Goal: Task Accomplishment & Management: Manage account settings

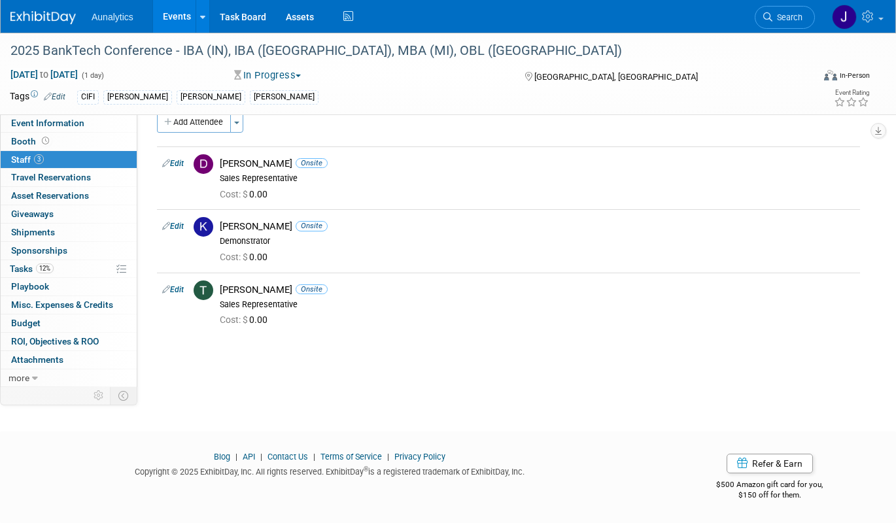
click at [165, 12] on link "Events" at bounding box center [177, 16] width 48 height 33
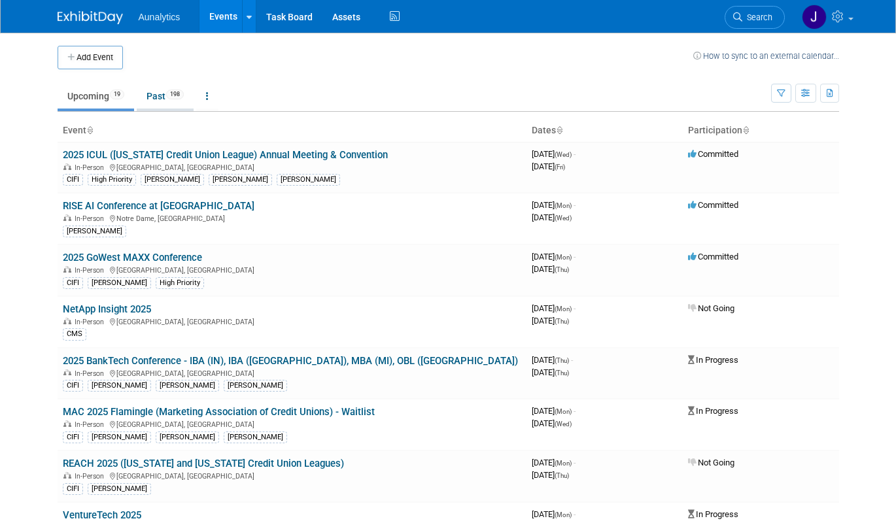
click at [159, 97] on link "Past 198" at bounding box center [165, 96] width 57 height 25
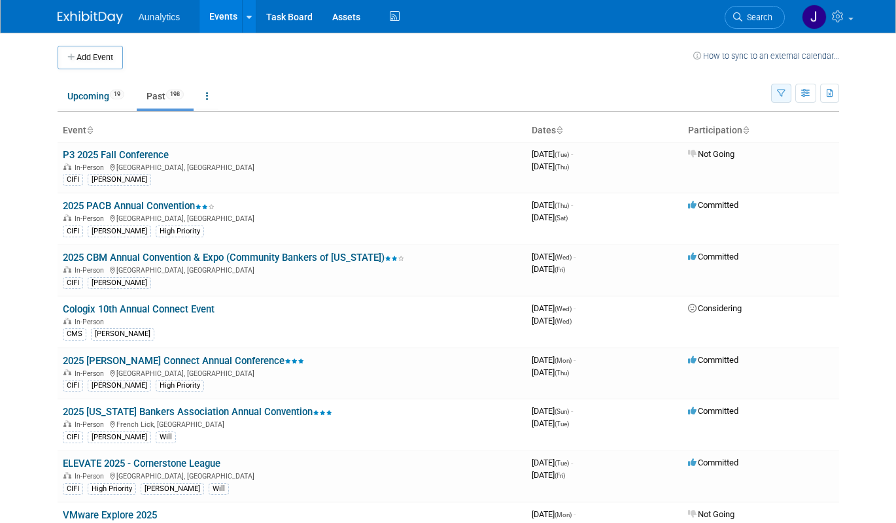
click at [779, 88] on button "button" at bounding box center [781, 93] width 20 height 19
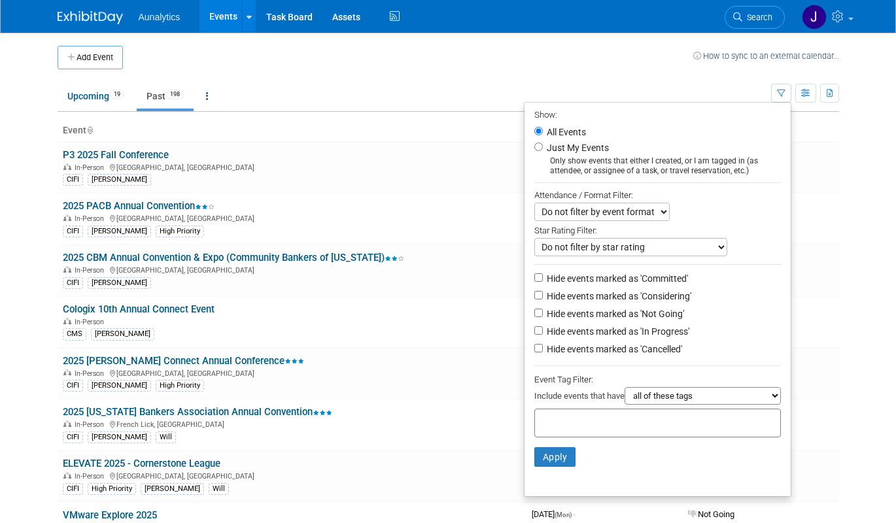
click at [609, 315] on label "Hide events marked as 'Not Going'" at bounding box center [614, 313] width 140 height 13
click at [543, 315] on input "Hide events marked as 'Not Going'" at bounding box center [538, 313] width 9 height 9
checkbox input "true"
click at [534, 462] on button "Apply" at bounding box center [555, 457] width 42 height 20
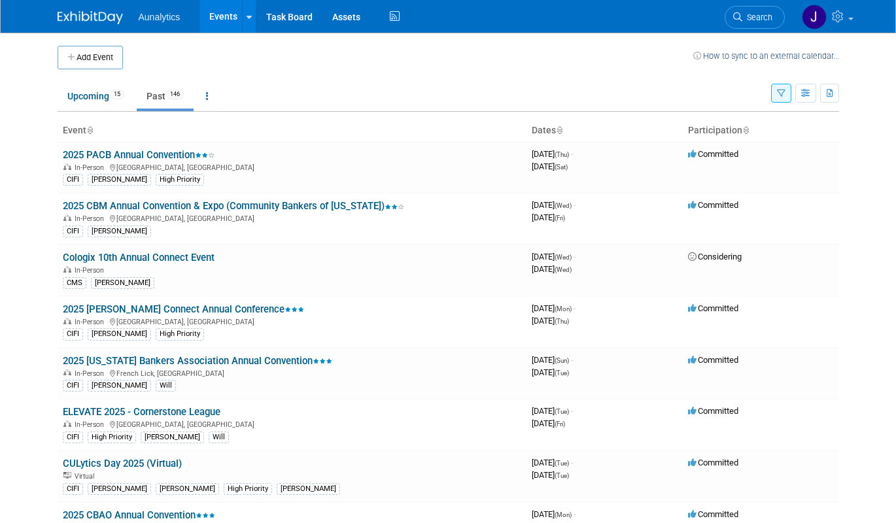
click at [781, 92] on icon "button" at bounding box center [781, 94] width 9 height 9
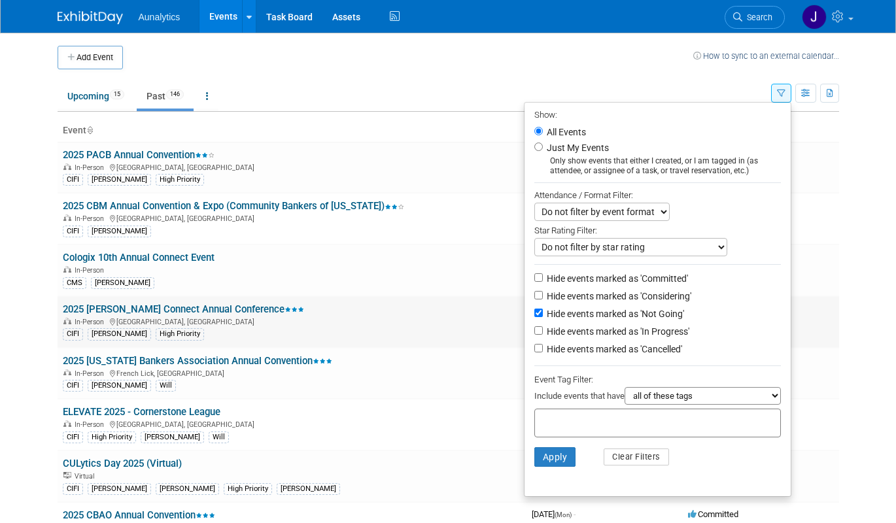
click at [382, 334] on div "CIFI Ryan High Priority" at bounding box center [292, 333] width 458 height 14
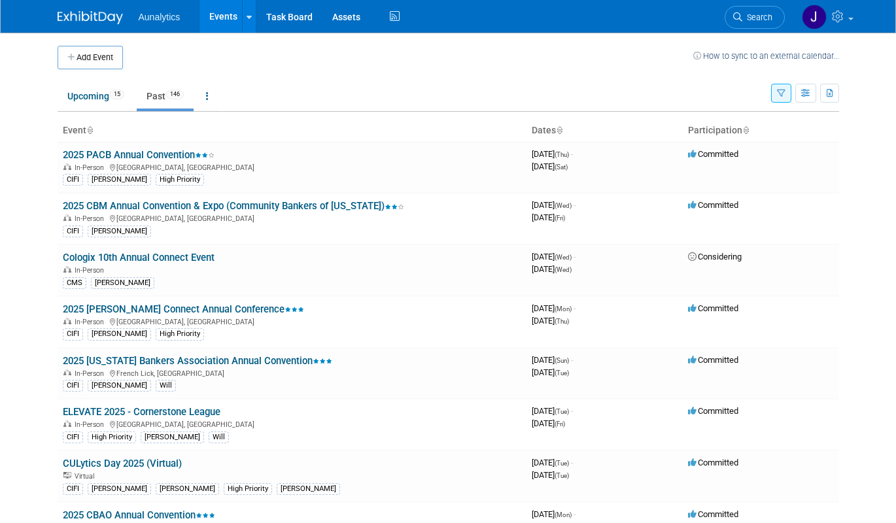
click at [781, 95] on icon "button" at bounding box center [781, 94] width 9 height 9
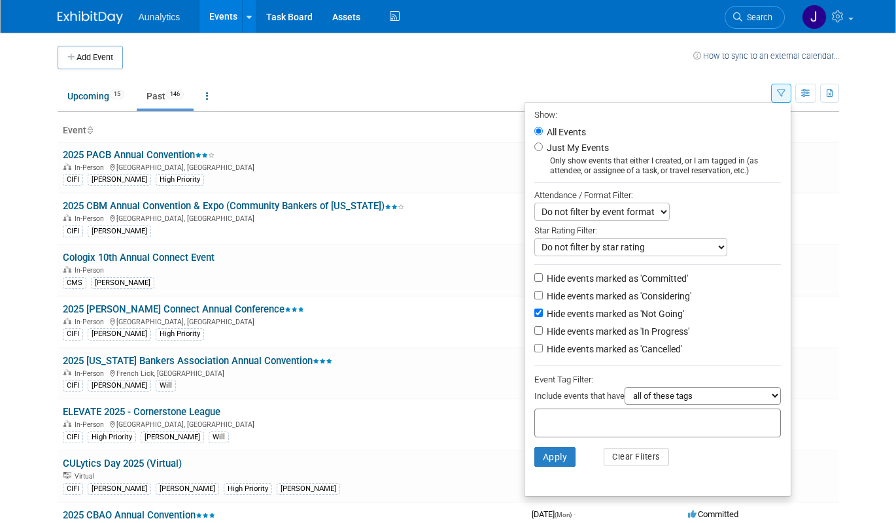
click at [781, 95] on icon "button" at bounding box center [781, 94] width 9 height 9
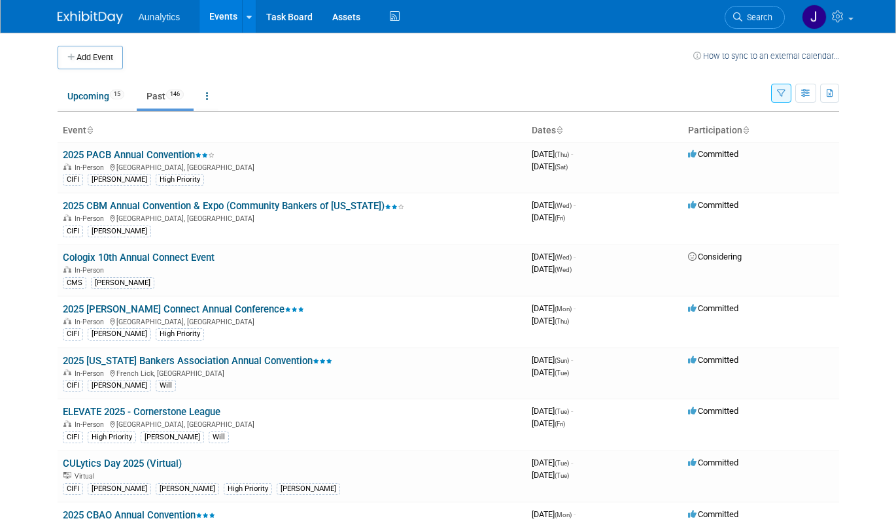
click at [606, 86] on ul "Upcoming 15 Past 146 All Events 161 Past and Upcoming Grouped Annually Events g…" at bounding box center [414, 96] width 713 height 29
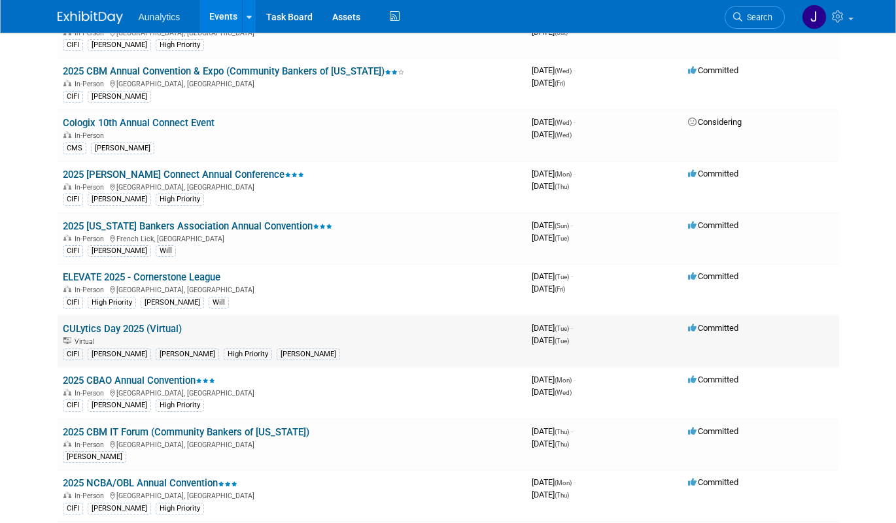
scroll to position [145, 0]
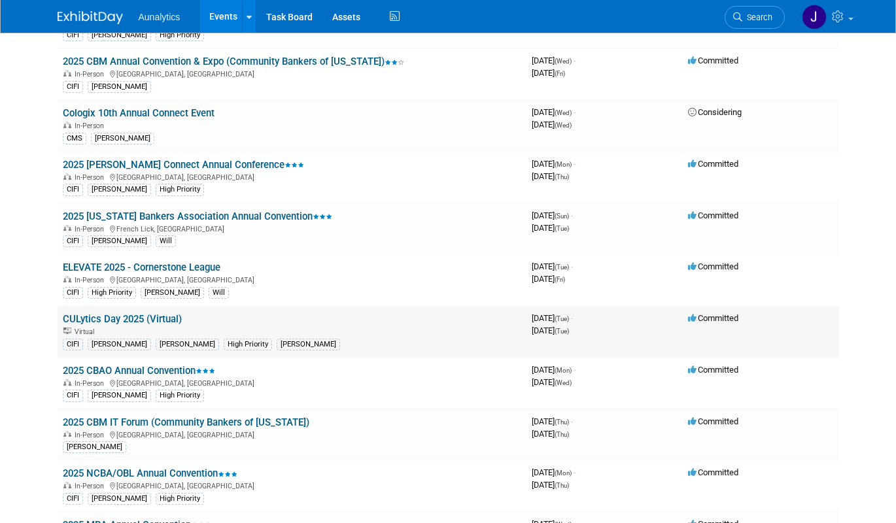
click at [170, 316] on link "CULytics Day 2025 (Virtual)" at bounding box center [122, 319] width 119 height 12
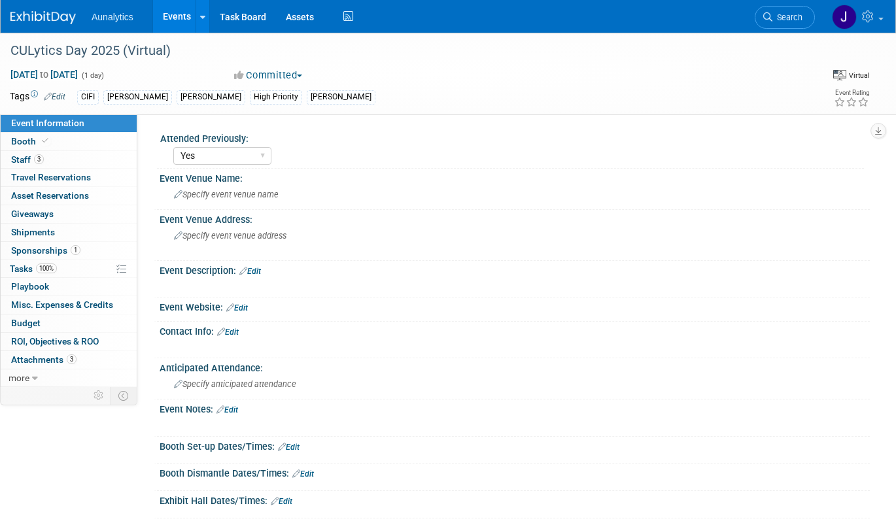
select select "Yes"
select select "Submitted"
click at [72, 309] on span "Misc. Expenses & Credits 0" at bounding box center [62, 305] width 102 height 10
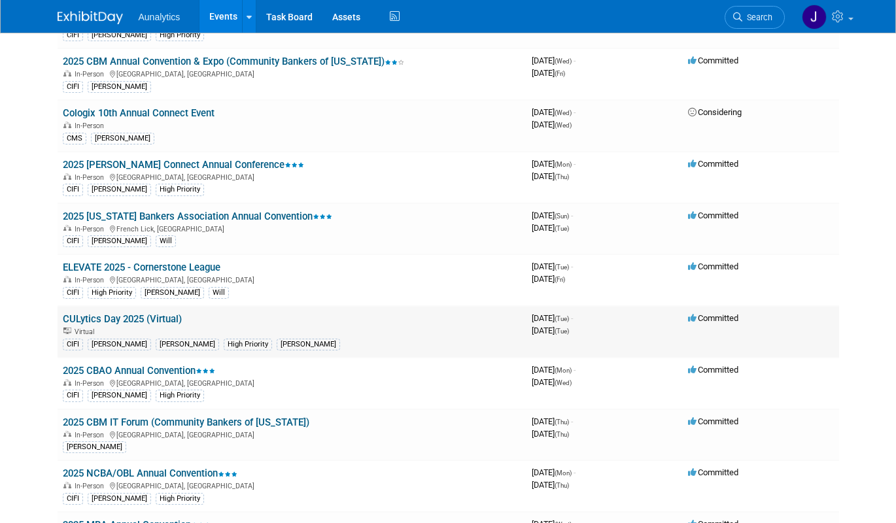
scroll to position [145, 0]
click at [137, 370] on link "2025 CBAO Annual Convention" at bounding box center [139, 371] width 152 height 12
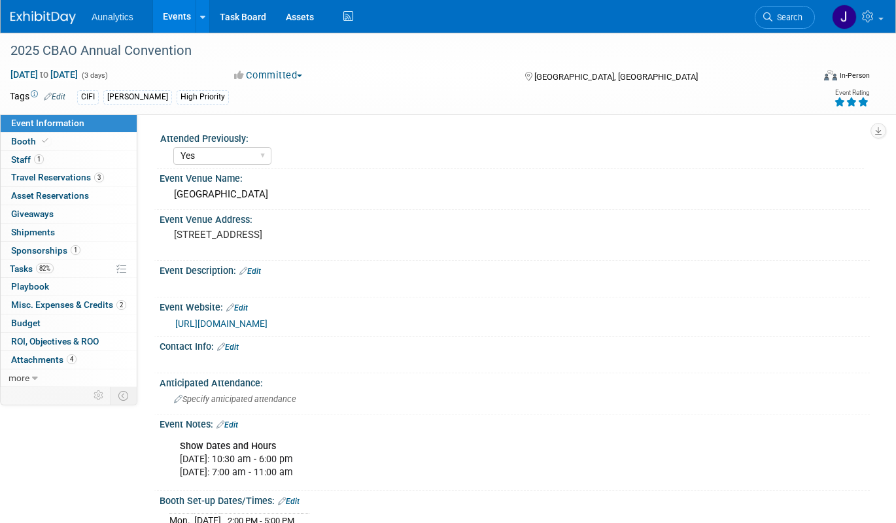
select select "Yes"
click at [80, 307] on span "Misc. Expenses & Credits 2" at bounding box center [68, 305] width 115 height 10
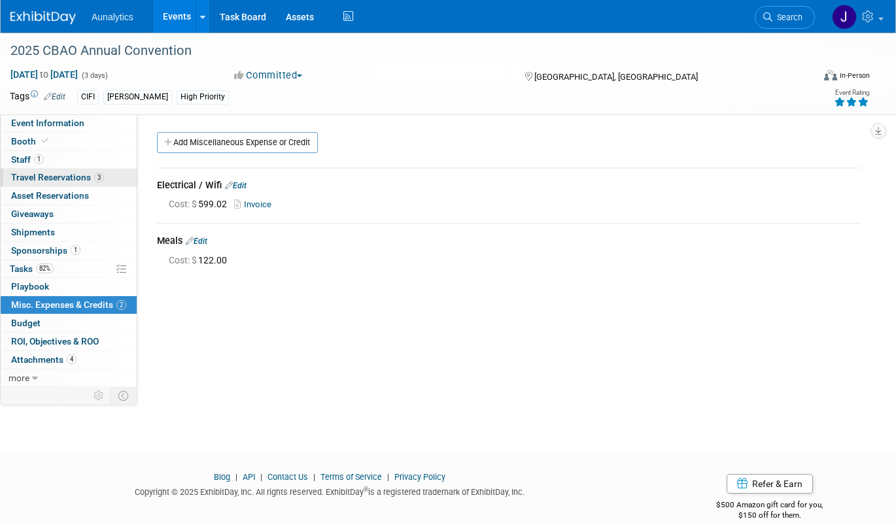
click at [66, 178] on span "Travel Reservations 3" at bounding box center [57, 177] width 93 height 10
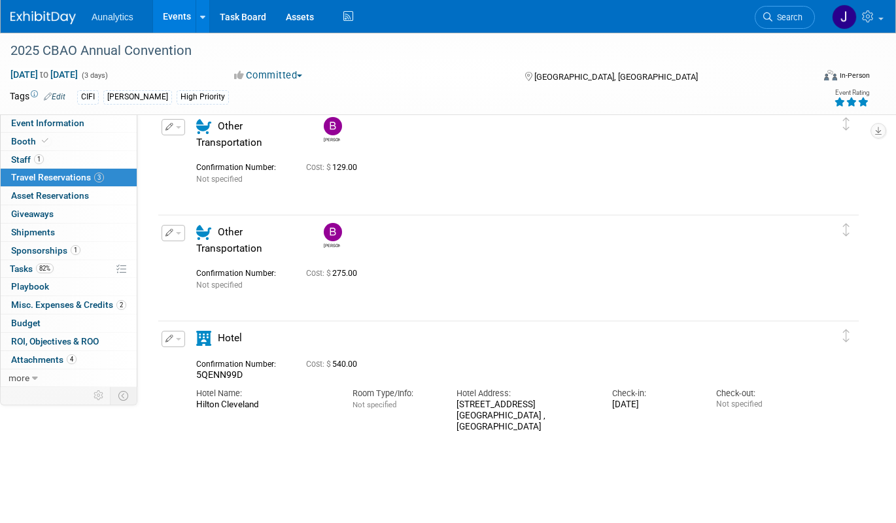
scroll to position [87, 0]
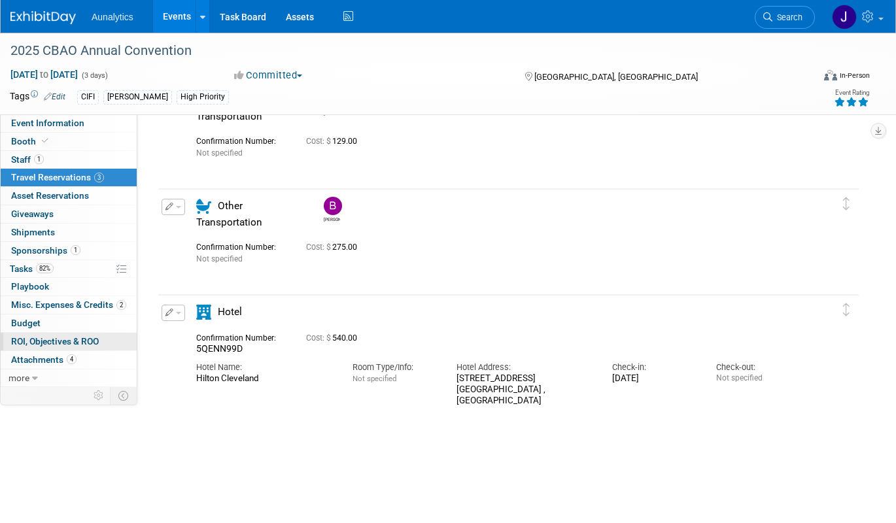
click at [50, 337] on span "ROI, Objectives & ROO 0" at bounding box center [55, 341] width 88 height 10
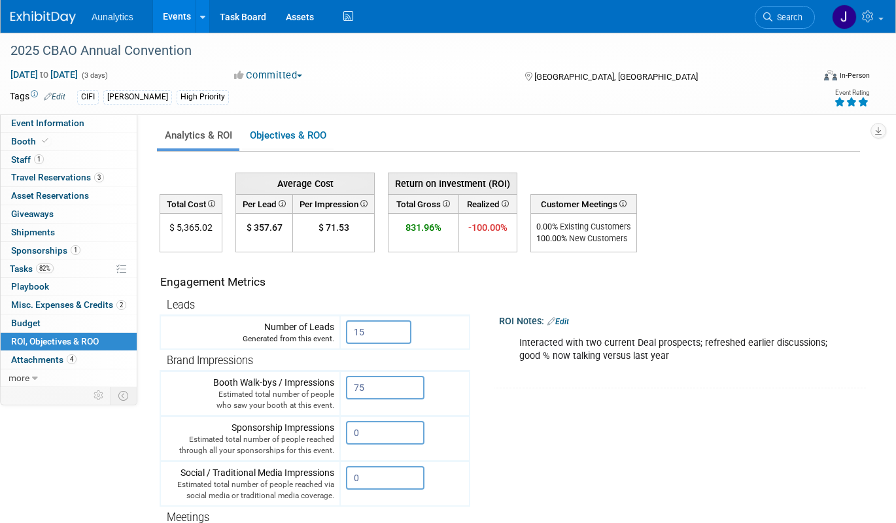
scroll to position [0, 0]
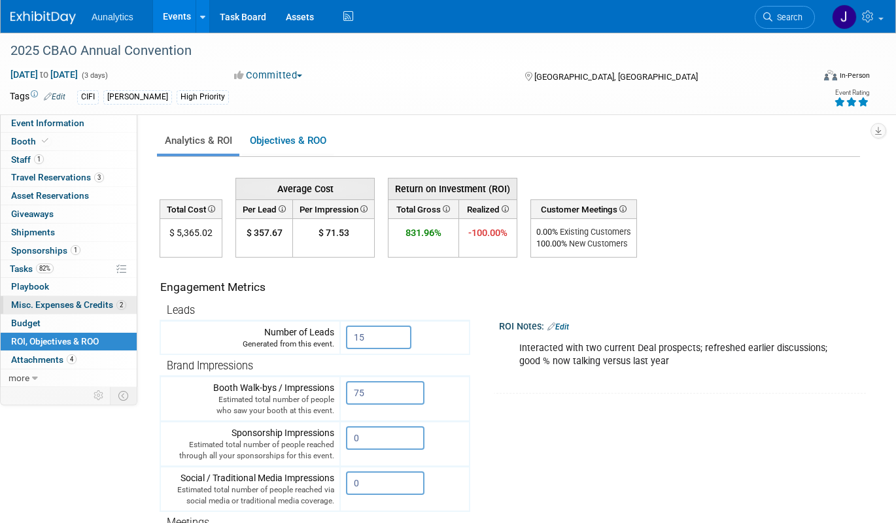
click at [40, 299] on link "2 Misc. Expenses & Credits 2" at bounding box center [69, 305] width 136 height 18
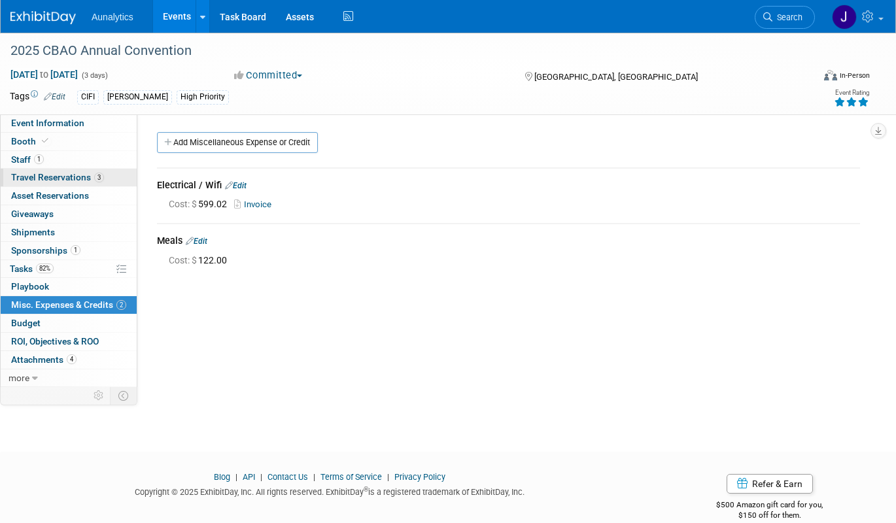
click at [71, 179] on span "Travel Reservations 3" at bounding box center [57, 177] width 93 height 10
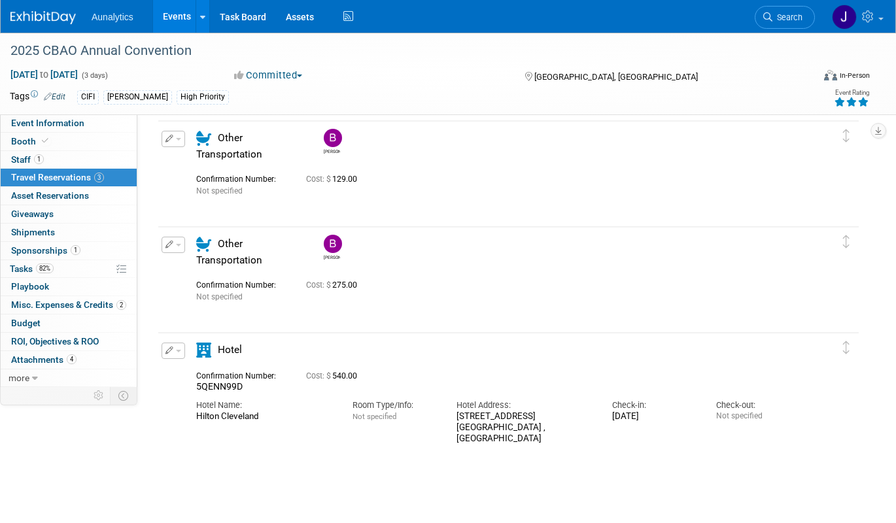
scroll to position [50, 0]
click at [171, 247] on icon "button" at bounding box center [169, 244] width 9 height 8
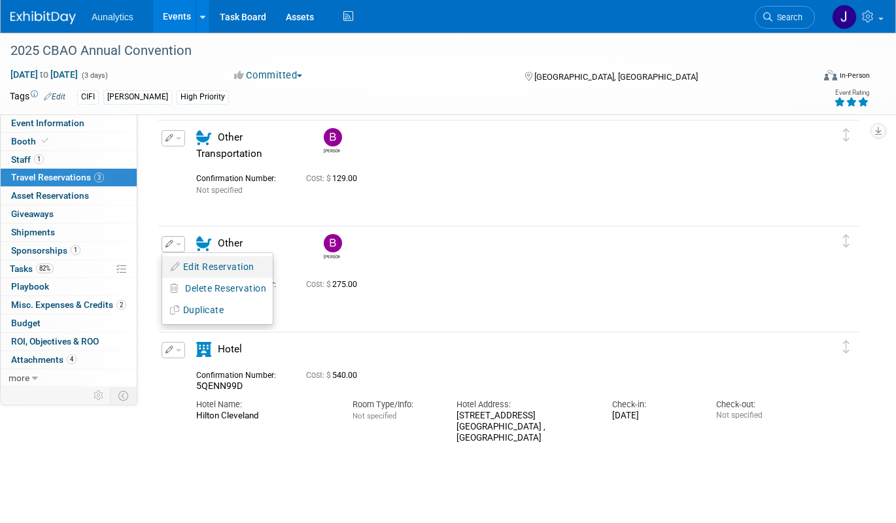
click at [185, 265] on button "Edit Reservation" at bounding box center [217, 267] width 111 height 19
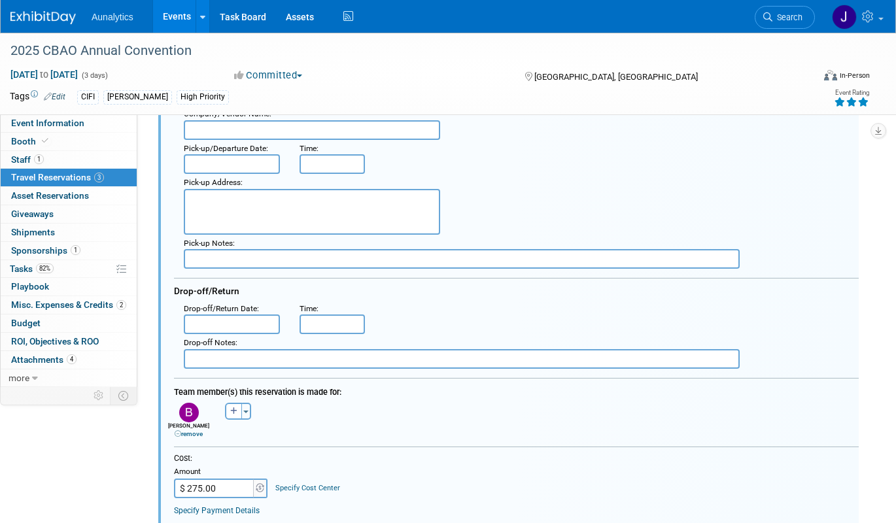
scroll to position [421, 0]
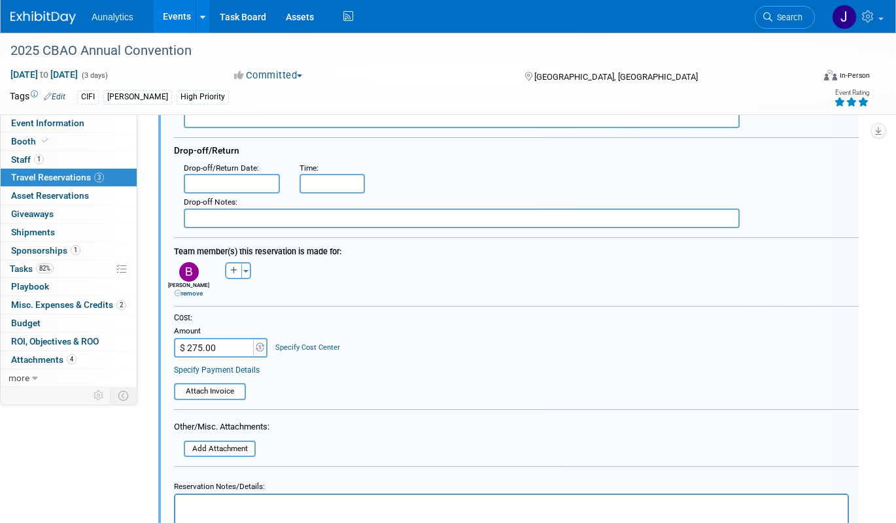
click at [207, 351] on input "$ 275.00" at bounding box center [215, 348] width 82 height 20
type input "$ 224.60"
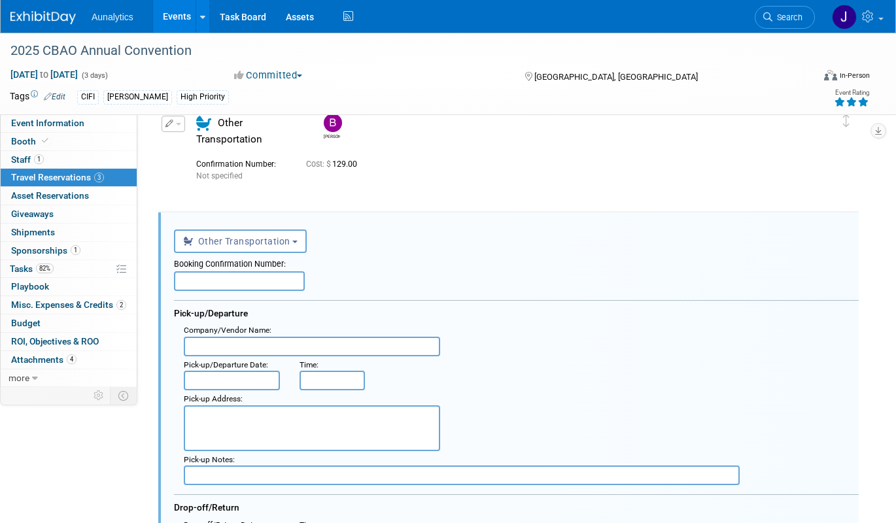
scroll to position [33, 0]
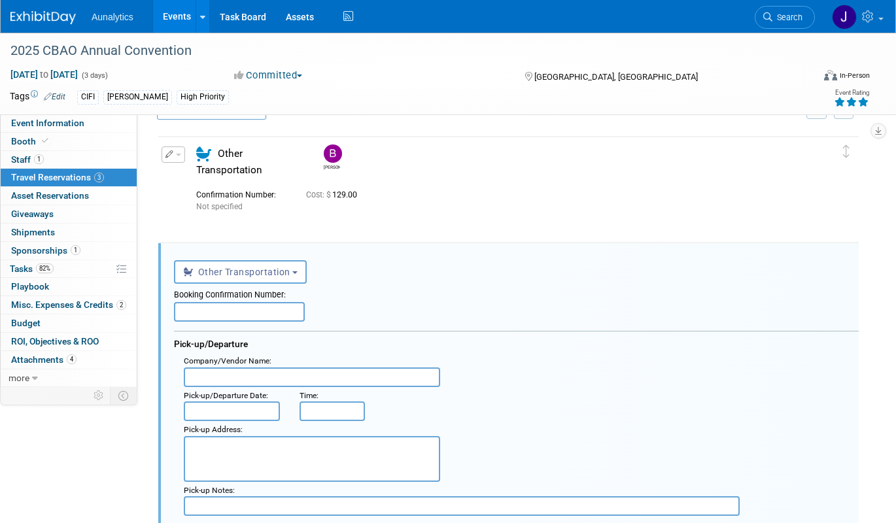
click at [262, 308] on input "text" at bounding box center [239, 312] width 131 height 20
click at [273, 273] on span "Other Transportation" at bounding box center [236, 272] width 107 height 10
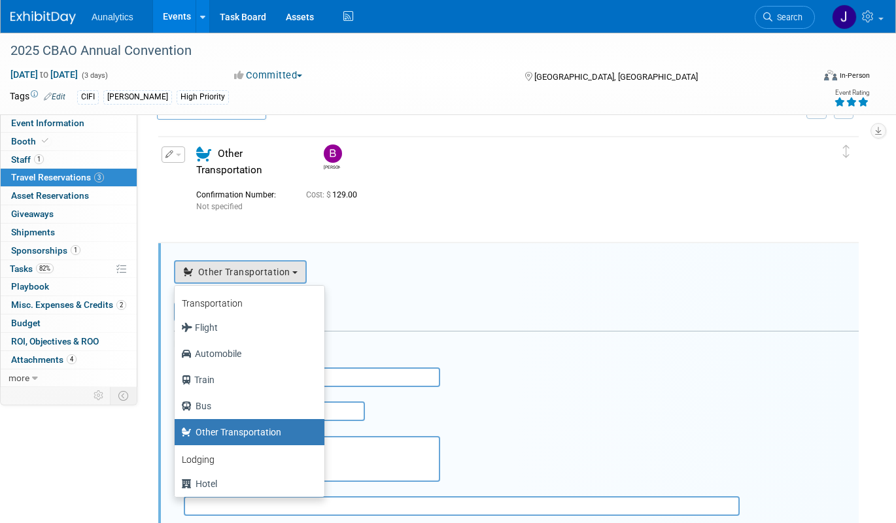
click at [372, 275] on div "<i class="fas fa-plane" style="padding: 6px 4px 6px 1px;"></i> Flight <i class=…" at bounding box center [516, 270] width 685 height 27
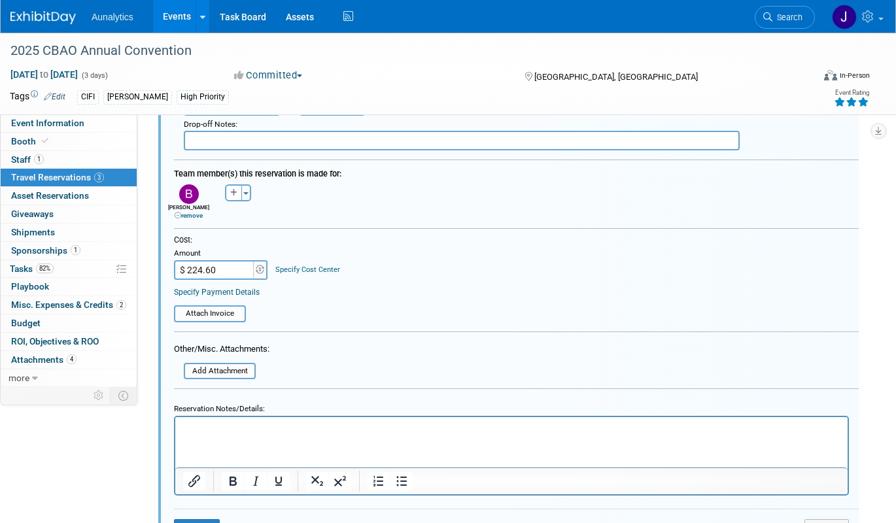
scroll to position [579, 0]
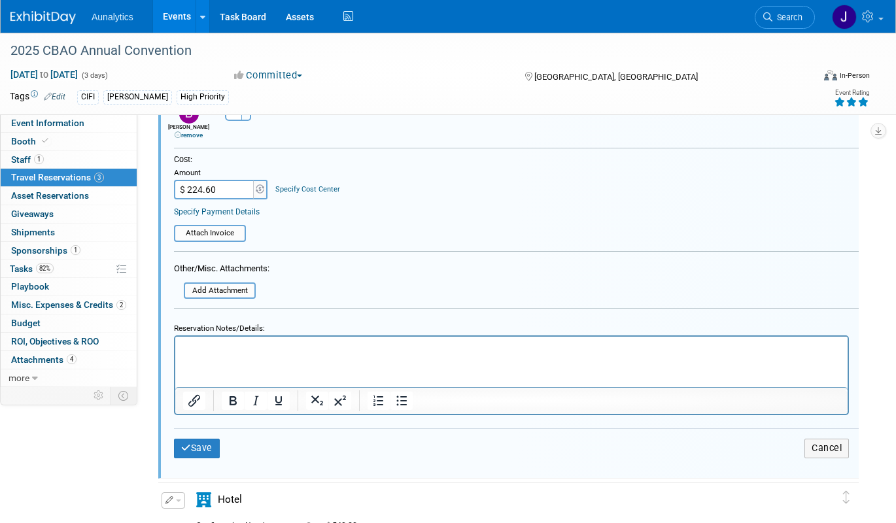
click at [238, 354] on html at bounding box center [511, 346] width 672 height 18
click at [205, 441] on button "Save" at bounding box center [197, 448] width 46 height 19
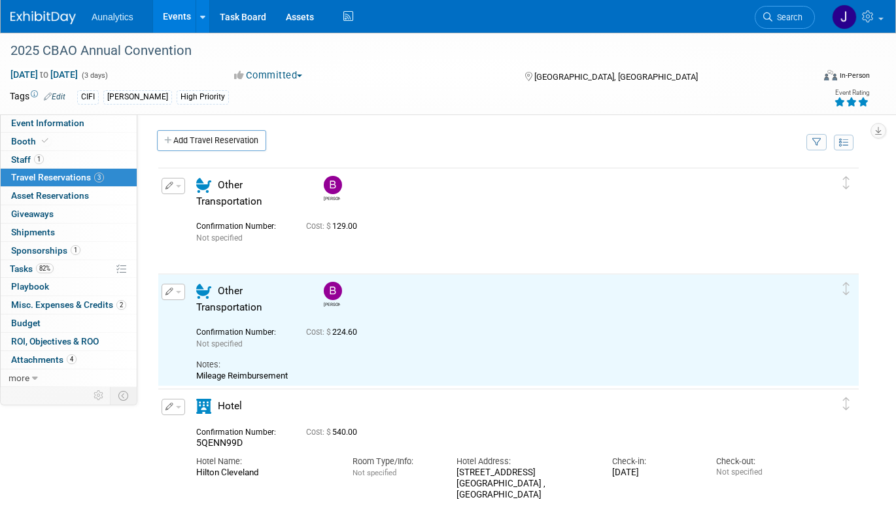
scroll to position [1, 0]
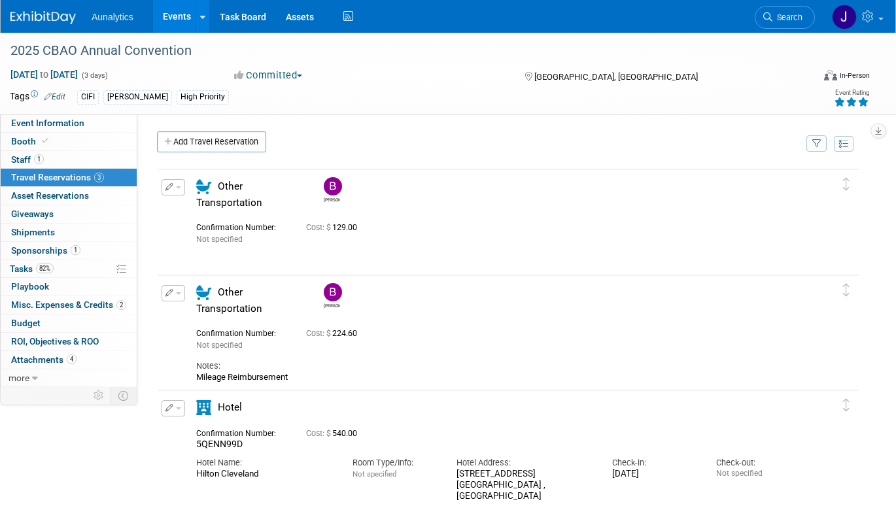
click at [175, 192] on button "button" at bounding box center [174, 187] width 24 height 16
click at [185, 230] on span "Delete Reservation" at bounding box center [225, 231] width 81 height 10
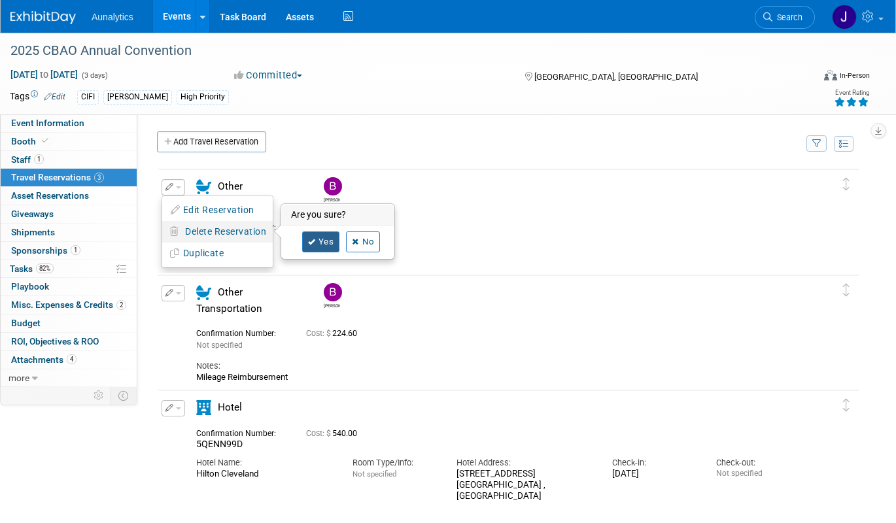
click at [327, 242] on link "Yes" at bounding box center [321, 242] width 38 height 21
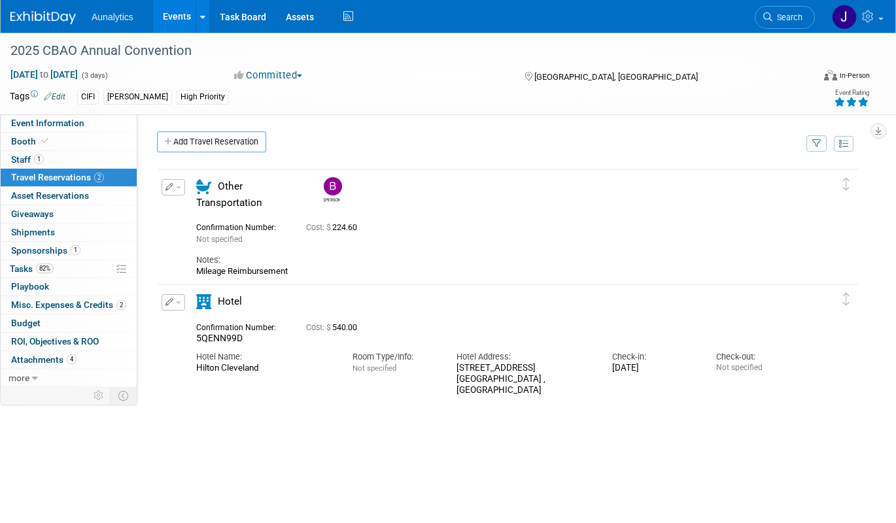
click at [178, 305] on button "button" at bounding box center [174, 302] width 24 height 16
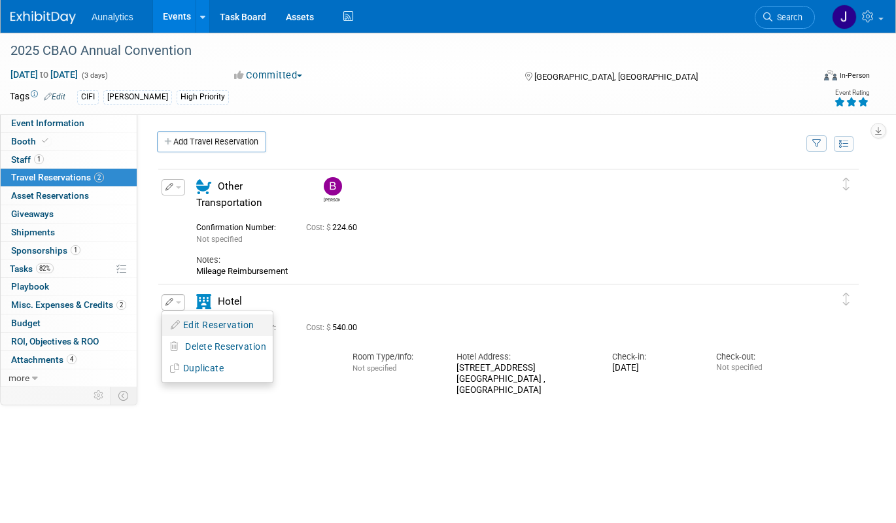
click at [177, 332] on button "Edit Reservation" at bounding box center [217, 325] width 111 height 19
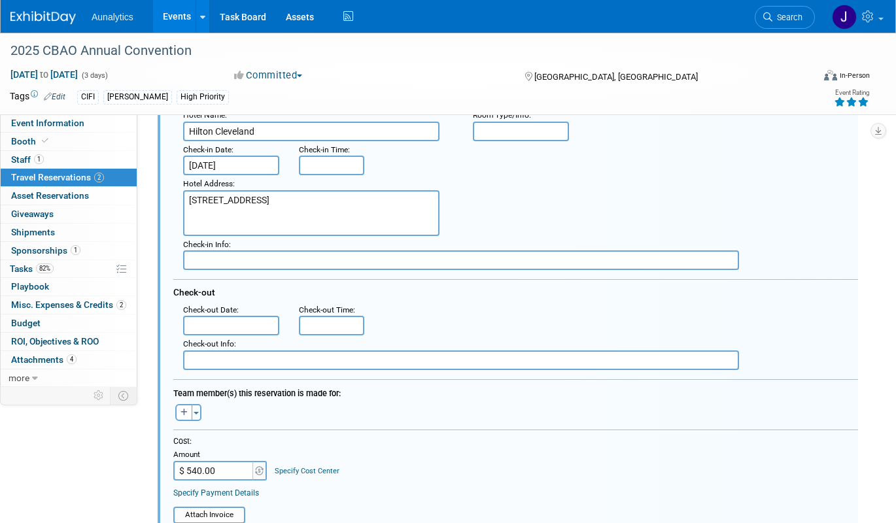
scroll to position [288, 3]
click at [211, 468] on input "$ 540.00" at bounding box center [212, 471] width 82 height 20
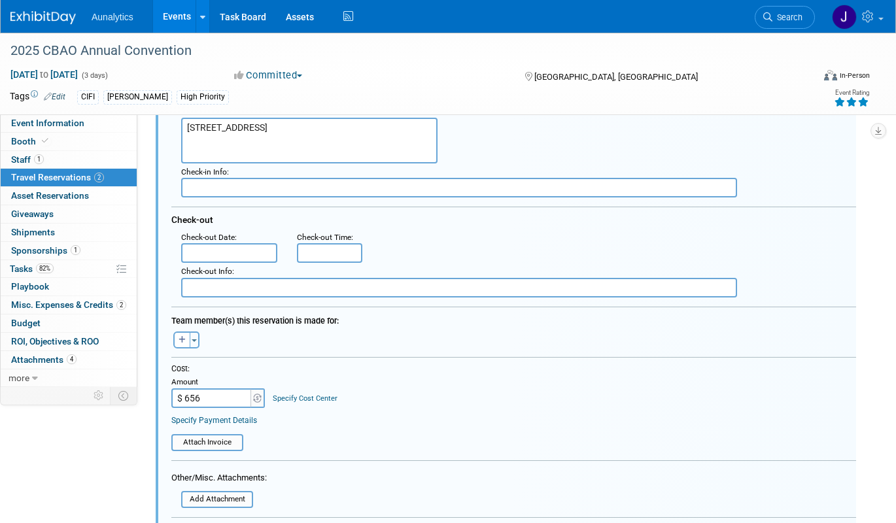
scroll to position [362, 3]
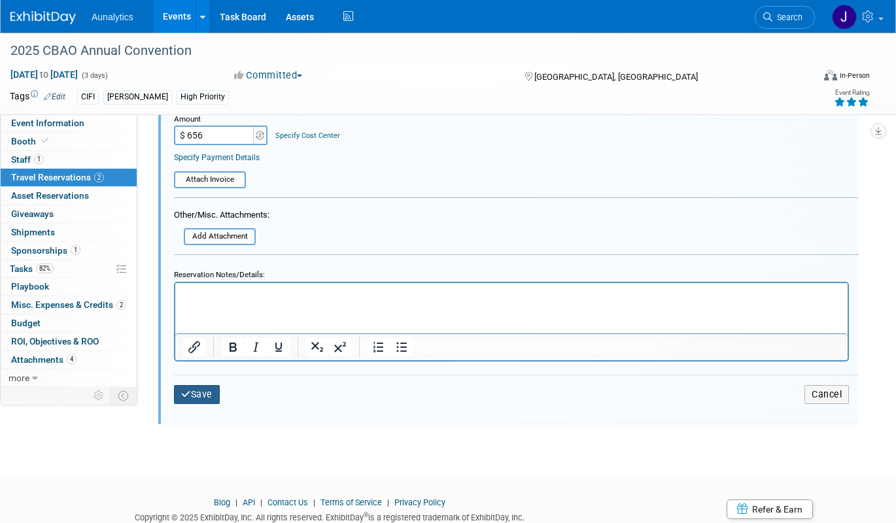
type input "$ 656.00"
click at [201, 394] on button "Save" at bounding box center [197, 394] width 46 height 19
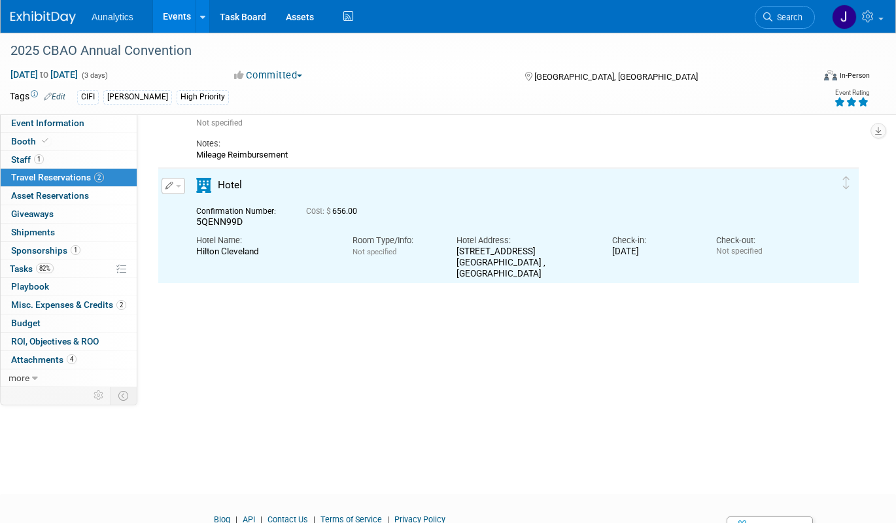
scroll to position [115, 0]
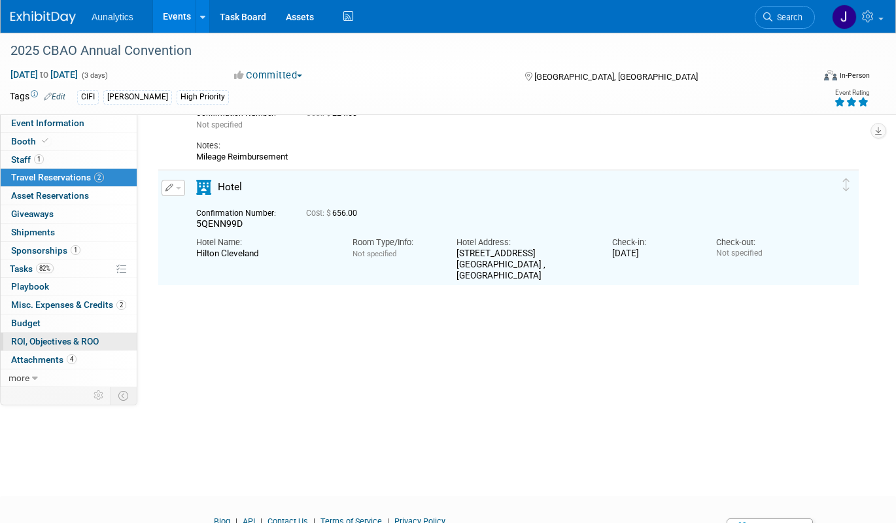
click at [38, 339] on span "ROI, Objectives & ROO 0" at bounding box center [55, 341] width 88 height 10
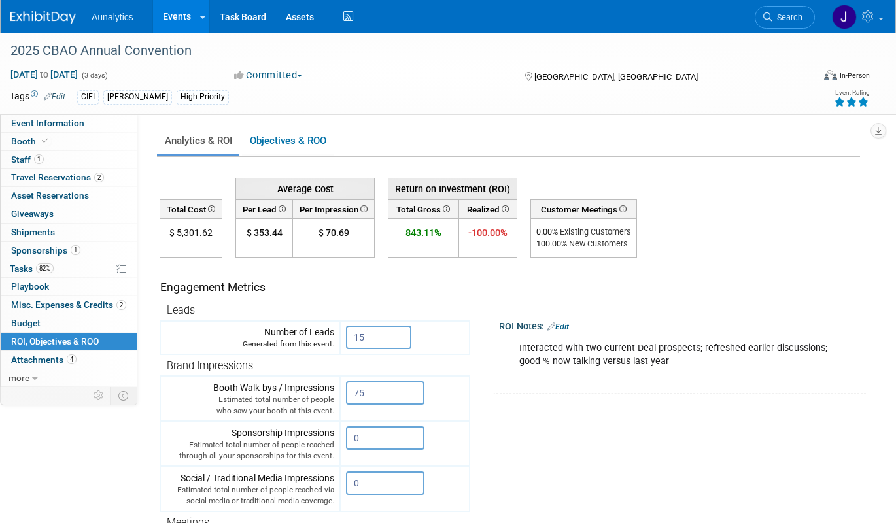
click at [170, 22] on link "Events" at bounding box center [177, 16] width 48 height 33
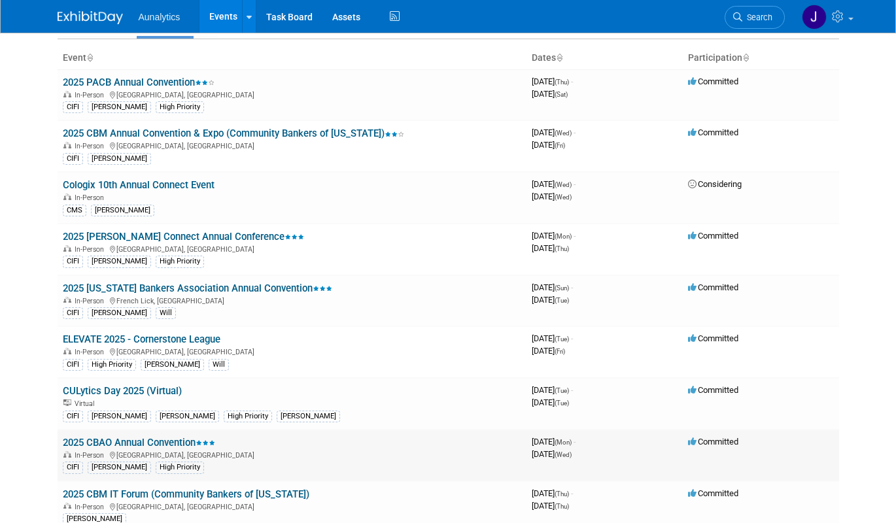
scroll to position [130, 0]
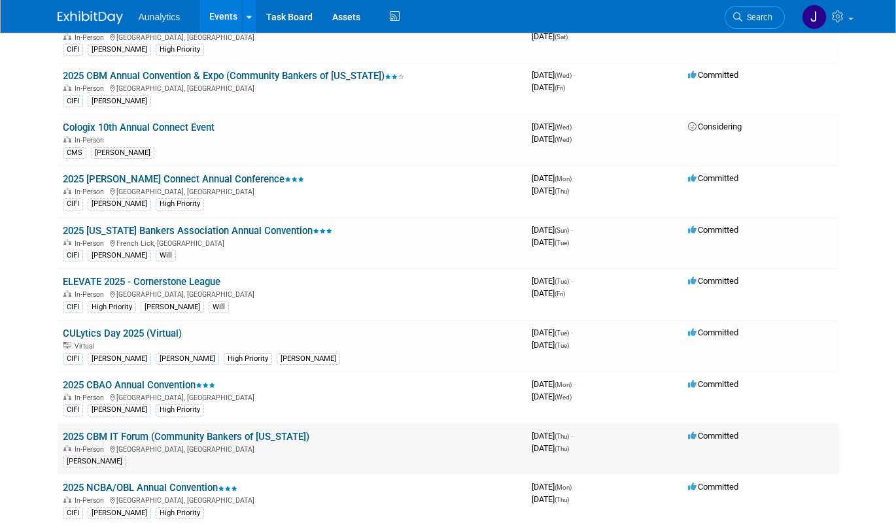
click at [173, 437] on link "2025 CBM IT Forum (Community Bankers of [US_STATE])" at bounding box center [186, 437] width 247 height 12
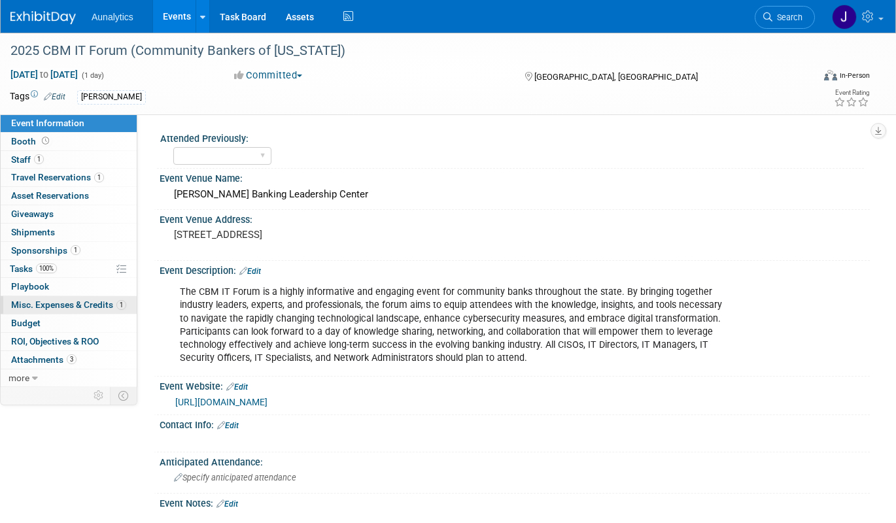
click at [82, 310] on span "Misc. Expenses & Credits 1" at bounding box center [68, 305] width 115 height 10
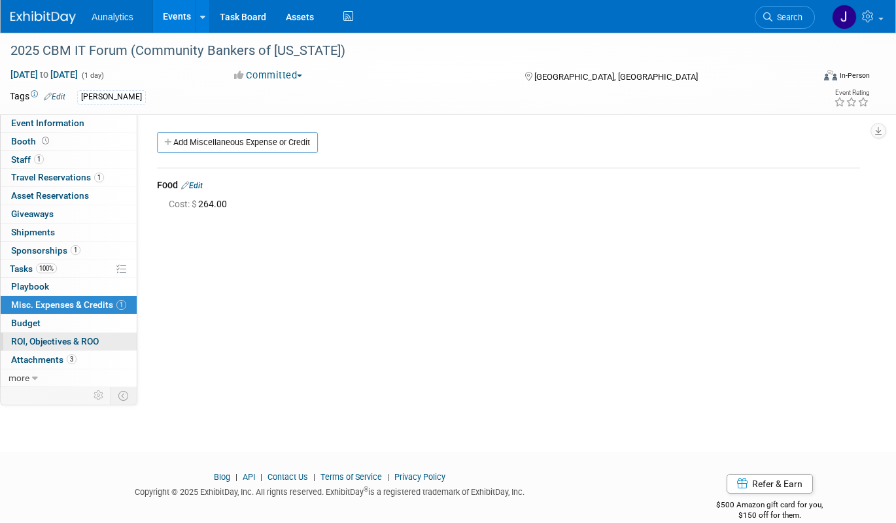
click at [82, 346] on span "ROI, Objectives & ROO 0" at bounding box center [55, 341] width 88 height 10
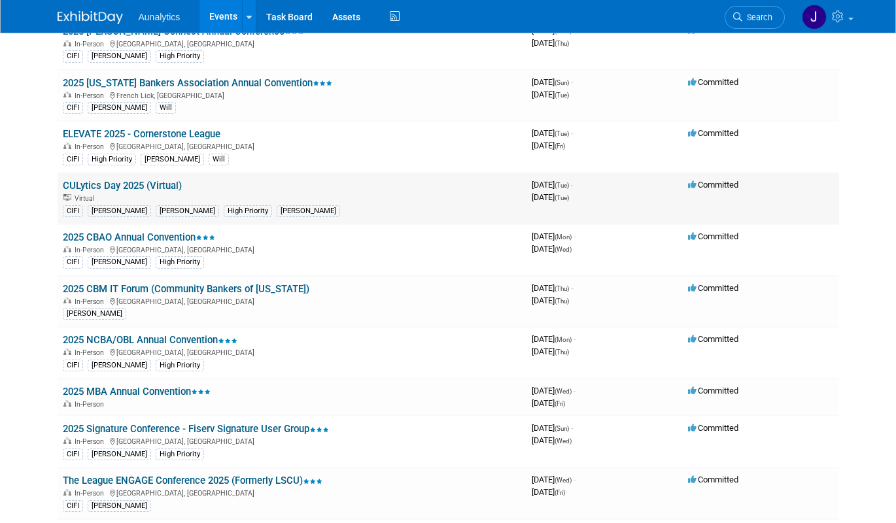
scroll to position [296, 0]
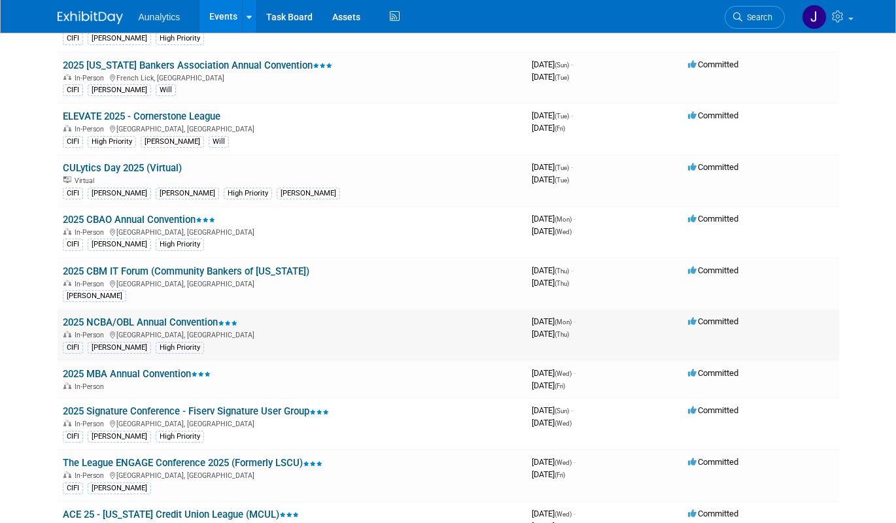
click at [191, 324] on link "2025 NCBA/OBL Annual Convention" at bounding box center [150, 323] width 175 height 12
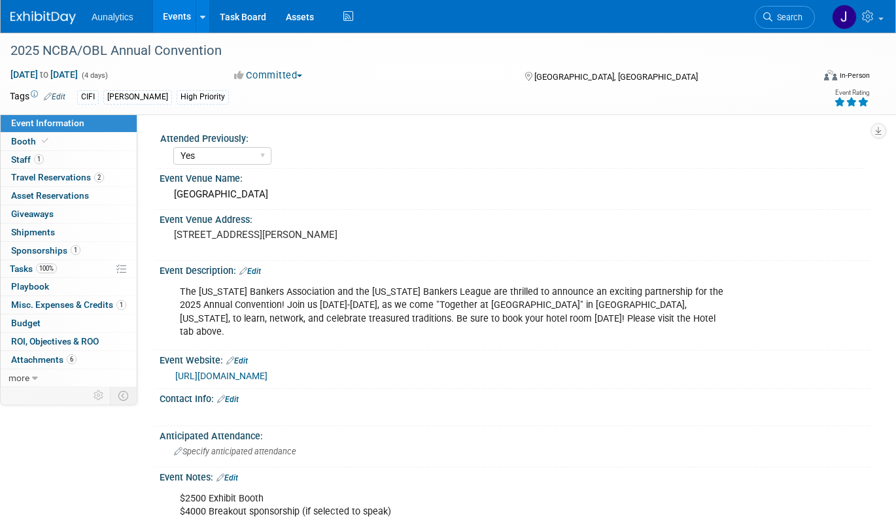
select select "Yes"
select select "CIFI Sales"
select select "Financial"
select select "Bank"
select select "Regional"
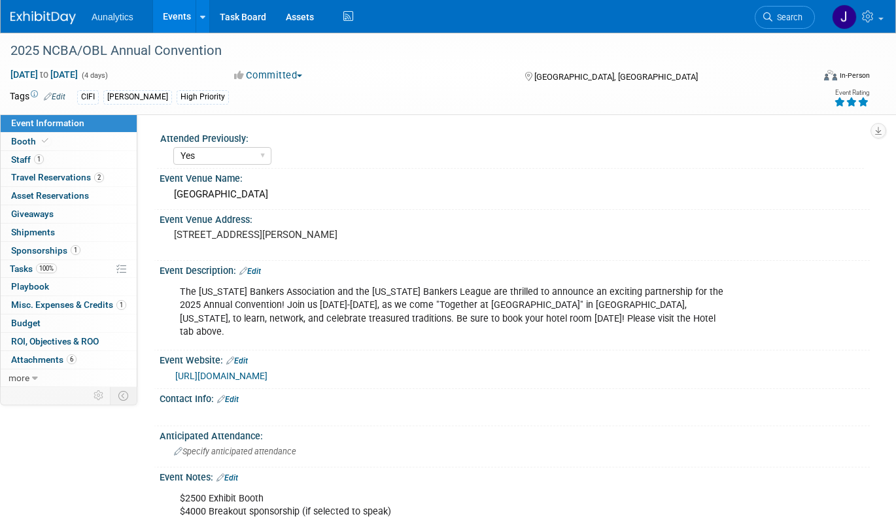
select select "Accepted"
click at [94, 308] on span "Misc. Expenses & Credits 1" at bounding box center [68, 305] width 115 height 10
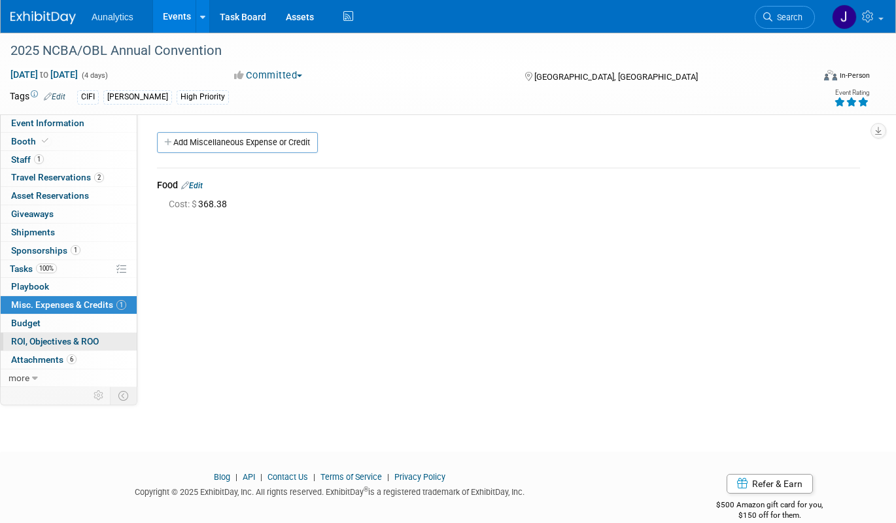
click at [92, 346] on span "ROI, Objectives & ROO 0" at bounding box center [55, 341] width 88 height 10
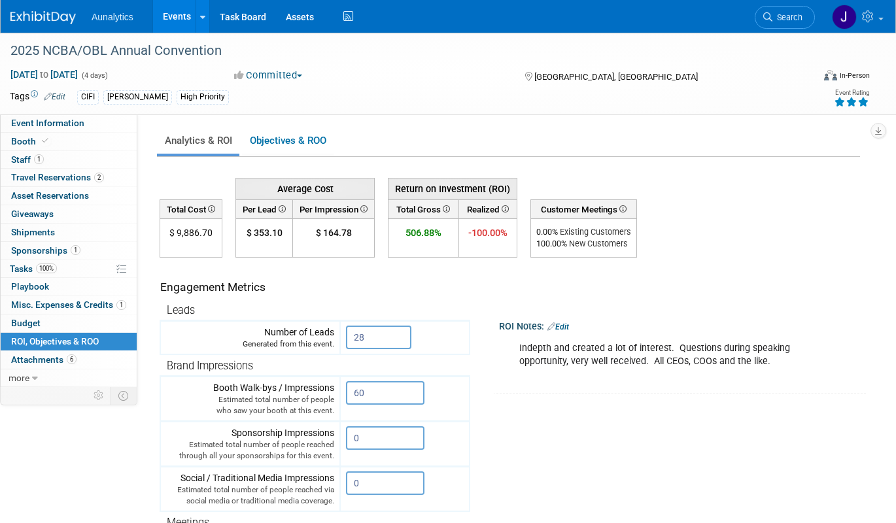
click at [185, 26] on link "Events" at bounding box center [177, 16] width 48 height 33
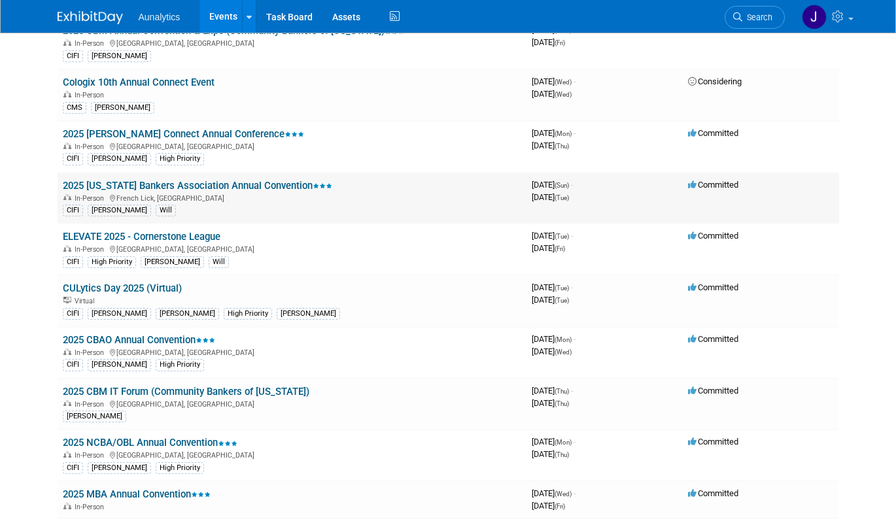
scroll to position [179, 0]
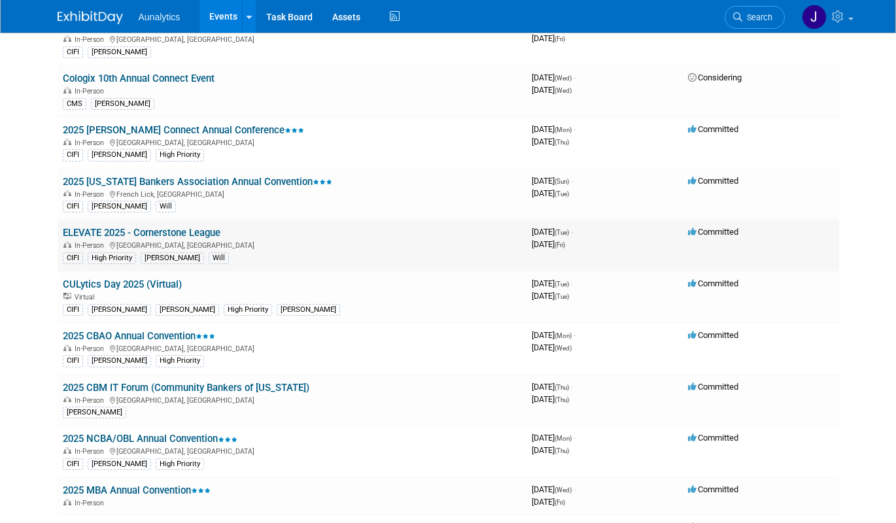
click at [175, 232] on link "ELEVATE 2025 - Cornerstone League" at bounding box center [142, 233] width 158 height 12
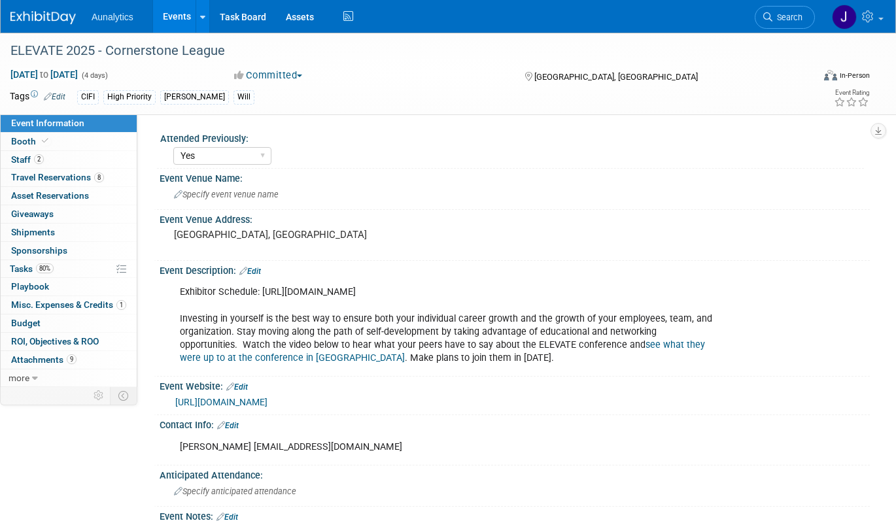
select select "Yes"
select select "Financial"
select select "Credit Union"
select select "Regional"
select select "Submitted"
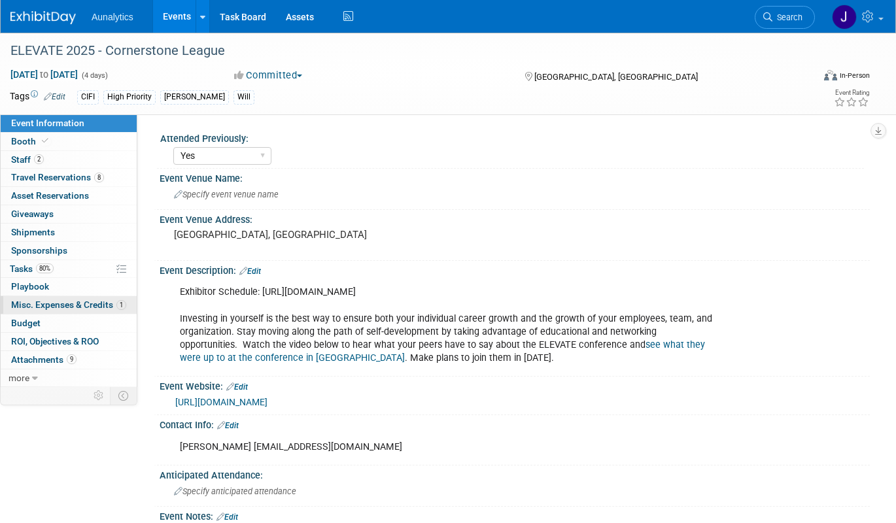
click at [52, 309] on span "Misc. Expenses & Credits 1" at bounding box center [68, 305] width 115 height 10
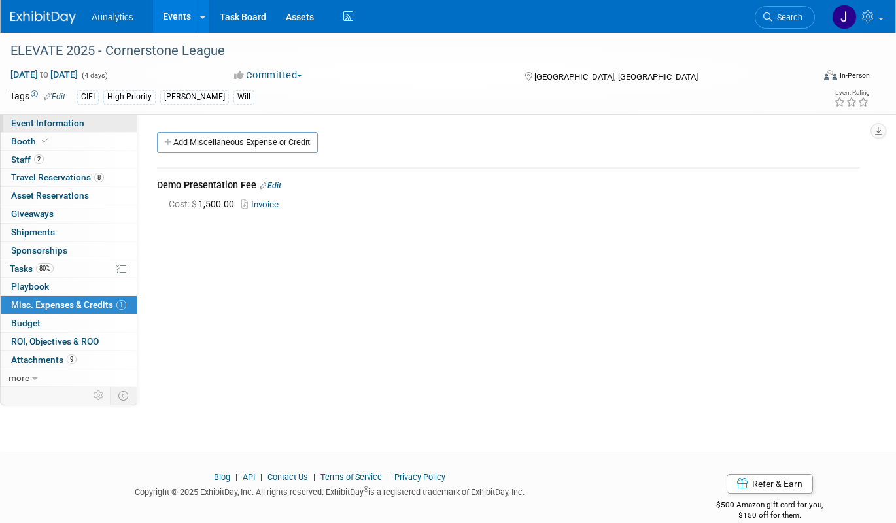
click at [58, 118] on span "Event Information" at bounding box center [47, 123] width 73 height 10
select select "Yes"
select select "Financial"
select select "Credit Union"
select select "Regional"
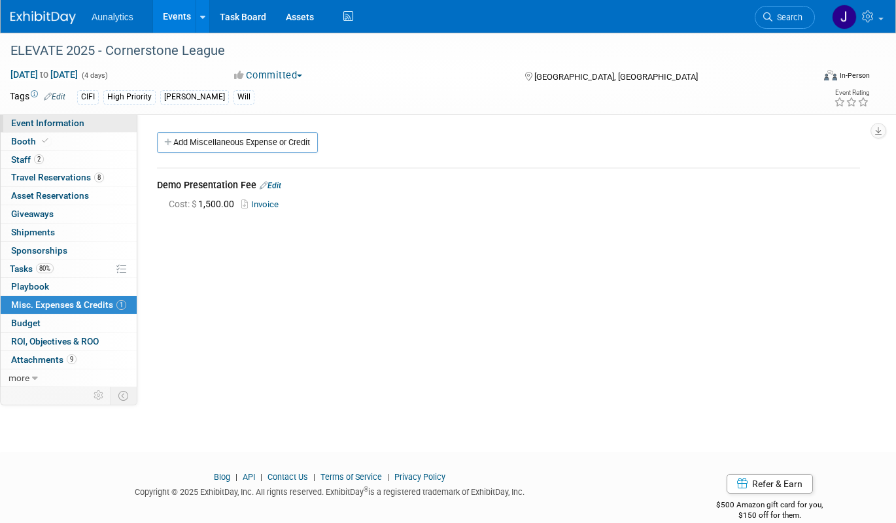
select select "Submitted"
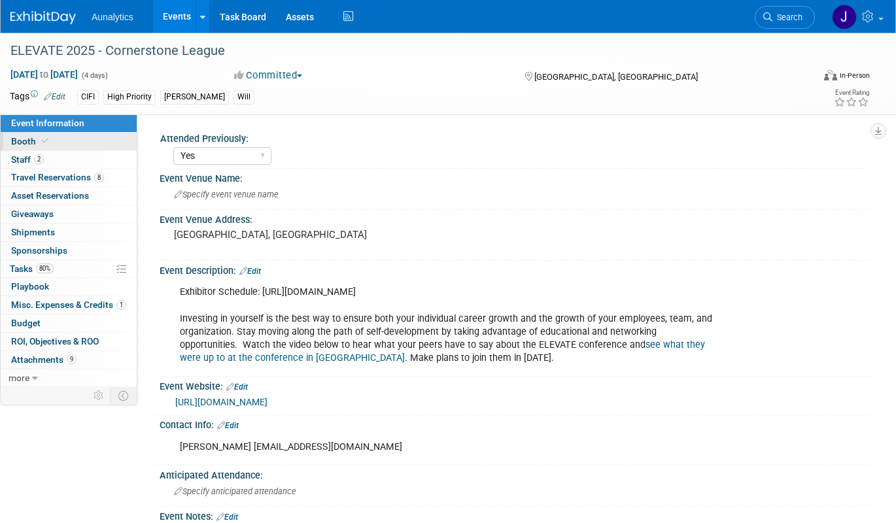
click at [53, 141] on link "Booth" at bounding box center [69, 142] width 136 height 18
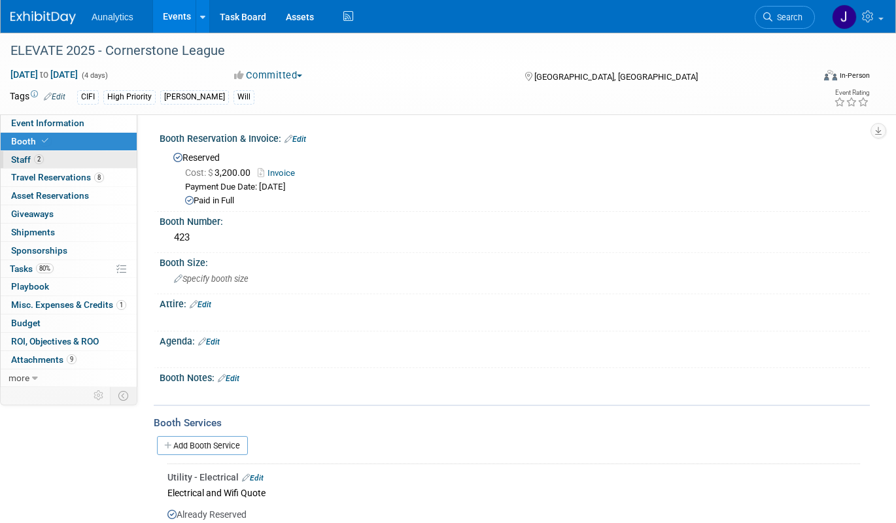
click at [73, 167] on link "2 Staff 2" at bounding box center [69, 160] width 136 height 18
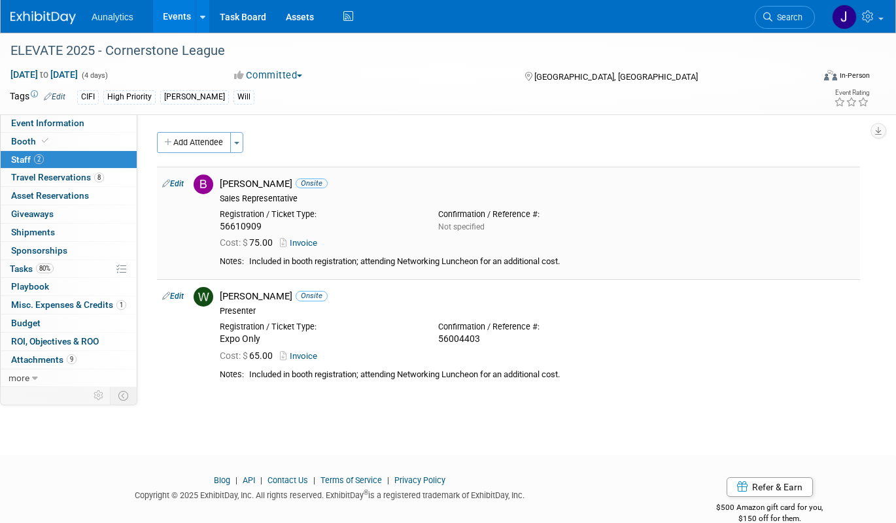
click at [177, 183] on link "Edit" at bounding box center [173, 183] width 22 height 9
select select "71caccb3-c3c0-421a-b75a-cae98da48757"
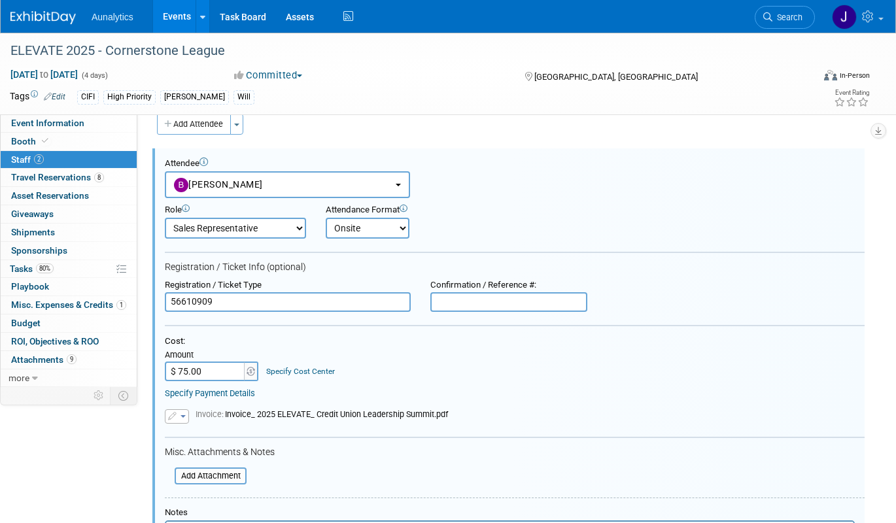
click at [199, 382] on div "Cost: Amount $ 75.00 Specify Cost Center Cost Center -- Not Specified --" at bounding box center [515, 367] width 700 height 63
click at [199, 373] on input "$ 75.00" at bounding box center [206, 372] width 82 height 20
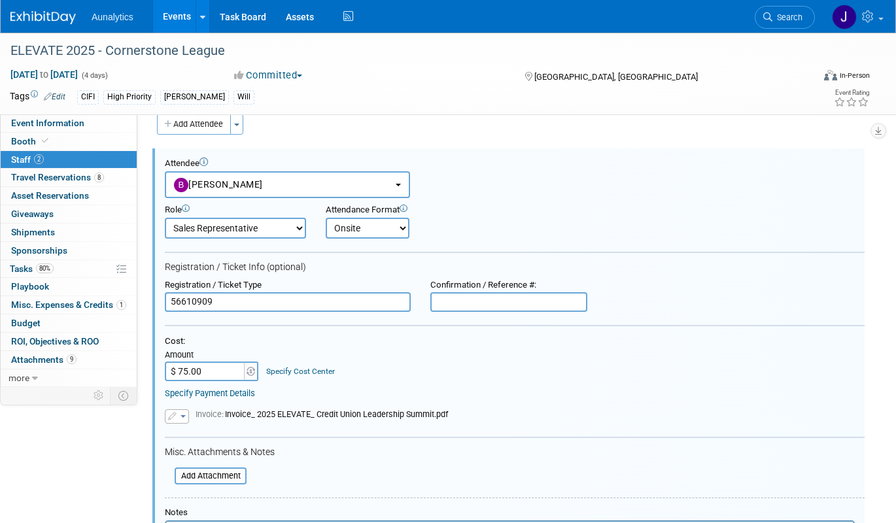
type input "$"
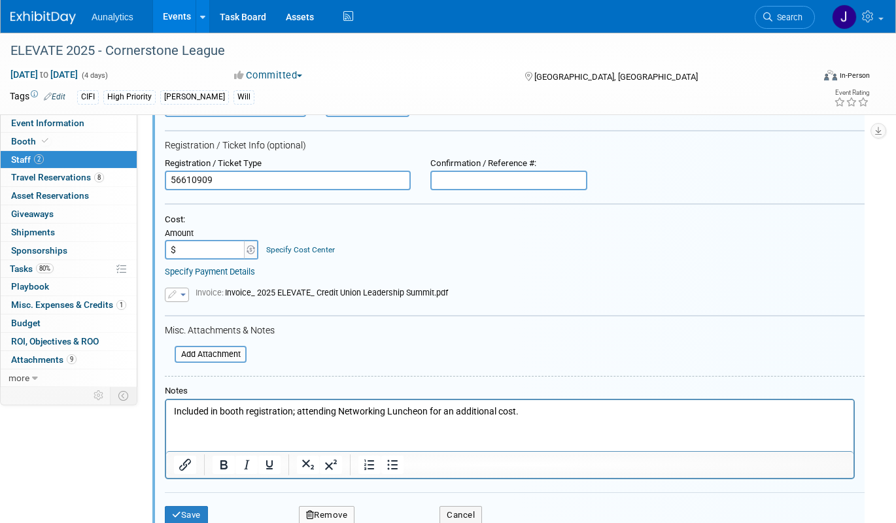
scroll to position [232, 0]
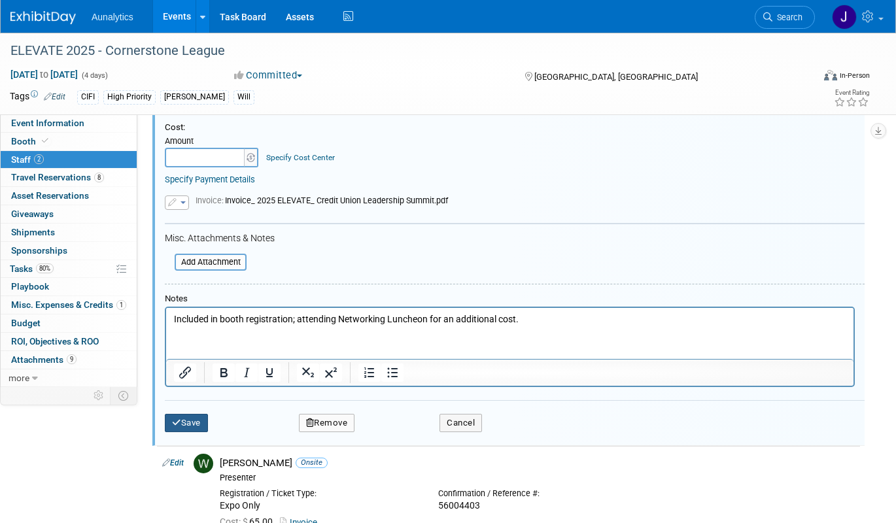
type input "$ 0.00"
click at [204, 417] on button "Save" at bounding box center [186, 423] width 43 height 18
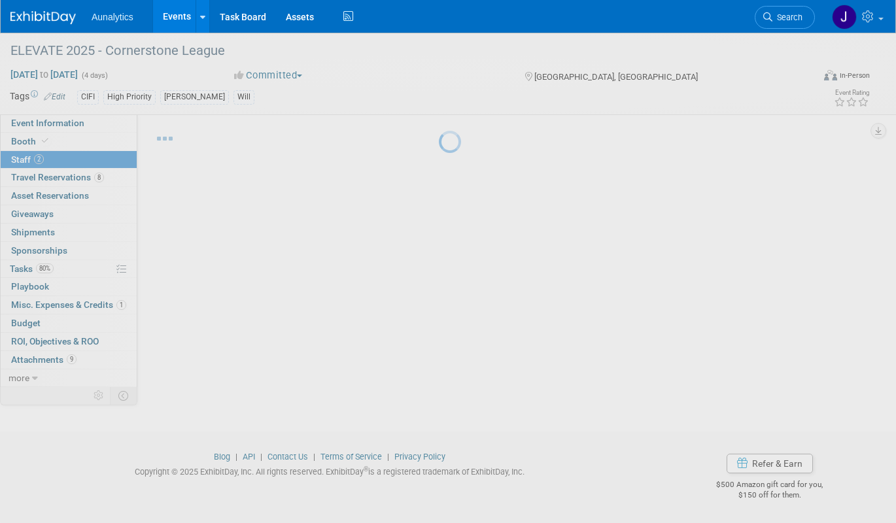
scroll to position [23, 0]
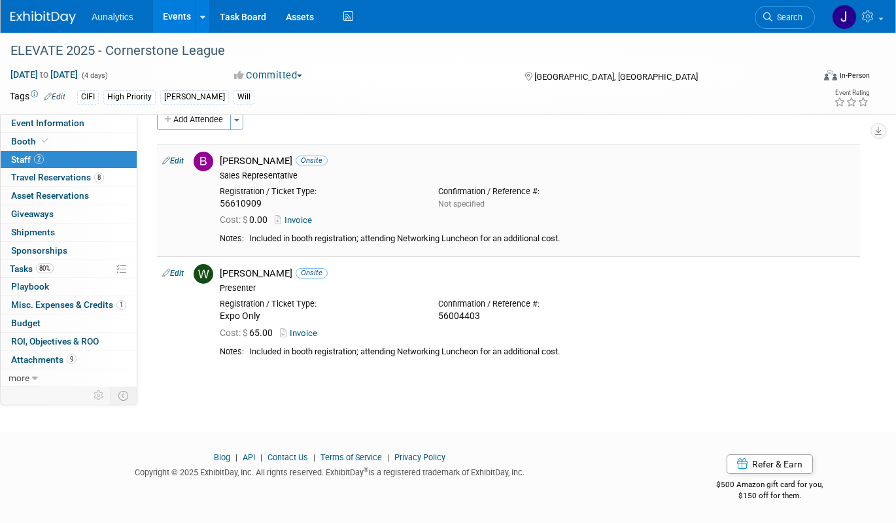
click at [178, 164] on link "Edit" at bounding box center [173, 160] width 22 height 9
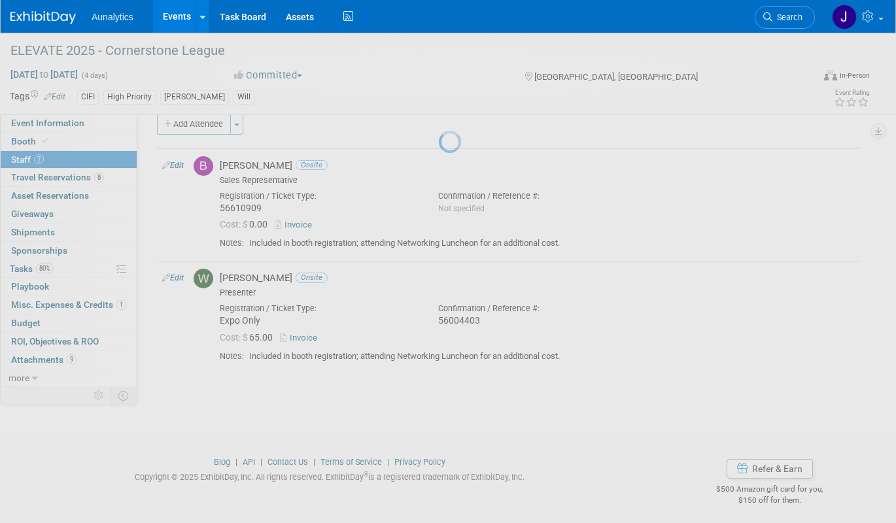
select select "71caccb3-c3c0-421a-b75a-cae98da48757"
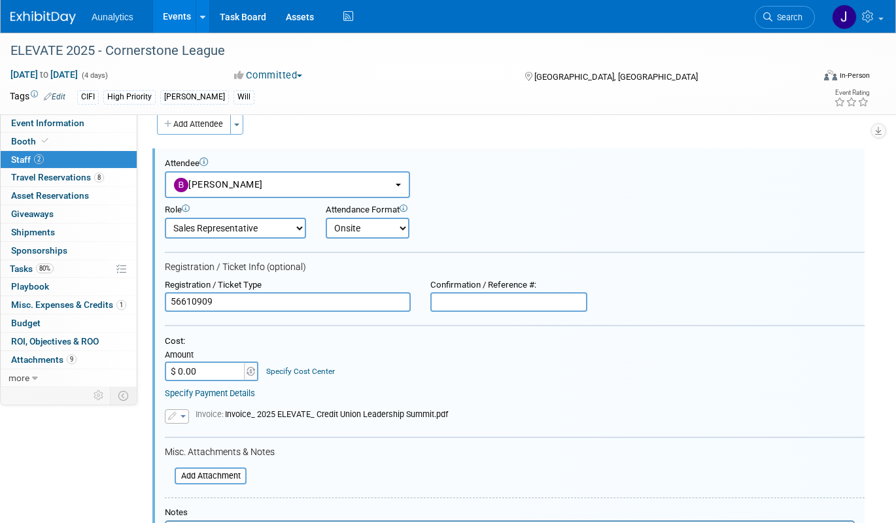
scroll to position [0, 0]
click at [189, 375] on input "$ 0.00" at bounding box center [206, 372] width 82 height 20
type input "$ 75.00"
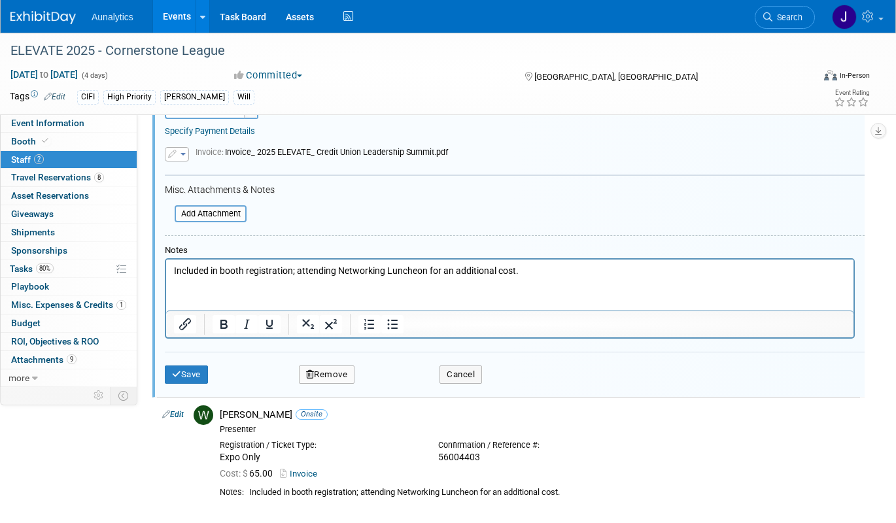
scroll to position [354, 0]
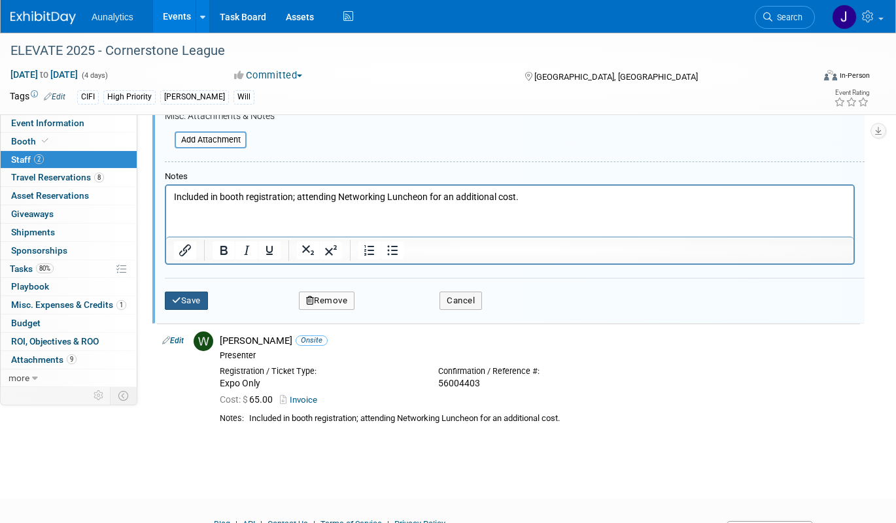
click at [193, 303] on button "Save" at bounding box center [186, 301] width 43 height 18
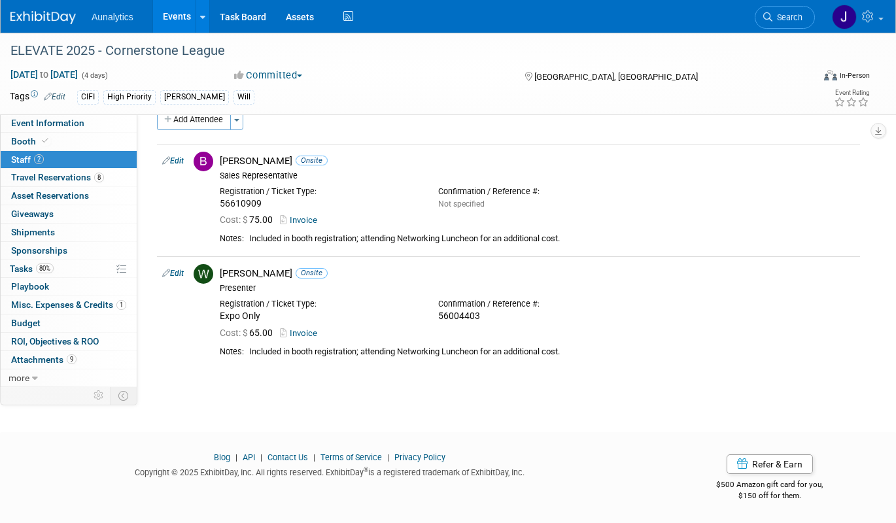
click at [138, 434] on footer "Blog | API | Contact Us | Terms of Service | Privacy Policy Copyright © 2025 Ex…" at bounding box center [448, 478] width 896 height 92
click at [69, 181] on span "Travel Reservations 8" at bounding box center [57, 177] width 93 height 10
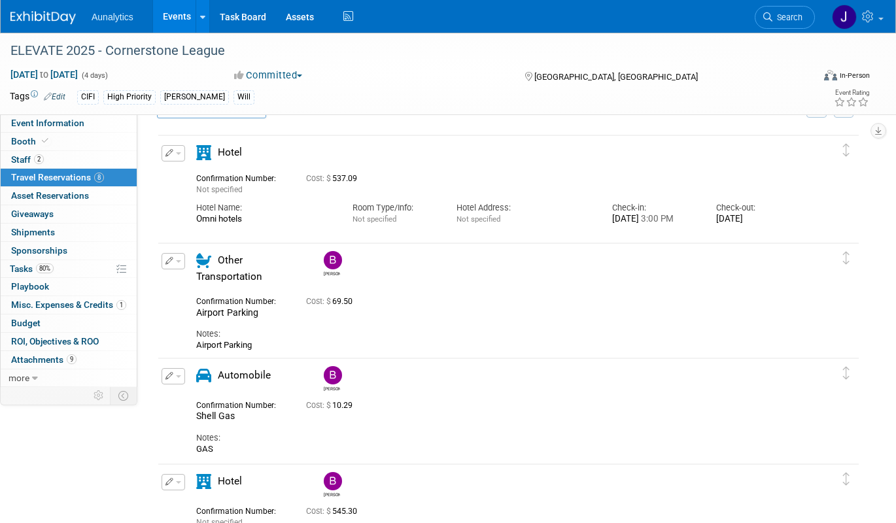
scroll to position [0, 0]
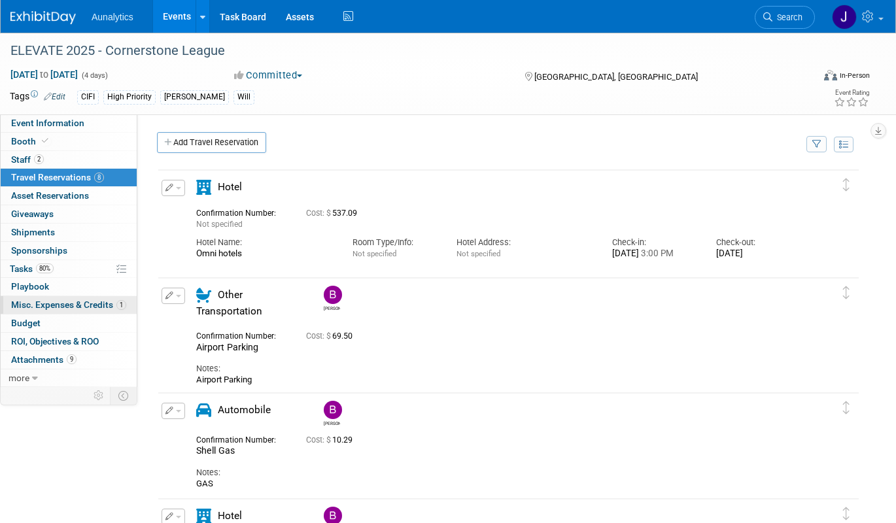
click at [92, 307] on span "Misc. Expenses & Credits 1" at bounding box center [68, 305] width 115 height 10
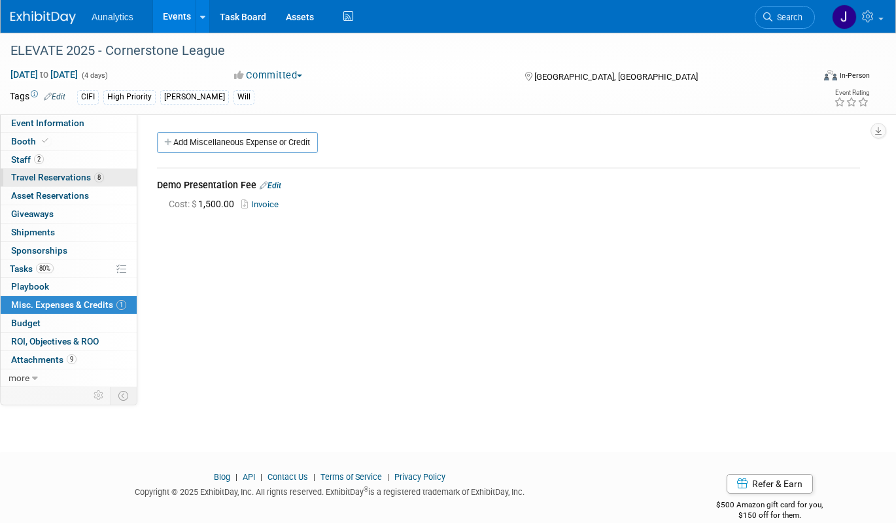
click at [76, 180] on span "Travel Reservations 8" at bounding box center [57, 177] width 93 height 10
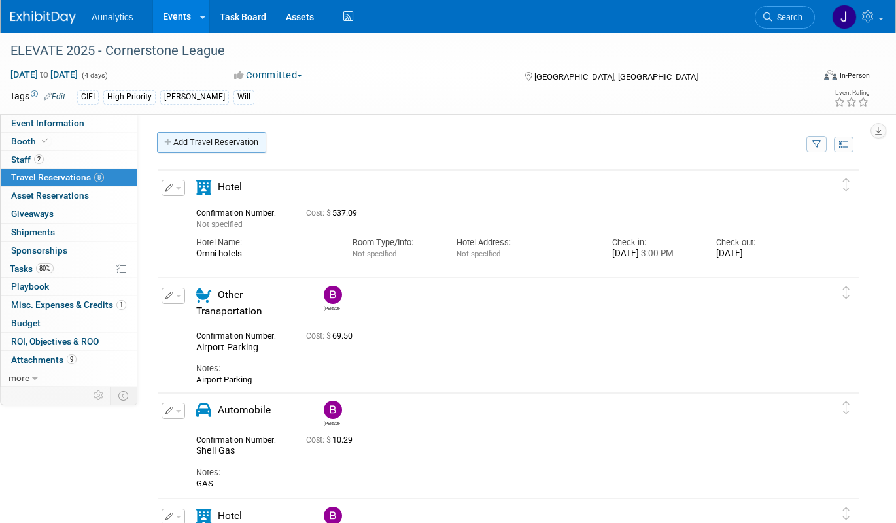
click at [245, 141] on link "Add Travel Reservation" at bounding box center [211, 142] width 109 height 21
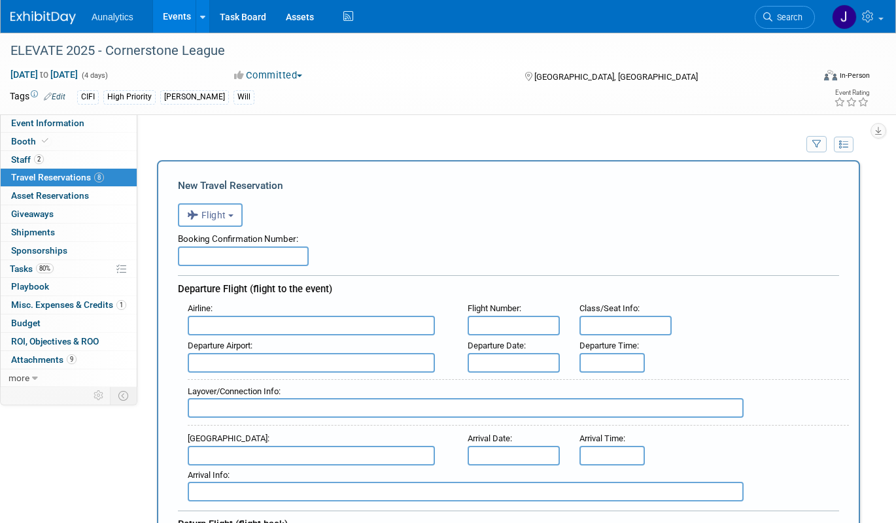
click at [251, 255] on input "text" at bounding box center [243, 257] width 131 height 20
click at [232, 213] on button "Flight" at bounding box center [210, 215] width 65 height 24
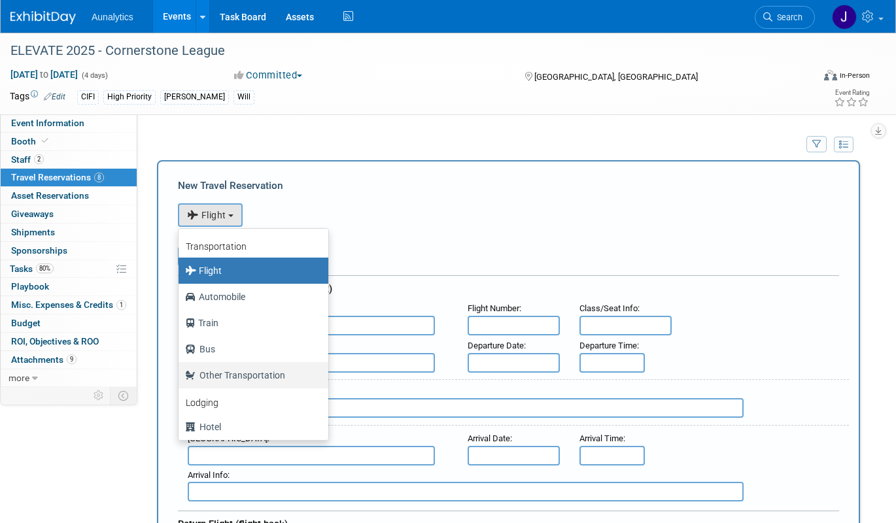
click at [218, 373] on label "Other Transportation" at bounding box center [250, 375] width 130 height 21
click at [180, 373] on input "Other Transportation" at bounding box center [176, 373] width 9 height 9
select select "5"
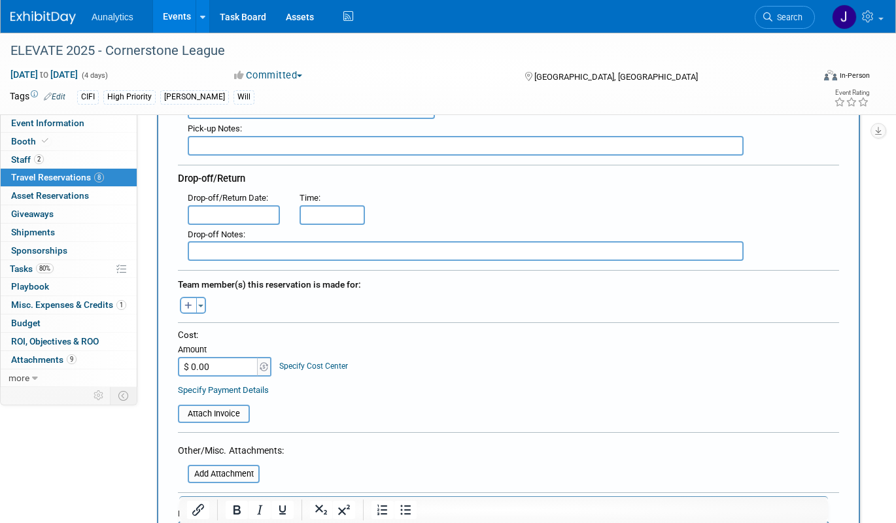
scroll to position [357, 0]
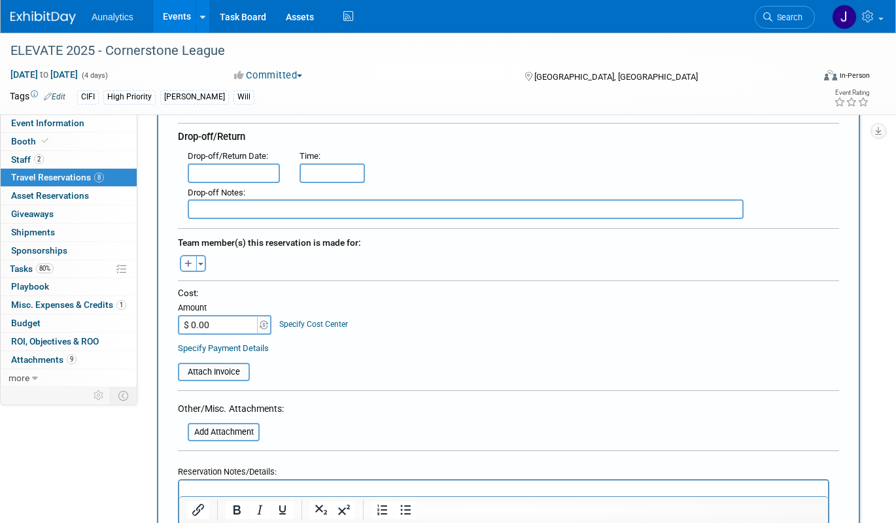
click at [226, 320] on input "$ 0.00" at bounding box center [219, 325] width 82 height 20
type input "$ 18.90"
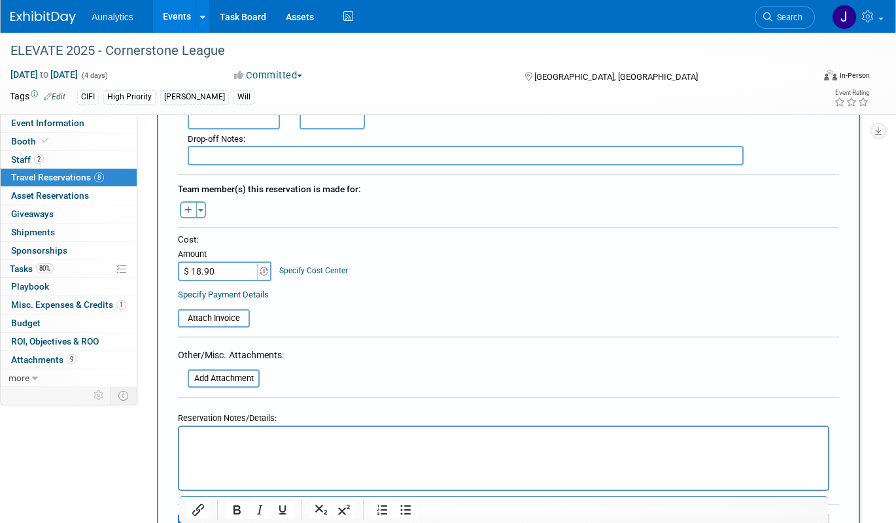
scroll to position [428, 0]
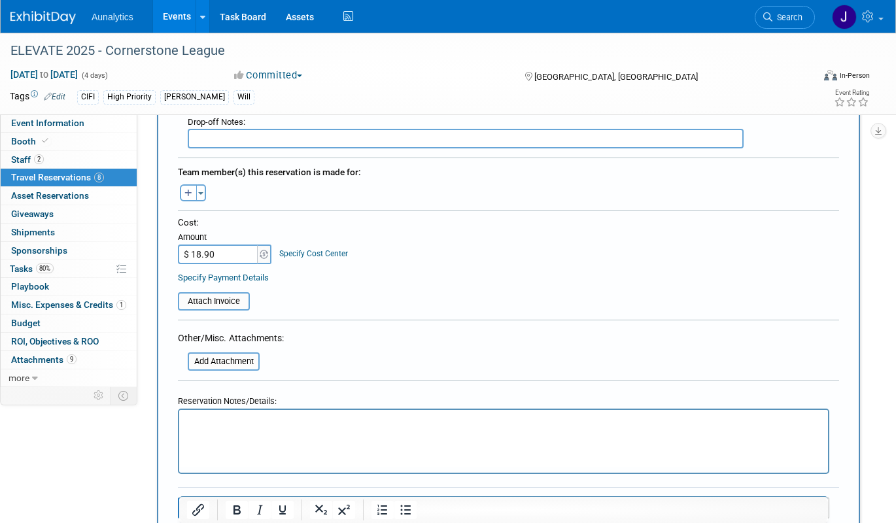
click at [218, 413] on html at bounding box center [503, 419] width 649 height 19
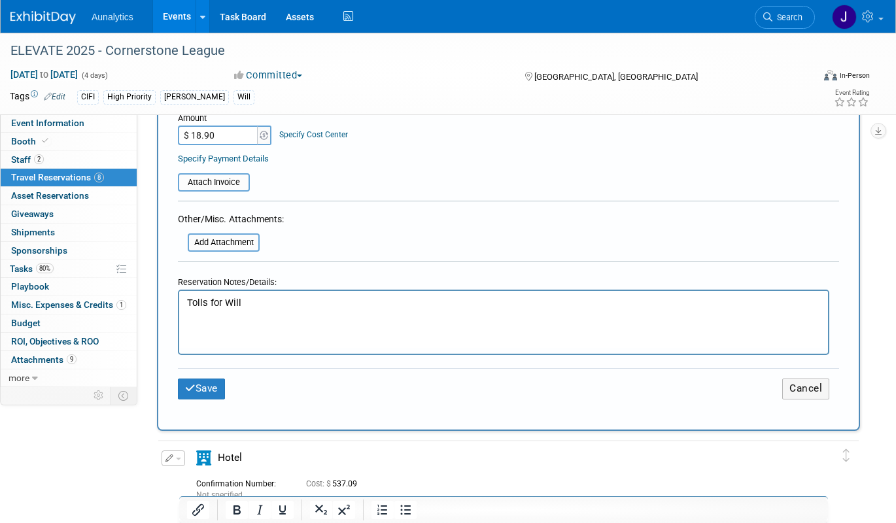
scroll to position [540, 0]
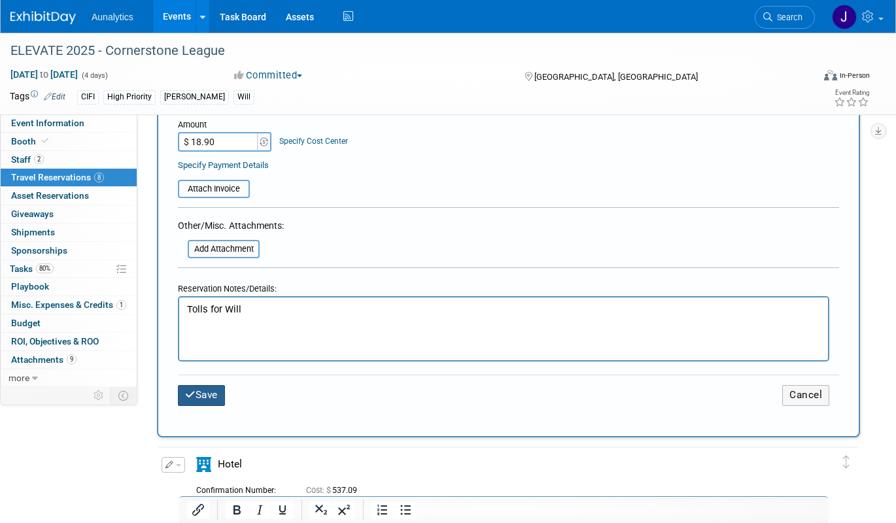
click at [218, 391] on button "Save" at bounding box center [201, 395] width 47 height 20
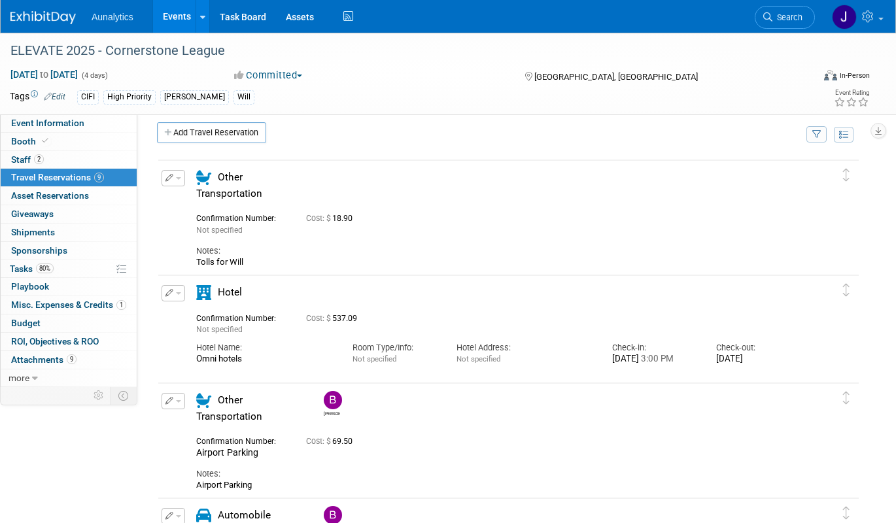
scroll to position [0, 0]
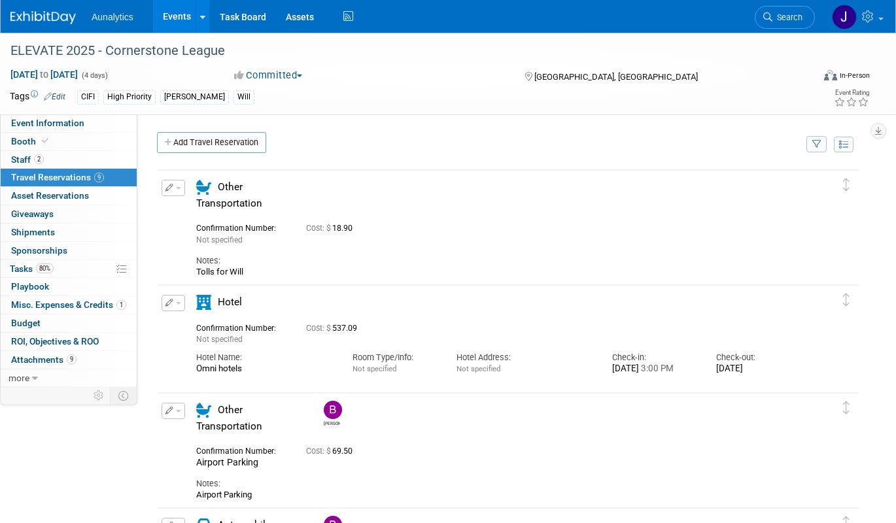
click at [179, 188] on span "button" at bounding box center [178, 188] width 5 height 3
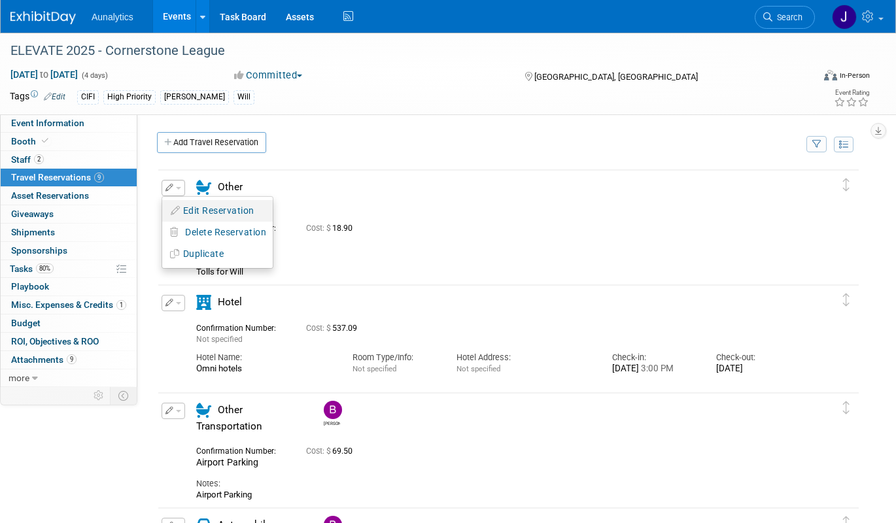
click at [180, 207] on icon "button" at bounding box center [176, 210] width 10 height 9
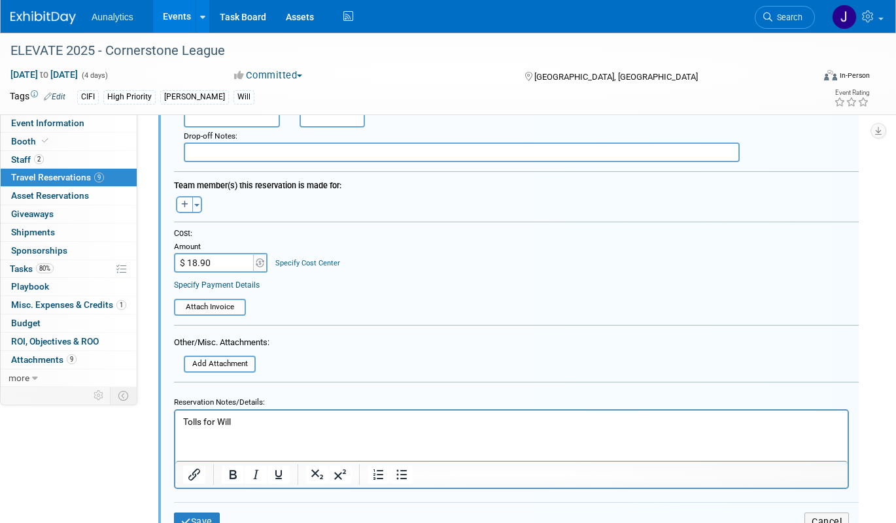
scroll to position [374, 0]
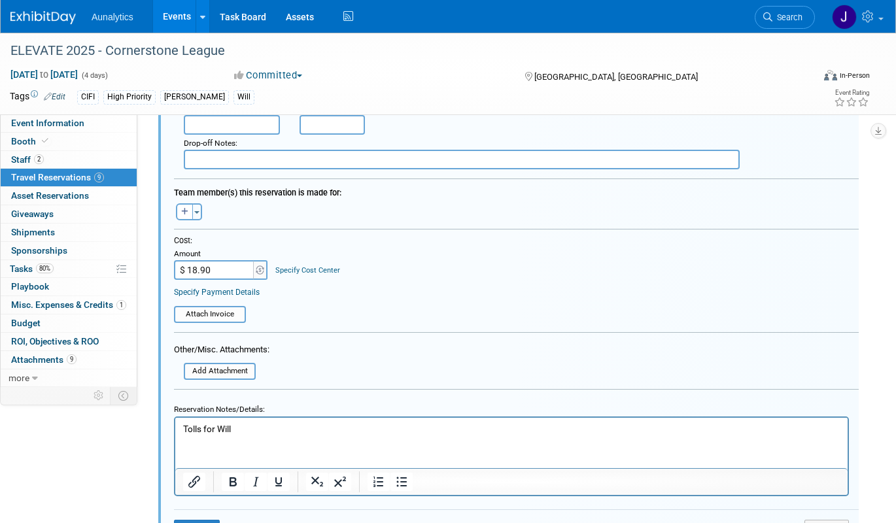
click at [197, 201] on div "Aaron remove Bobby remove Brad remove" at bounding box center [516, 210] width 704 height 20
click at [197, 212] on span "button" at bounding box center [196, 212] width 5 height 3
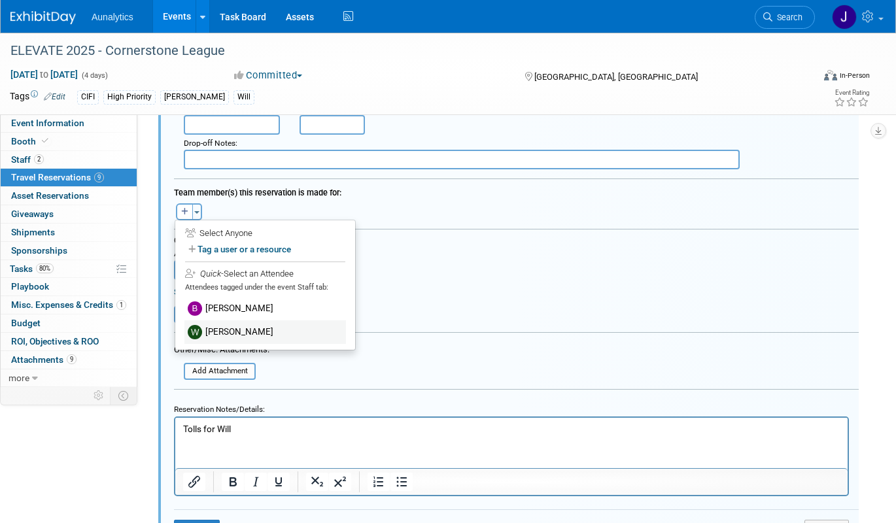
click at [213, 326] on label "Will Mayfield" at bounding box center [265, 332] width 162 height 24
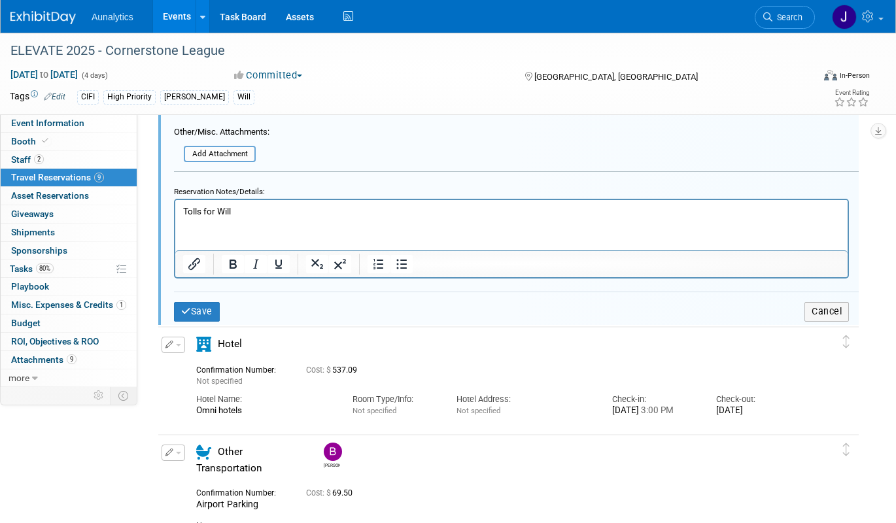
scroll to position [509, 0]
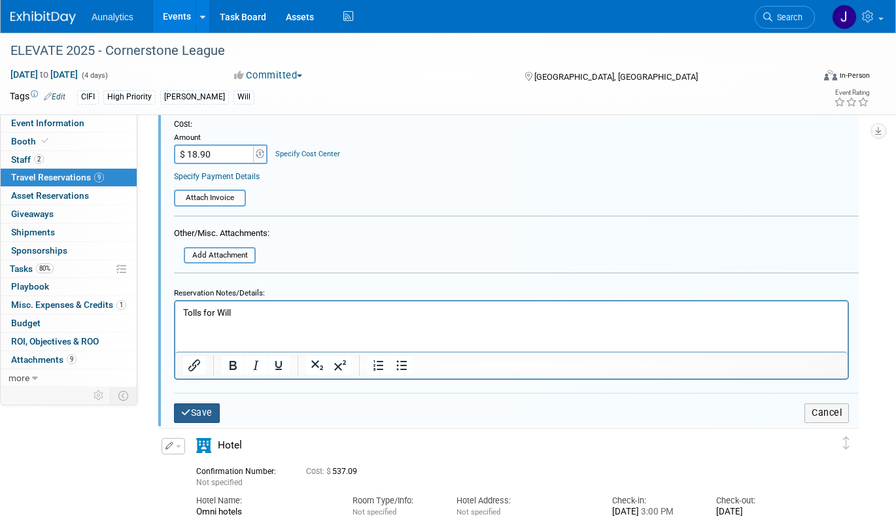
click at [206, 413] on button "Save" at bounding box center [197, 412] width 46 height 19
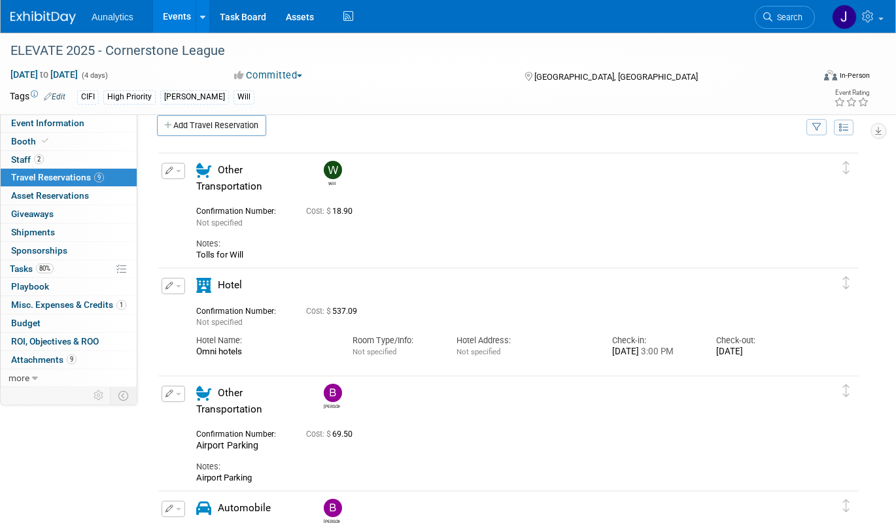
scroll to position [16, 0]
click at [179, 175] on button "button" at bounding box center [174, 172] width 24 height 16
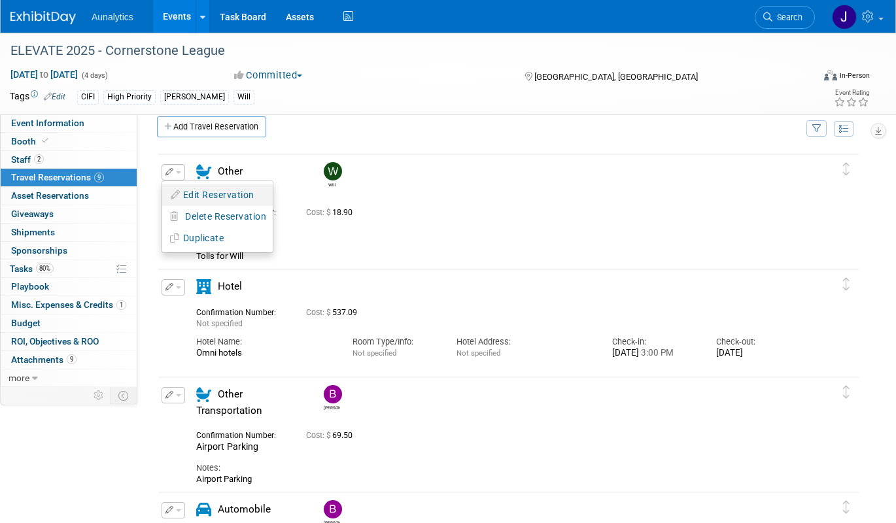
click at [183, 193] on button "Edit Reservation" at bounding box center [217, 195] width 111 height 19
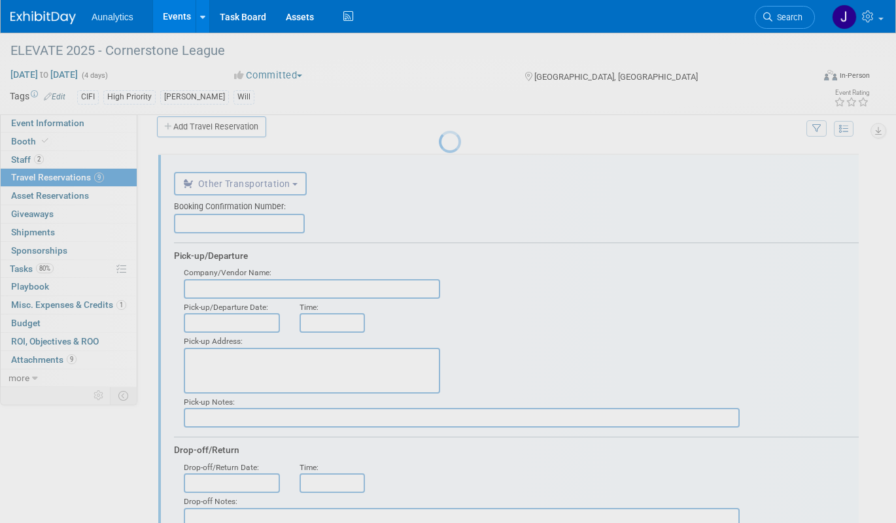
scroll to position [22, 0]
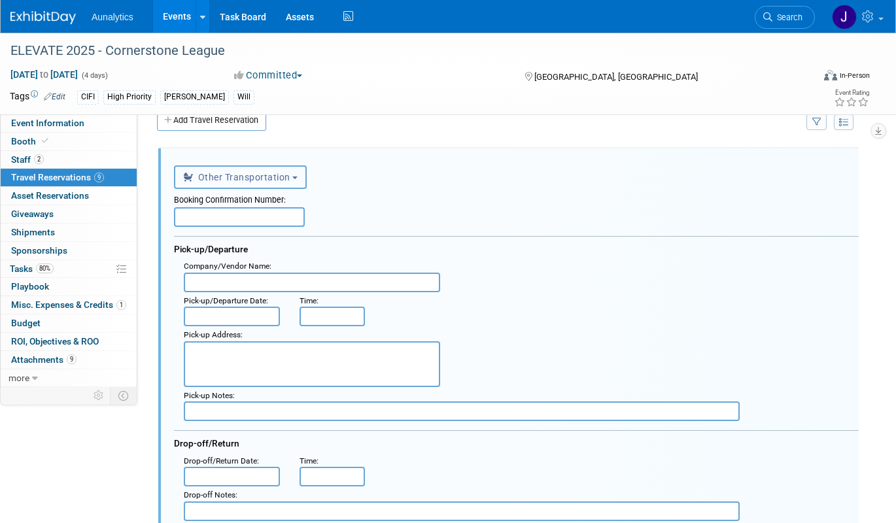
click at [197, 180] on span "Other Transportation" at bounding box center [236, 177] width 107 height 10
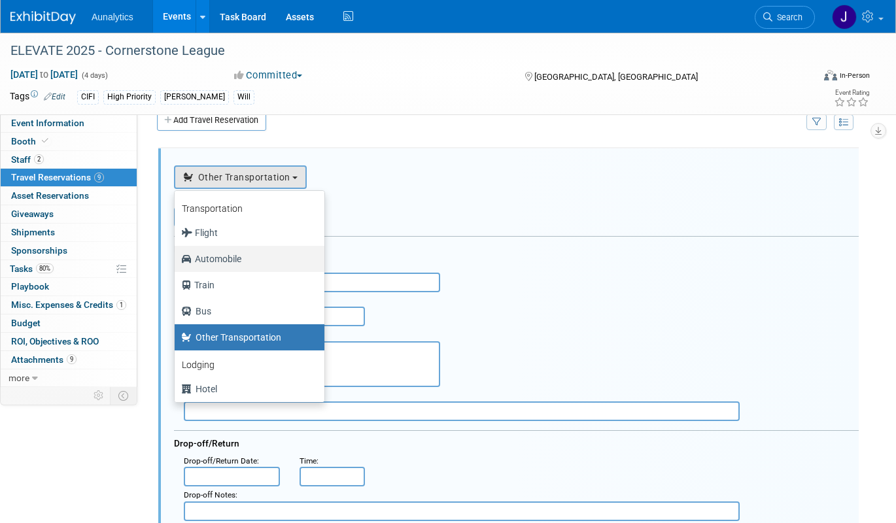
click at [215, 260] on label "Automobile" at bounding box center [246, 259] width 130 height 21
click at [177, 260] on input "Automobile" at bounding box center [172, 257] width 9 height 9
select select "4"
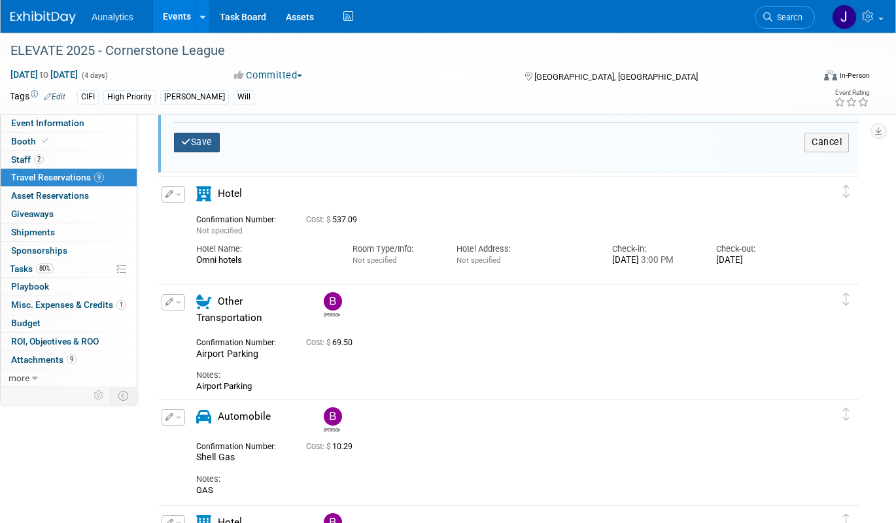
scroll to position [781, 0]
click at [203, 139] on button "Save" at bounding box center [197, 140] width 46 height 19
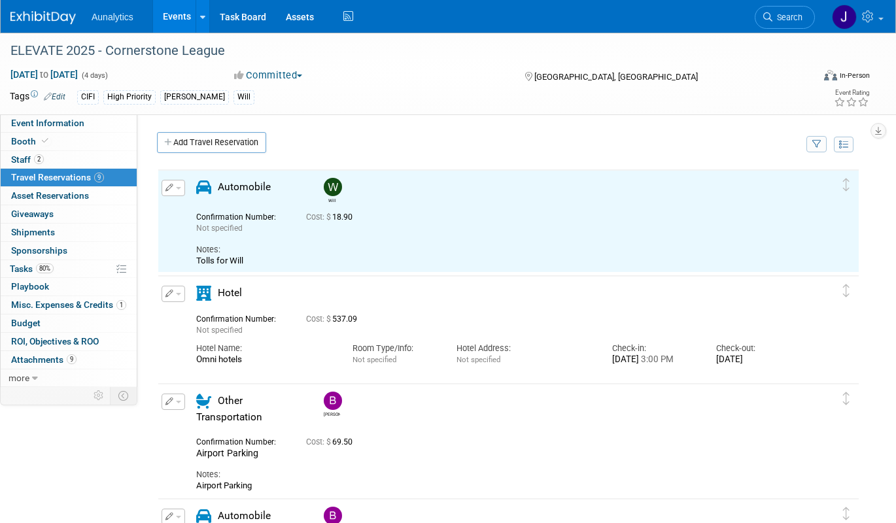
scroll to position [0, 0]
click at [221, 143] on link "Add Travel Reservation" at bounding box center [211, 142] width 109 height 21
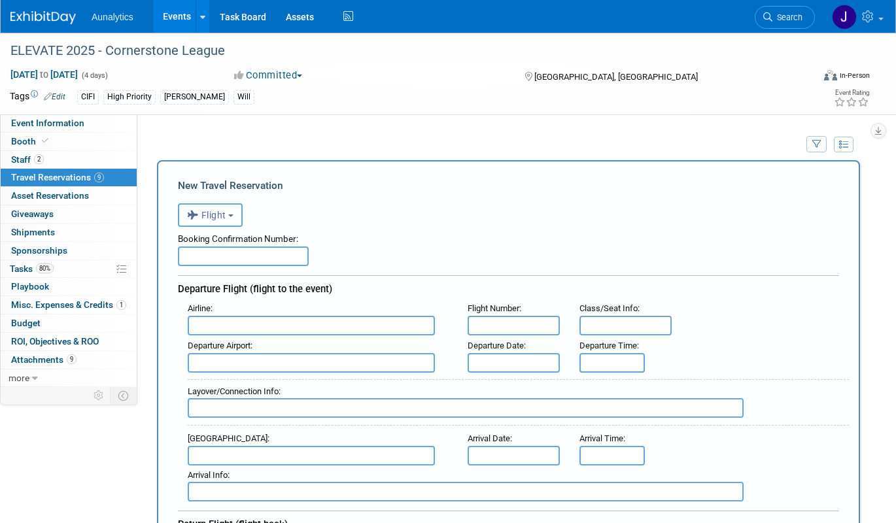
click at [220, 216] on span "Flight" at bounding box center [206, 215] width 39 height 10
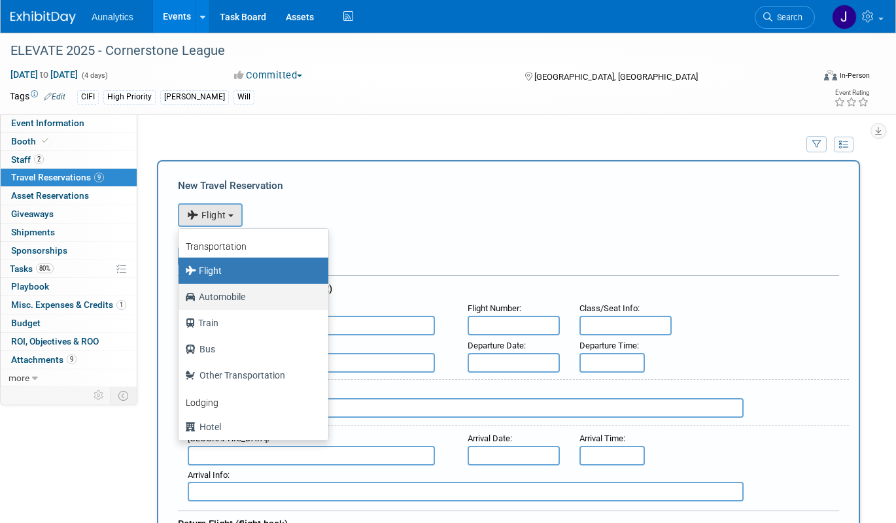
click at [219, 299] on label "Automobile" at bounding box center [250, 296] width 130 height 21
click at [180, 299] on input "Automobile" at bounding box center [176, 295] width 9 height 9
select select "4"
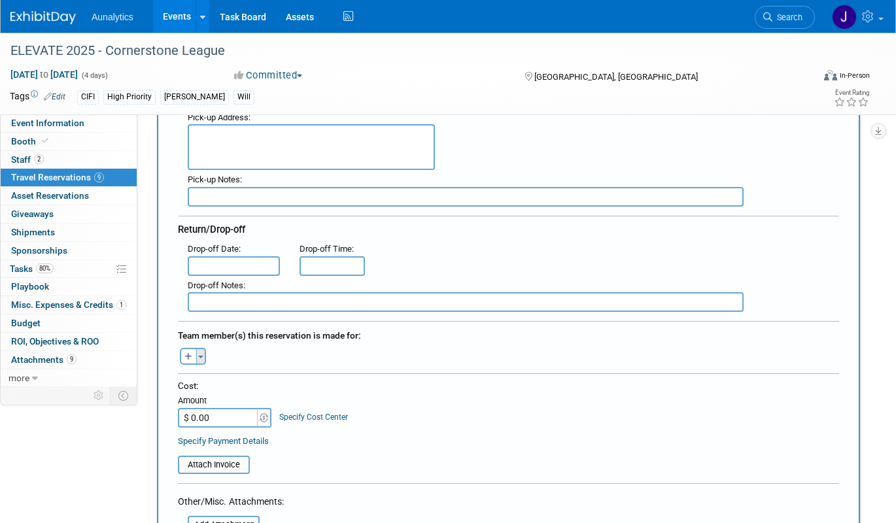
click at [201, 359] on button "Toggle Dropdown" at bounding box center [201, 356] width 10 height 17
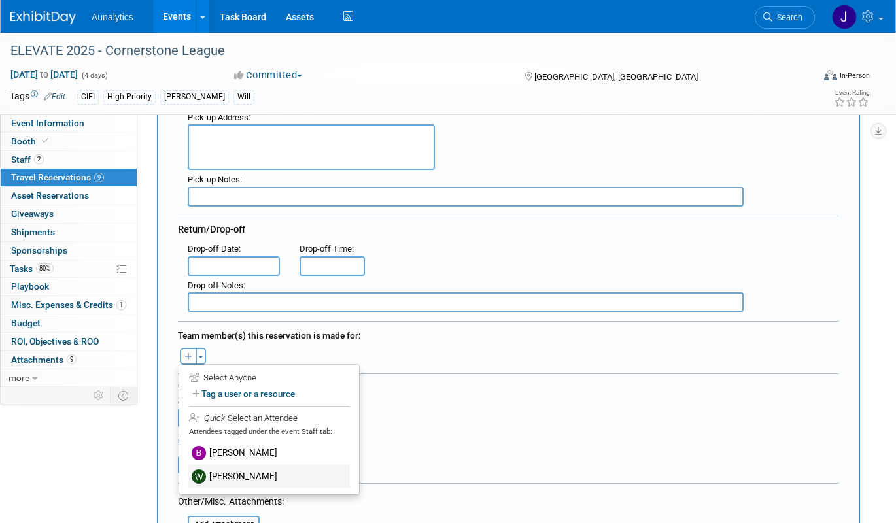
click at [215, 472] on label "[PERSON_NAME]" at bounding box center [269, 477] width 162 height 24
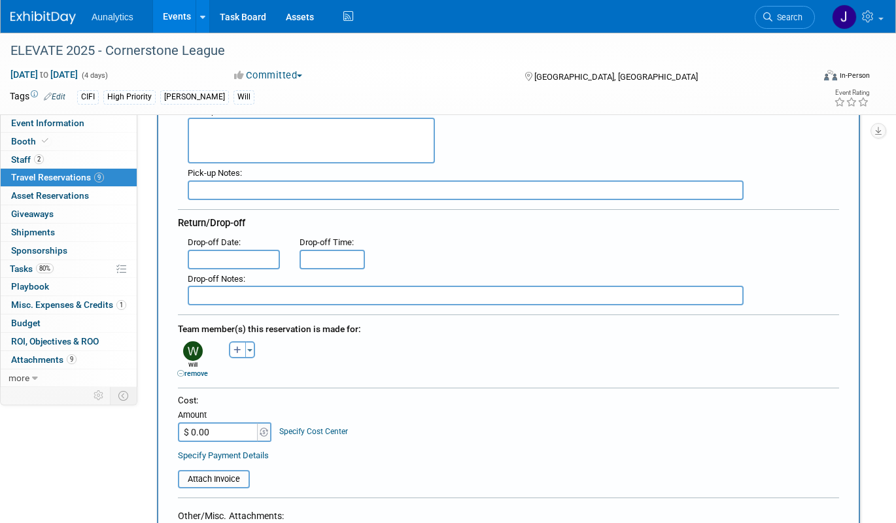
click at [241, 434] on input "$ 0.00" at bounding box center [219, 432] width 82 height 20
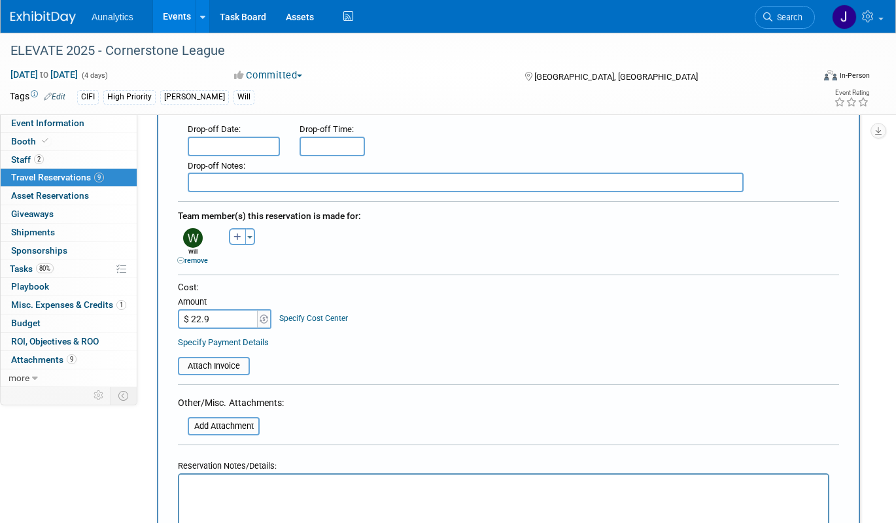
scroll to position [471, 0]
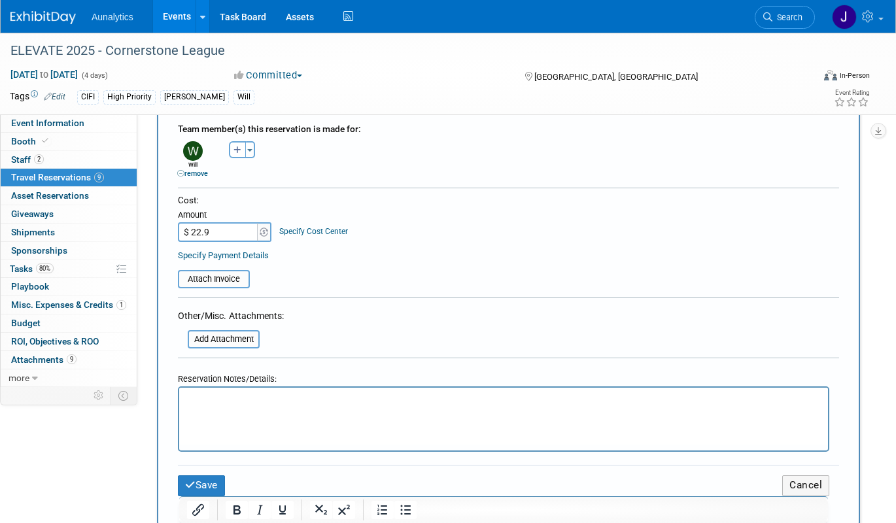
type input "$ 22.90"
click at [275, 407] on html at bounding box center [503, 397] width 649 height 19
click at [216, 479] on button "Save" at bounding box center [201, 485] width 47 height 20
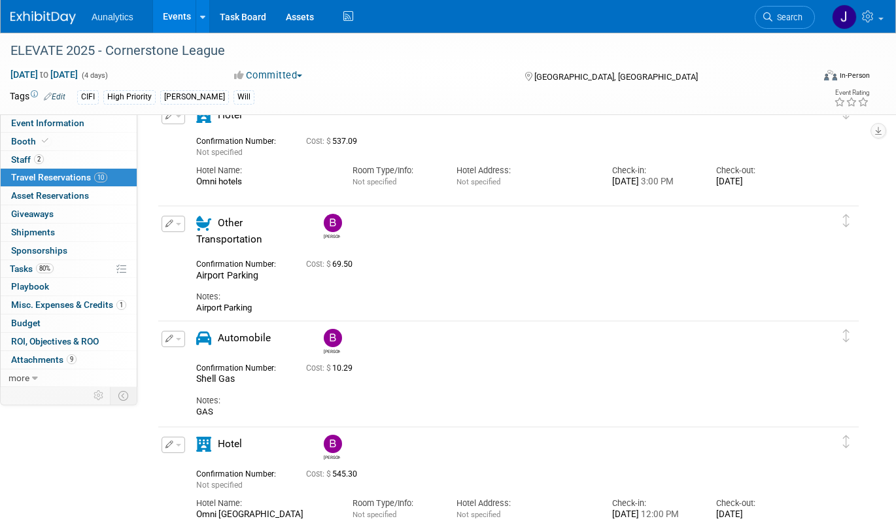
scroll to position [0, 0]
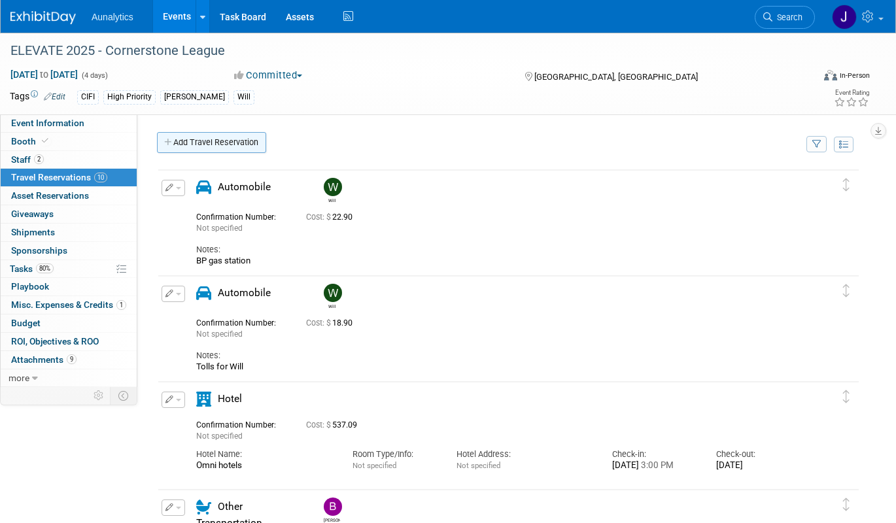
click at [223, 139] on link "Add Travel Reservation" at bounding box center [211, 142] width 109 height 21
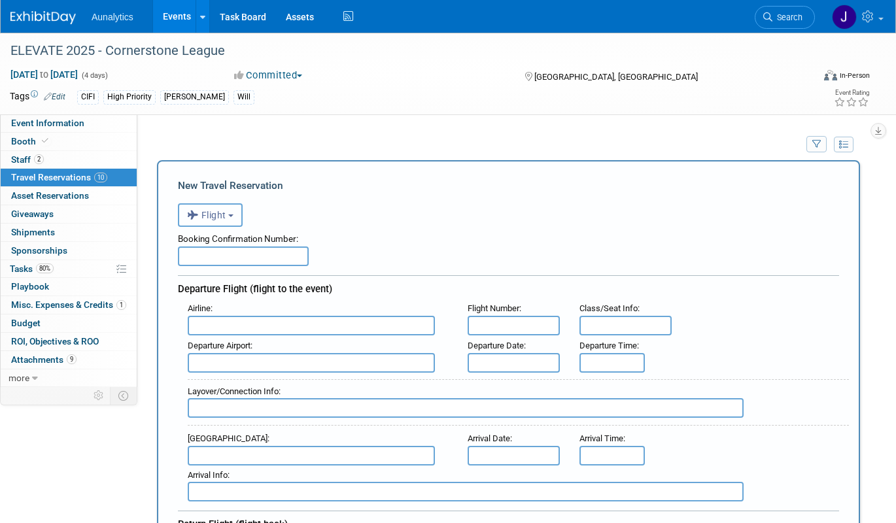
click at [211, 220] on span "Flight" at bounding box center [206, 215] width 39 height 10
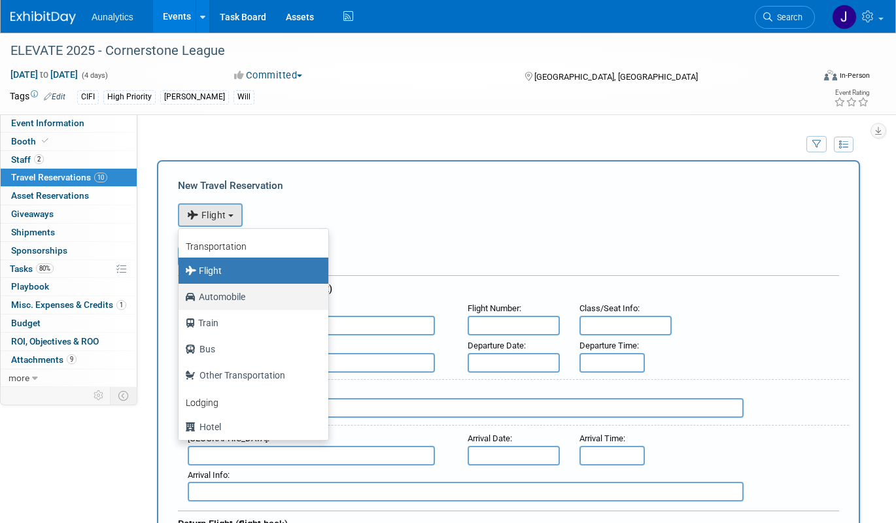
click at [228, 301] on label "Automobile" at bounding box center [250, 296] width 130 height 21
click at [180, 300] on input "Automobile" at bounding box center [176, 295] width 9 height 9
select select "4"
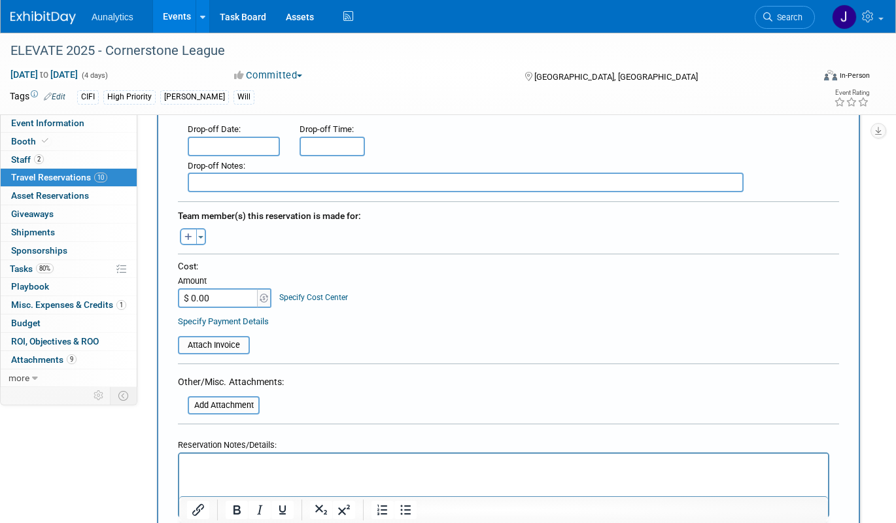
scroll to position [385, 0]
click at [222, 303] on input "$ 0.00" at bounding box center [219, 297] width 82 height 20
type input "$ 137.07"
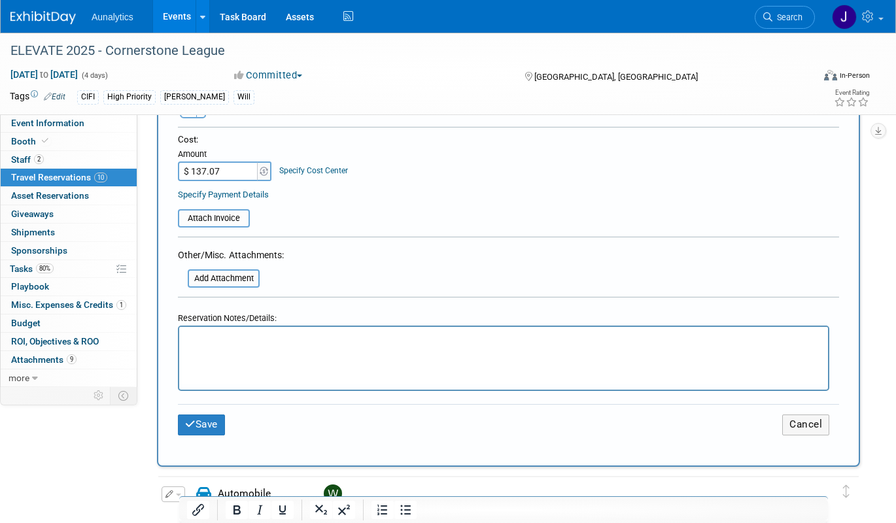
scroll to position [509, 0]
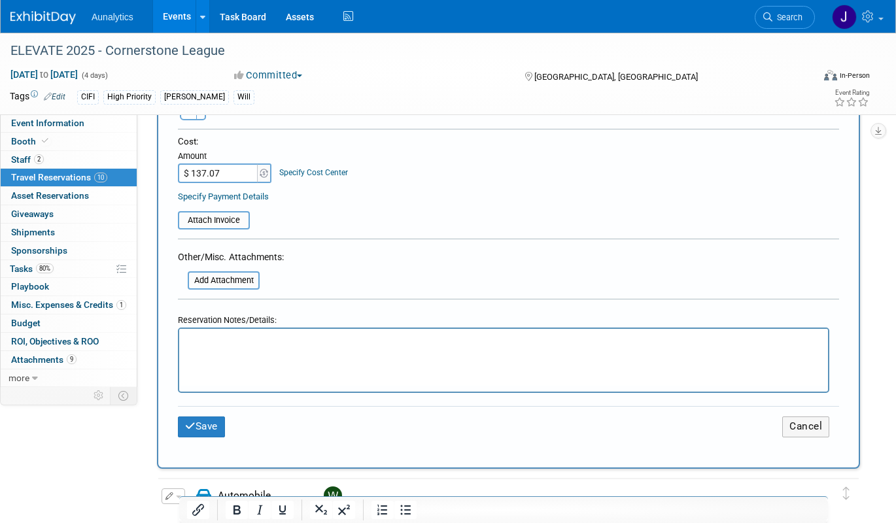
click at [254, 347] on p "Rich Text Area. Press ALT-0 for help." at bounding box center [504, 341] width 634 height 14
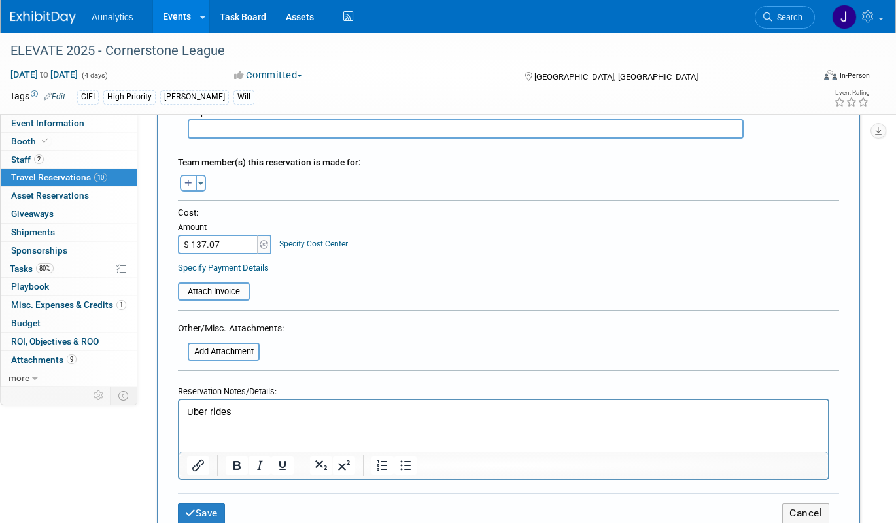
scroll to position [435, 0]
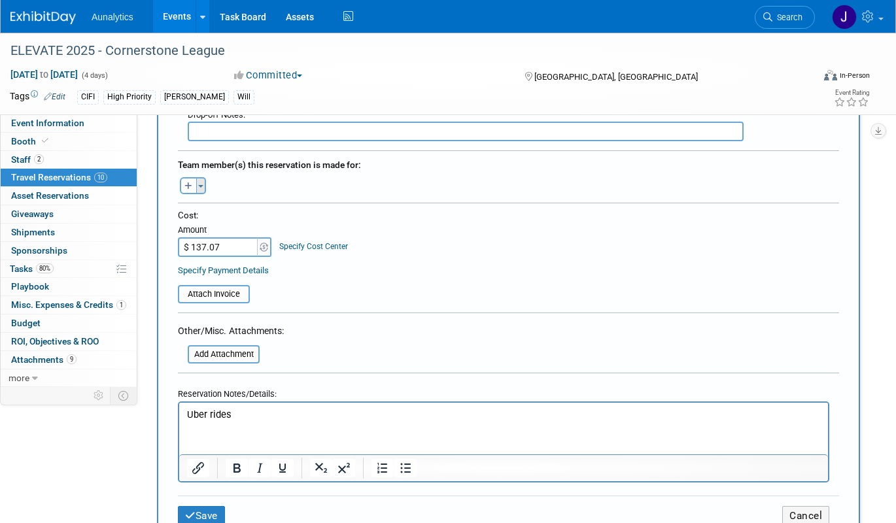
click at [199, 186] on button "Toggle Dropdown" at bounding box center [201, 185] width 10 height 17
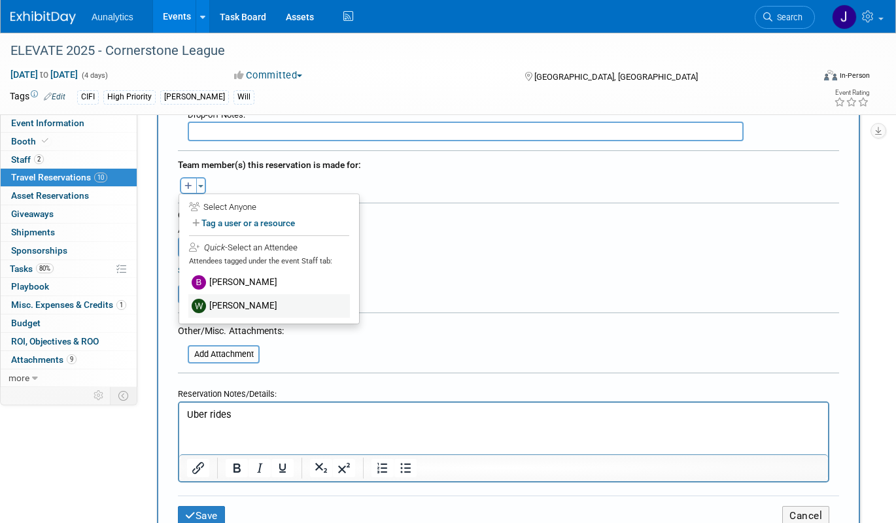
click at [226, 303] on label "[PERSON_NAME]" at bounding box center [269, 306] width 162 height 24
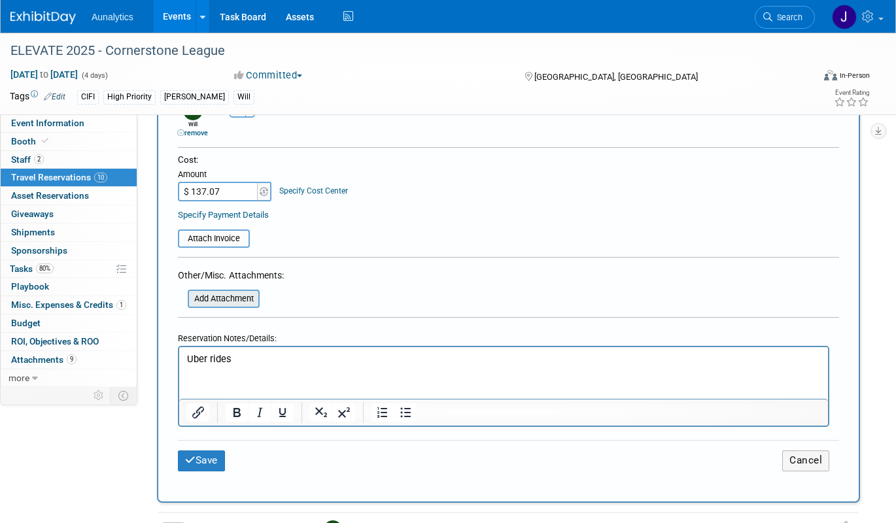
scroll to position [513, 0]
click at [215, 454] on button "Save" at bounding box center [201, 459] width 47 height 20
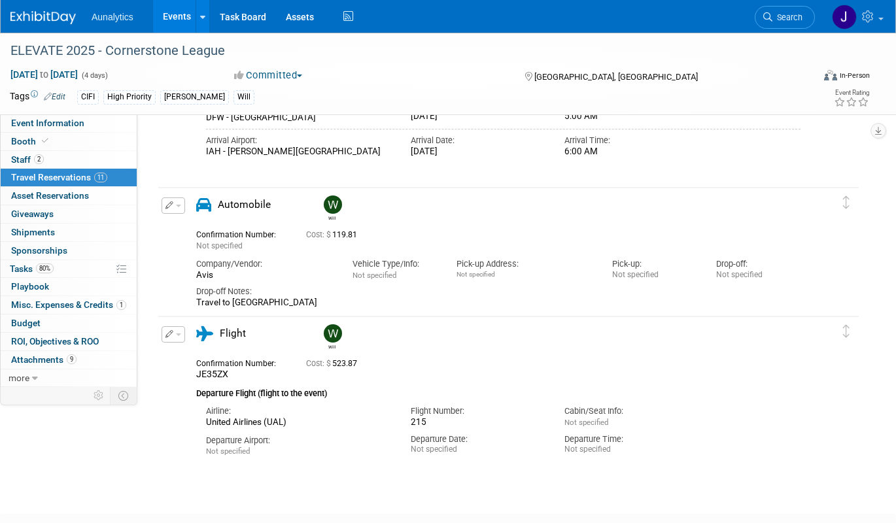
scroll to position [1176, 0]
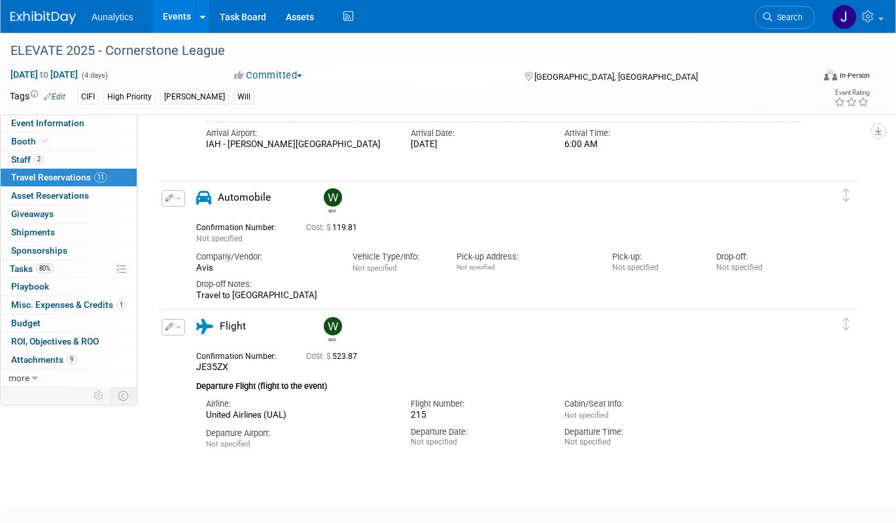
click at [174, 199] on button "button" at bounding box center [174, 198] width 24 height 16
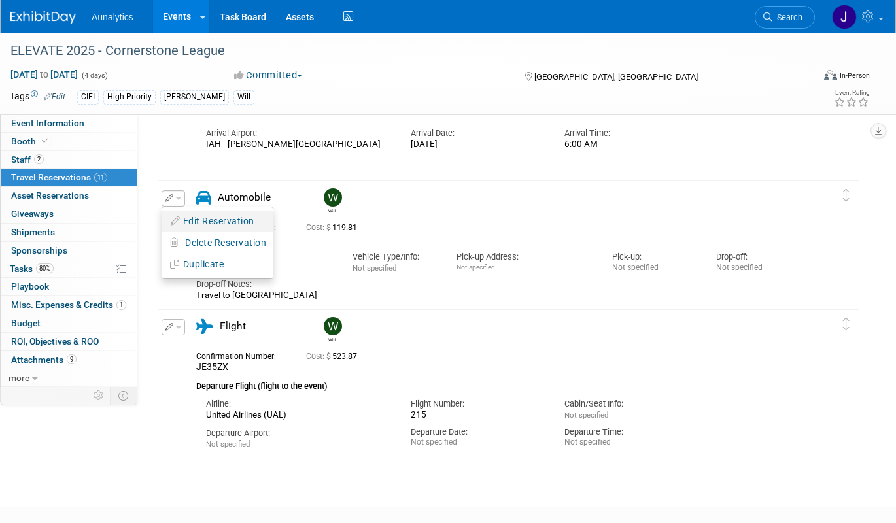
click at [180, 216] on icon "button" at bounding box center [176, 220] width 10 height 9
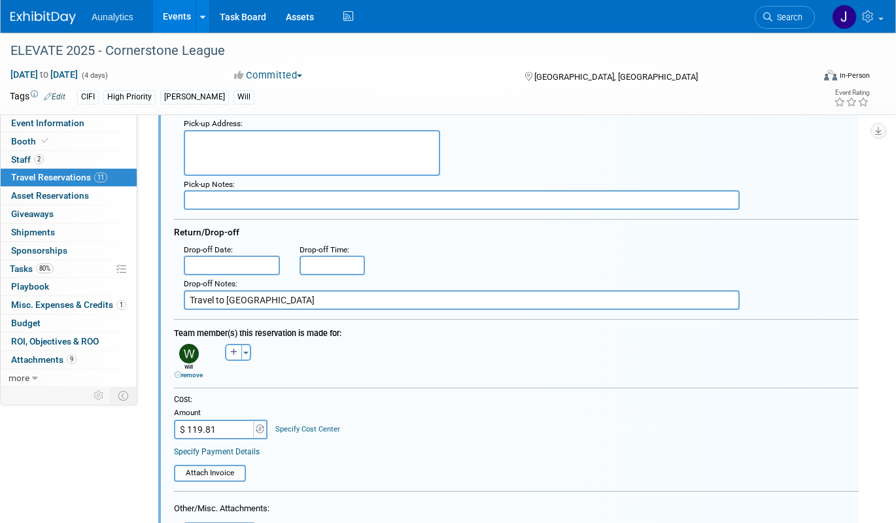
scroll to position [1449, 0]
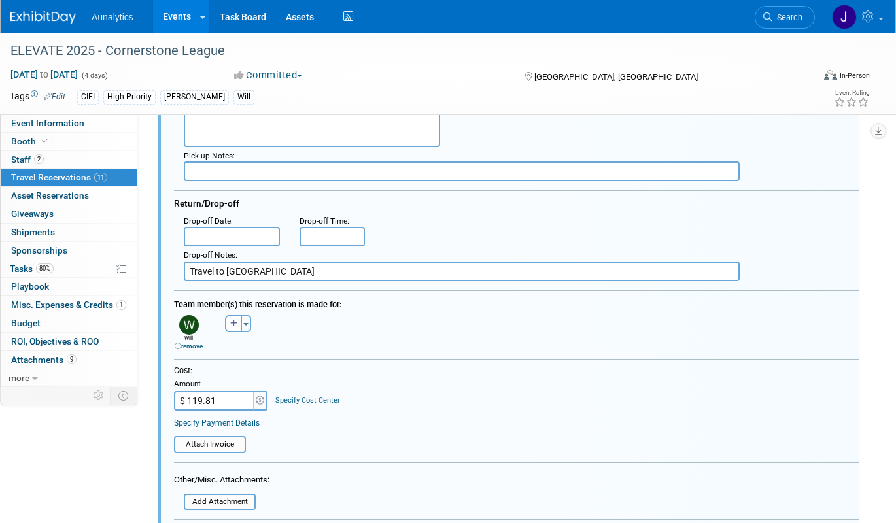
click at [238, 398] on input "$ 119.81" at bounding box center [215, 401] width 82 height 20
type input "$ 29.00"
click at [345, 384] on div "Cost: Amount $ 29.00 Specify Cost Center Cost Center -- Not Specified --" at bounding box center [516, 388] width 685 height 44
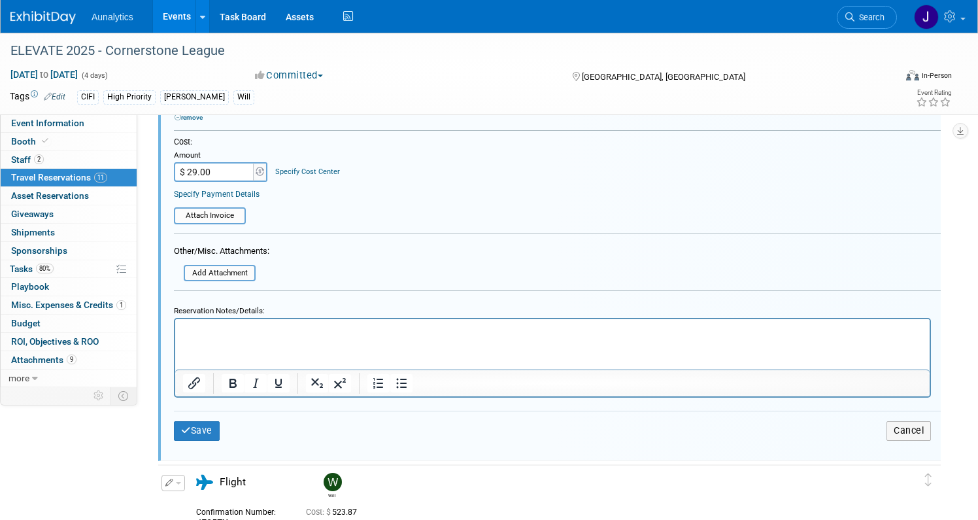
scroll to position [1658, 0]
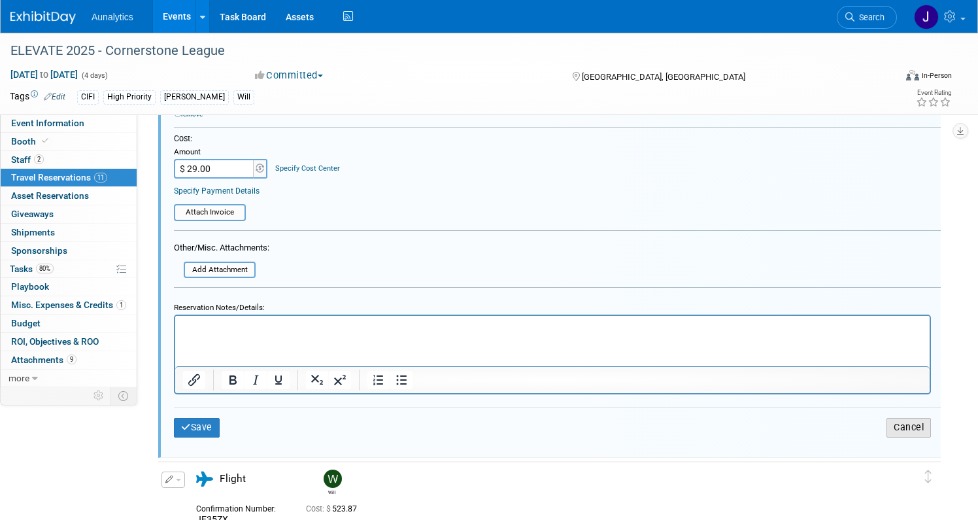
click at [895, 422] on button "Cancel" at bounding box center [909, 427] width 44 height 19
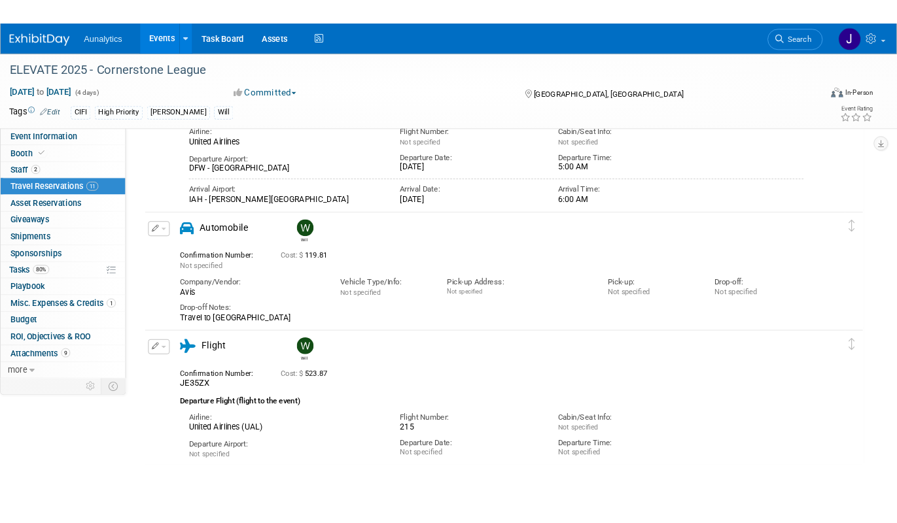
scroll to position [0, 0]
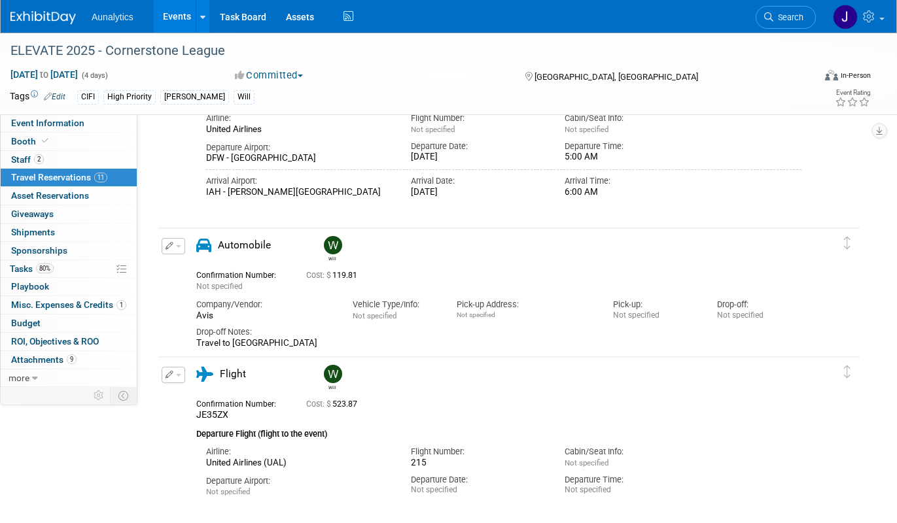
click at [172, 249] on icon "button" at bounding box center [169, 246] width 9 height 8
click at [345, 299] on div "Vehicle Type/Info: Not specified" at bounding box center [395, 306] width 104 height 29
click at [179, 249] on button "button" at bounding box center [174, 246] width 24 height 16
click at [187, 264] on button "Edit Reservation" at bounding box center [217, 269] width 111 height 19
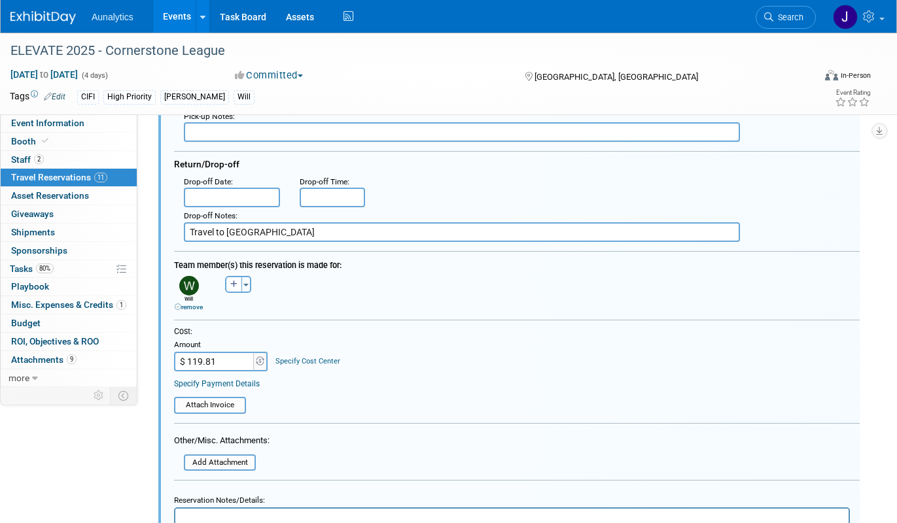
scroll to position [1518, 0]
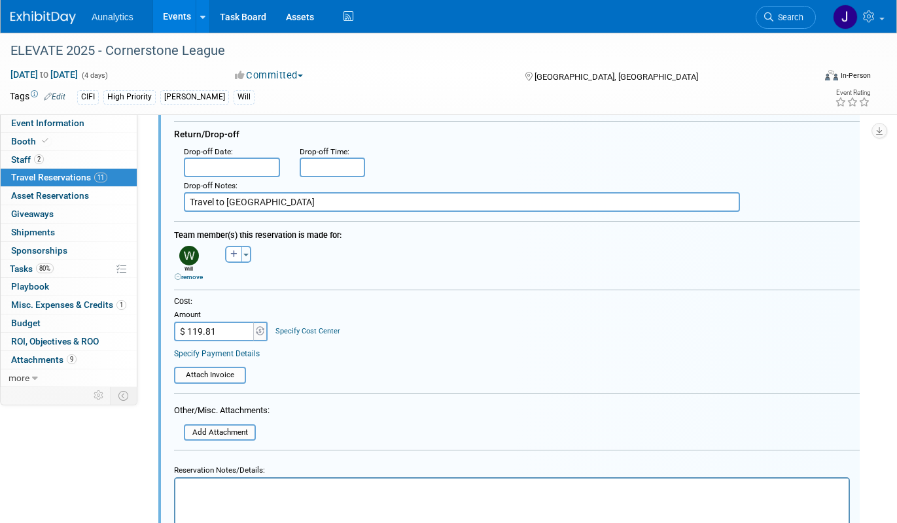
click at [231, 323] on input "$ 119.81" at bounding box center [215, 332] width 82 height 20
type input "$ 291.42"
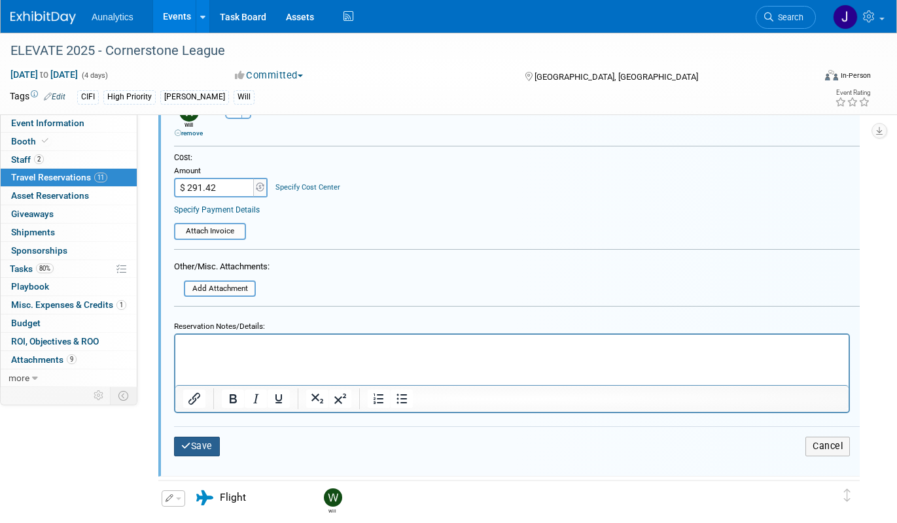
click at [198, 452] on button "Save" at bounding box center [197, 446] width 46 height 19
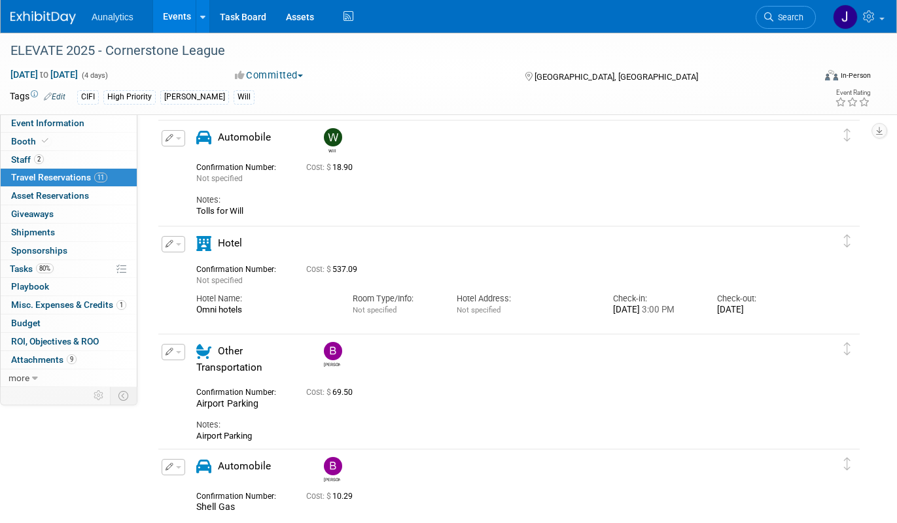
scroll to position [0, 0]
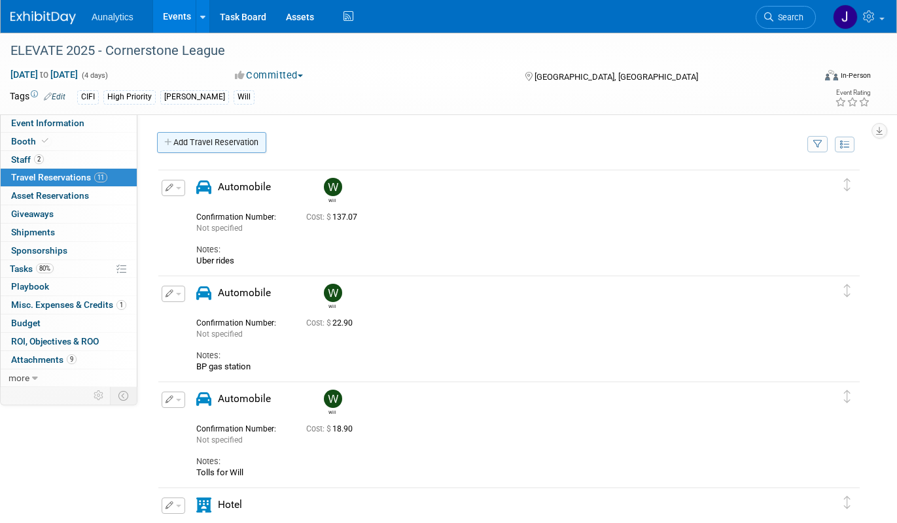
click at [245, 141] on link "Add Travel Reservation" at bounding box center [211, 142] width 109 height 21
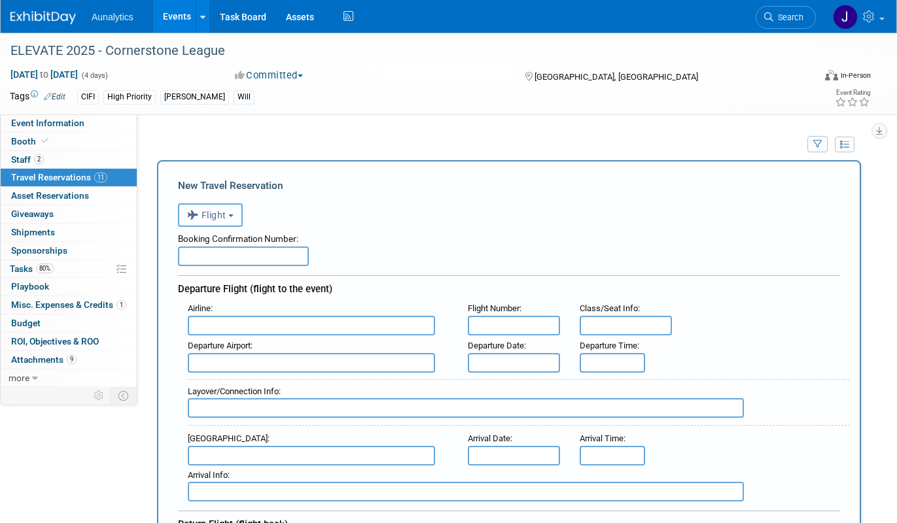
click at [237, 205] on button "Flight" at bounding box center [210, 215] width 65 height 24
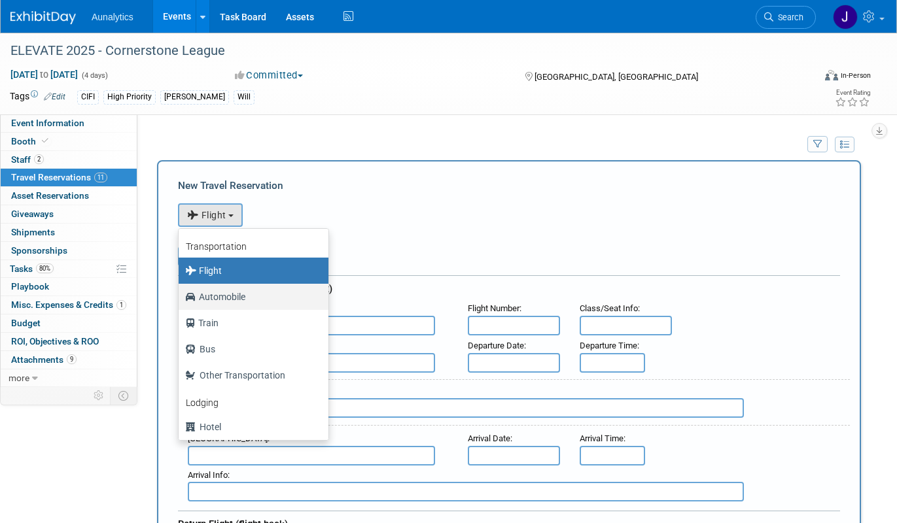
click at [214, 295] on label "Automobile" at bounding box center [250, 296] width 130 height 21
click at [180, 295] on input "Automobile" at bounding box center [176, 295] width 9 height 9
select select "4"
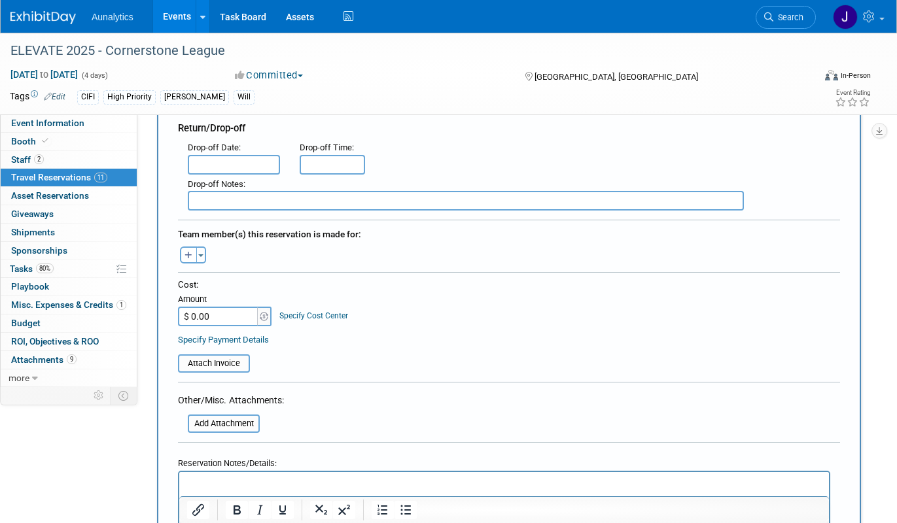
scroll to position [367, 0]
click at [226, 314] on input "$ 0.00" at bounding box center [219, 315] width 82 height 20
paste input "18.33"
type input "$ 18.33"
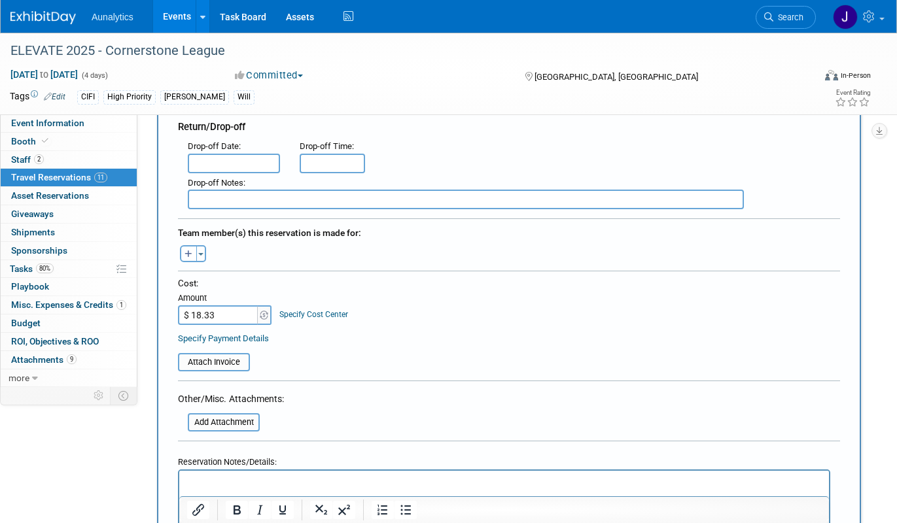
click at [222, 475] on html at bounding box center [503, 480] width 649 height 19
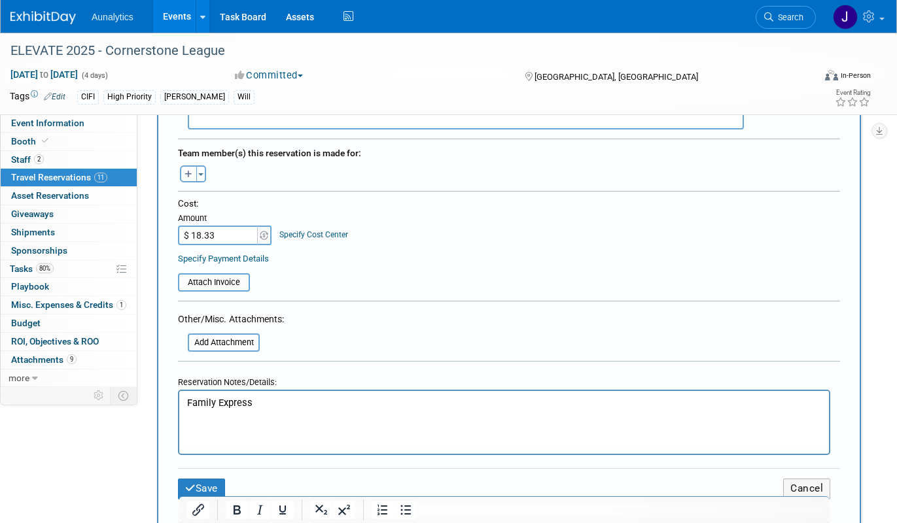
scroll to position [499, 0]
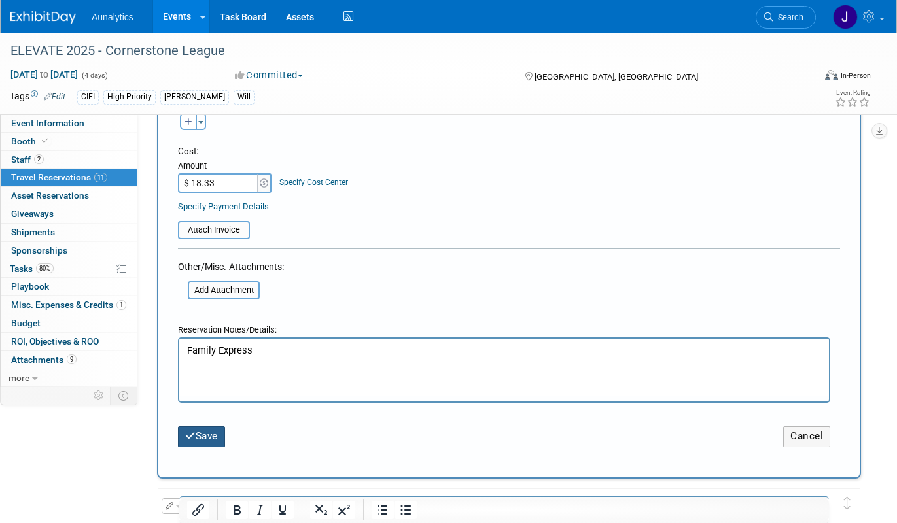
click at [222, 430] on button "Save" at bounding box center [201, 436] width 47 height 20
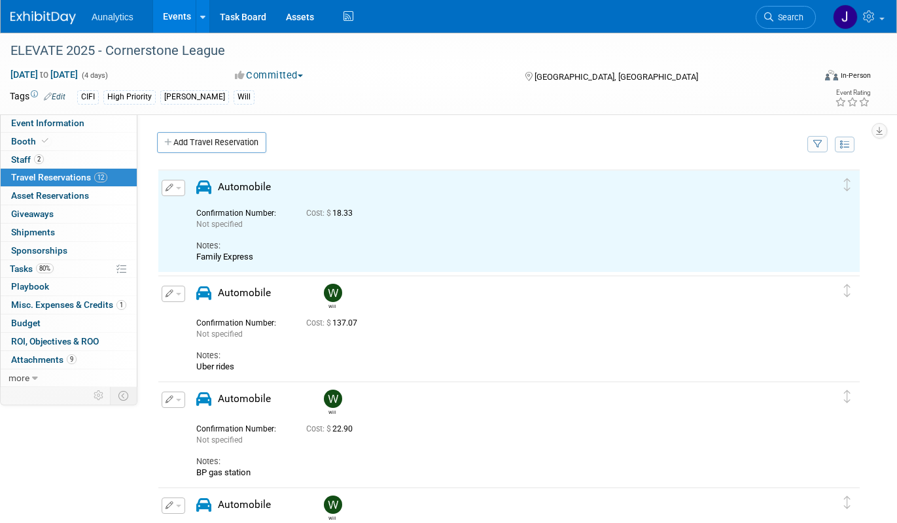
scroll to position [0, 0]
click at [179, 190] on button "button" at bounding box center [174, 188] width 24 height 16
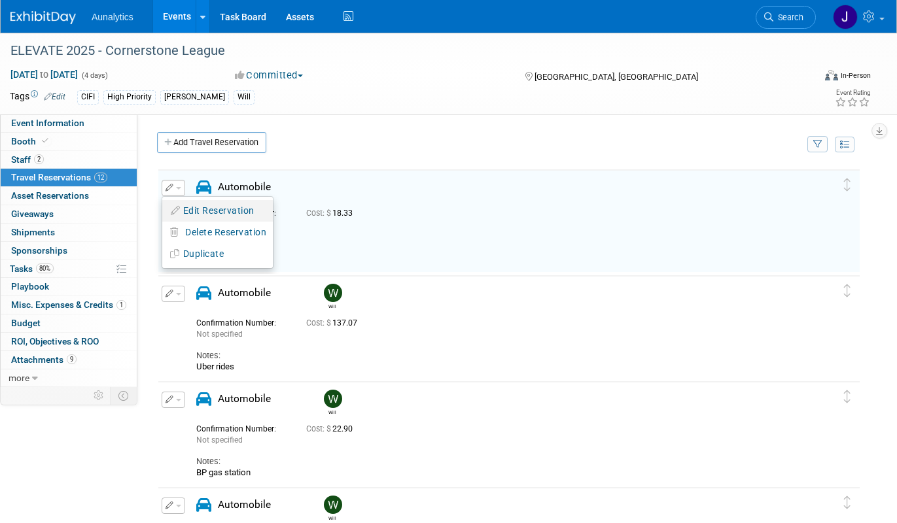
click at [196, 210] on button "Edit Reservation" at bounding box center [217, 210] width 111 height 19
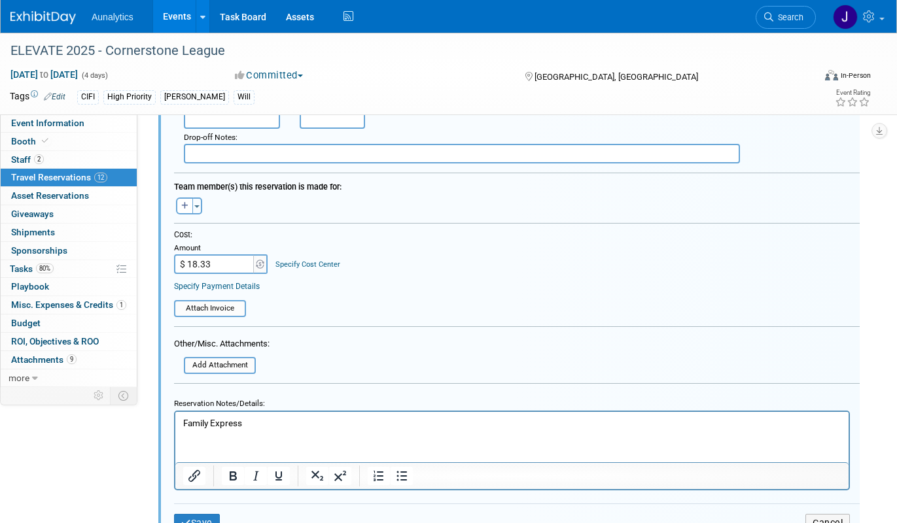
scroll to position [379, 0]
click at [194, 212] on button "Toggle Dropdown" at bounding box center [197, 206] width 10 height 17
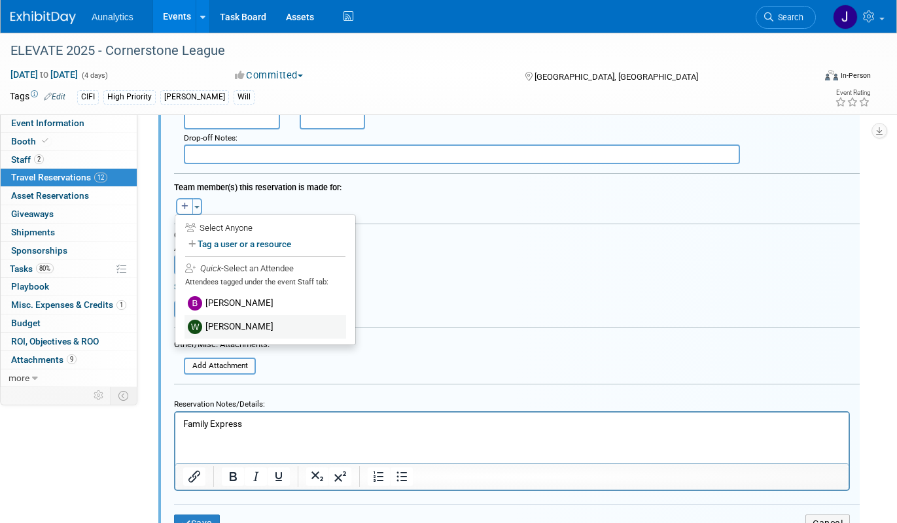
click at [213, 328] on label "[PERSON_NAME]" at bounding box center [265, 327] width 162 height 24
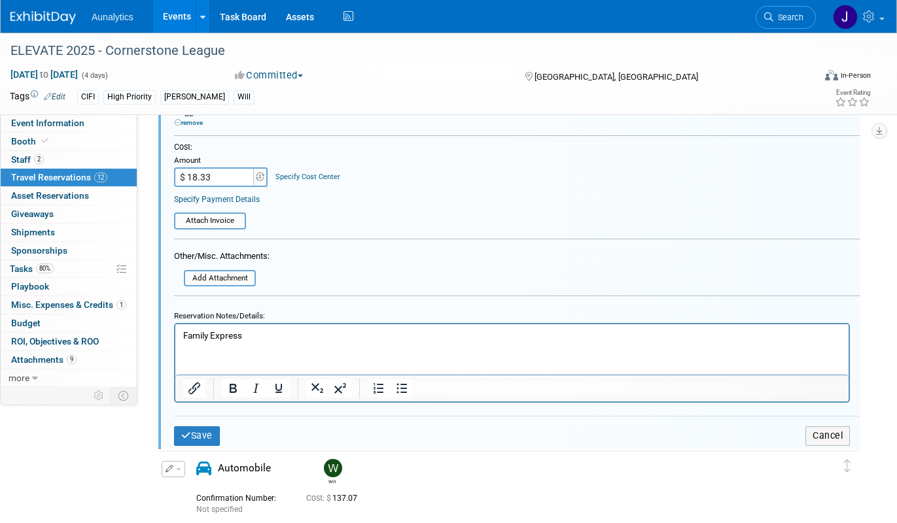
scroll to position [517, 0]
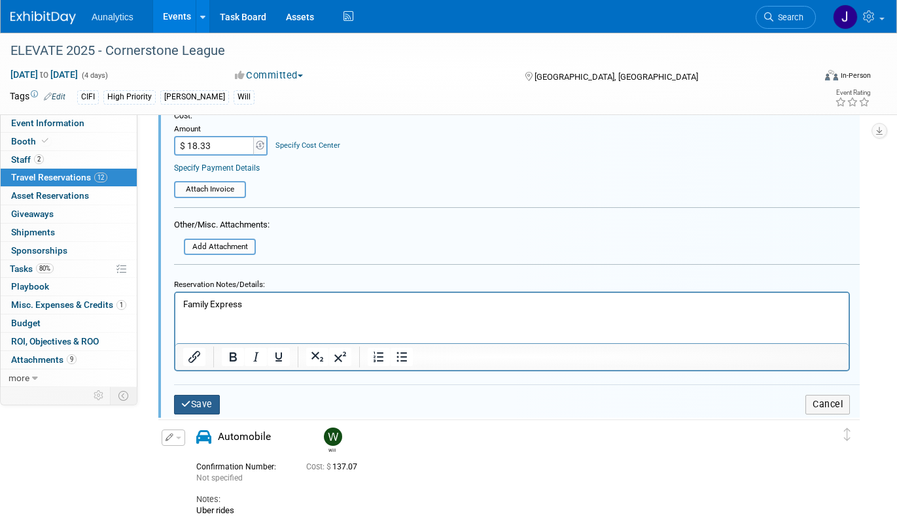
click at [209, 403] on button "Save" at bounding box center [197, 404] width 46 height 19
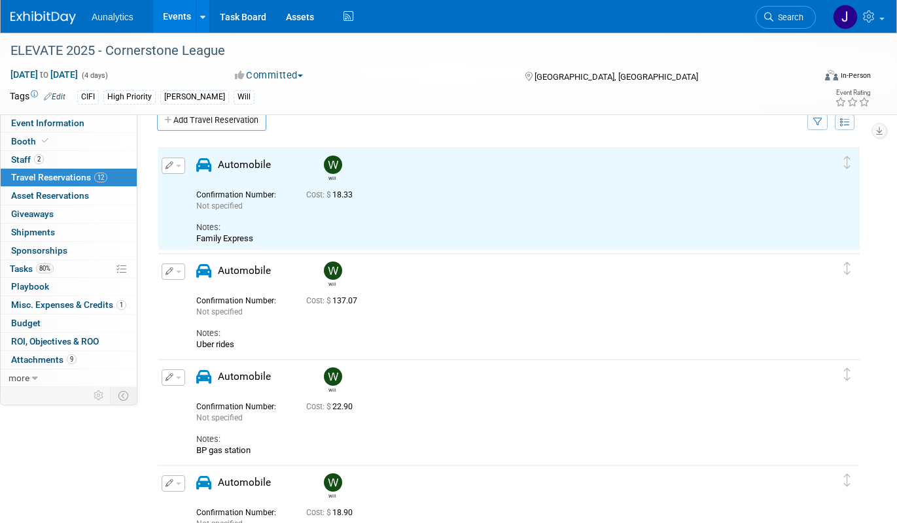
scroll to position [0, 0]
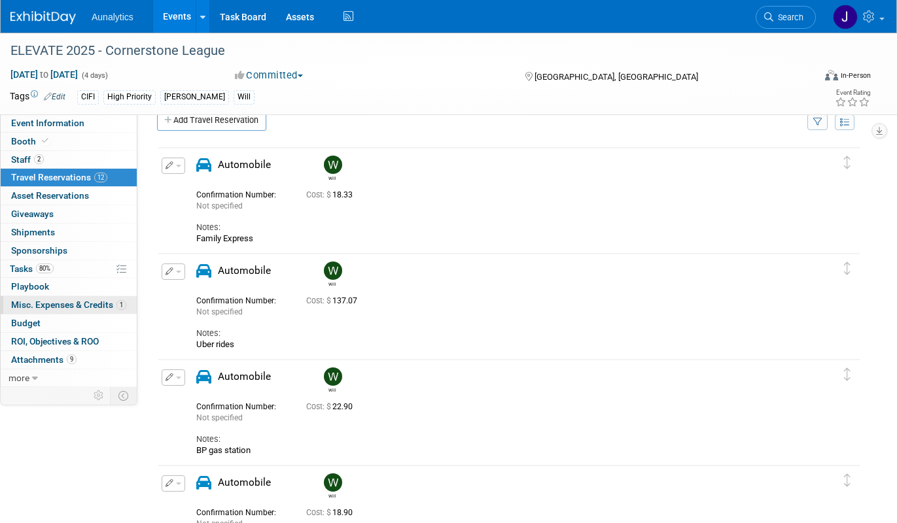
click at [67, 305] on span "Misc. Expenses & Credits 1" at bounding box center [68, 305] width 115 height 10
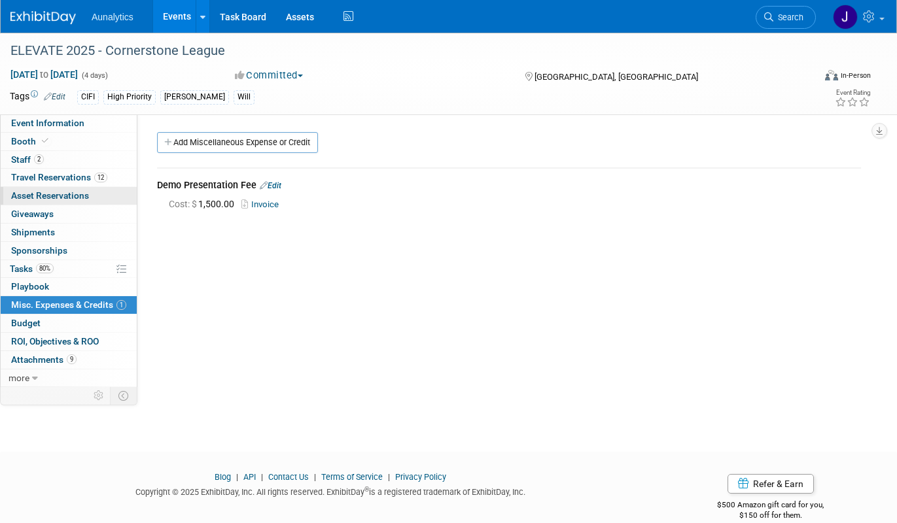
click at [111, 197] on link "0 Asset Reservations 0" at bounding box center [69, 196] width 136 height 18
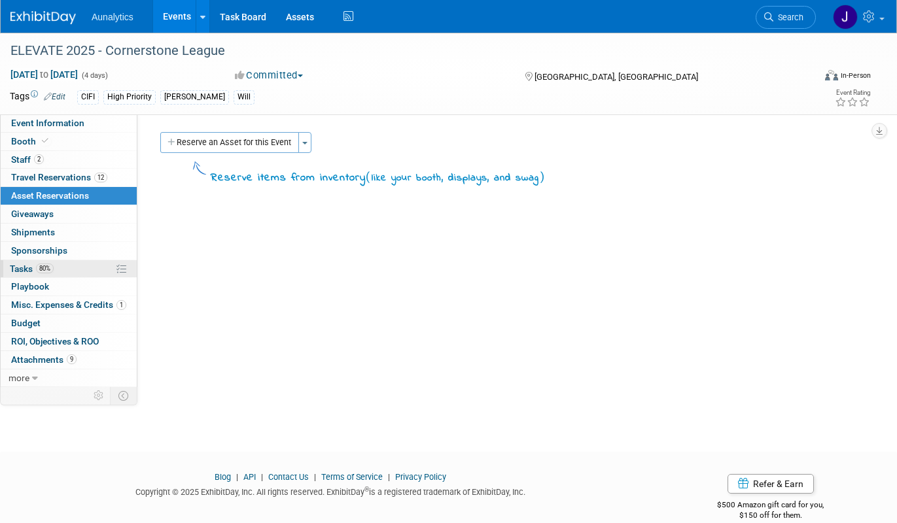
click at [83, 267] on link "80% Tasks 80%" at bounding box center [69, 269] width 136 height 18
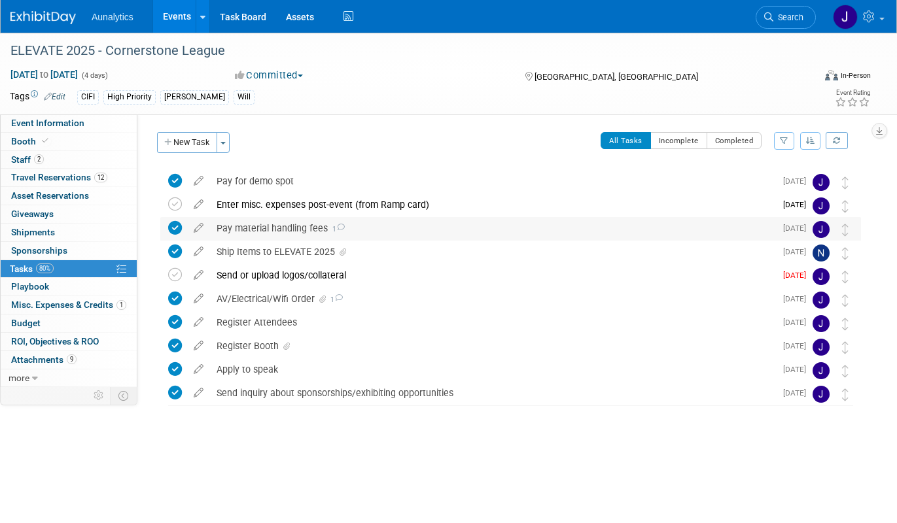
click at [260, 222] on div "Pay material handling fees 1" at bounding box center [492, 228] width 565 height 22
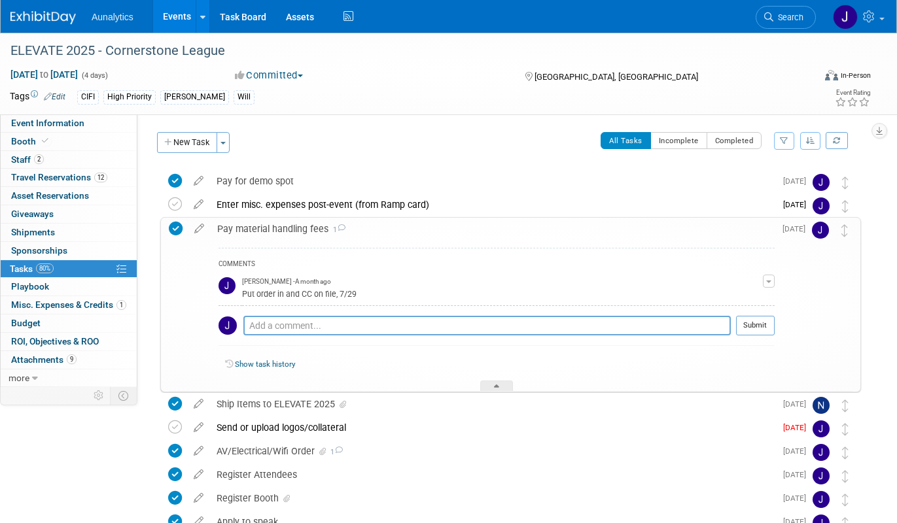
click at [260, 222] on div "Pay material handling fees 1" at bounding box center [493, 229] width 564 height 22
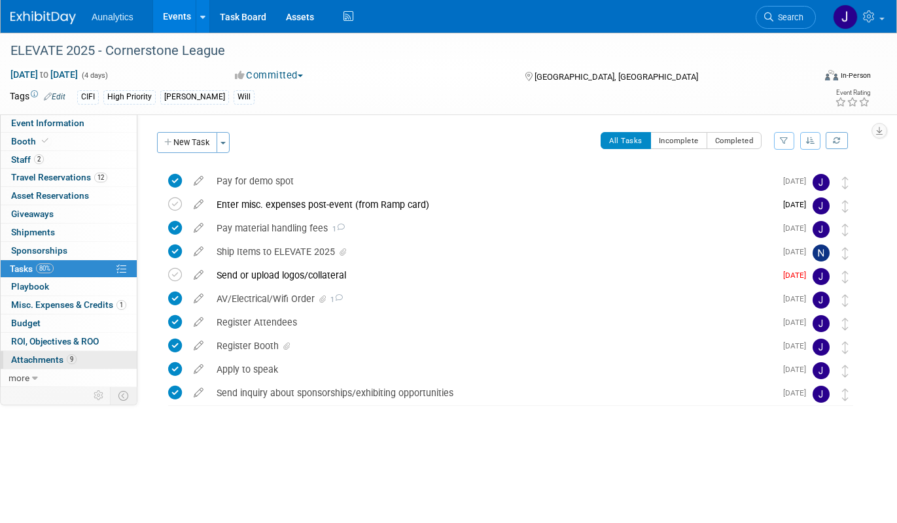
click at [62, 358] on span "Attachments 9" at bounding box center [43, 359] width 65 height 10
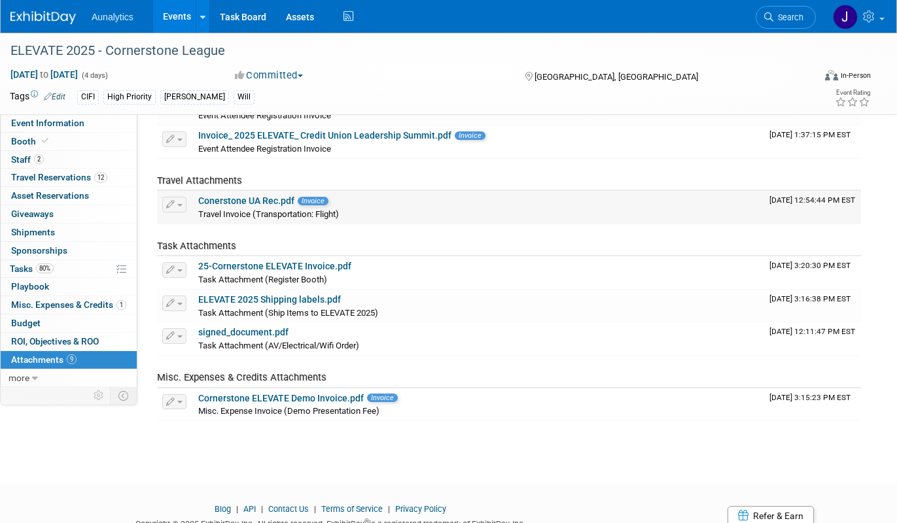
scroll to position [206, 0]
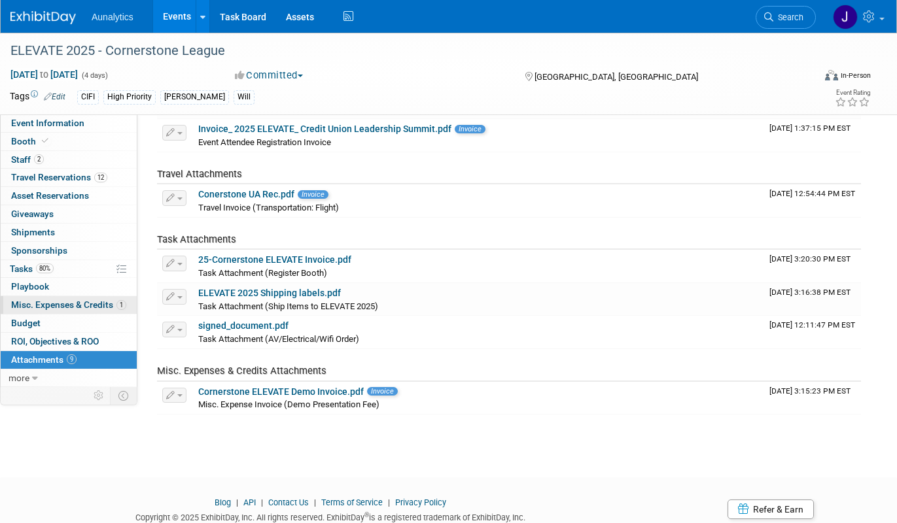
click at [65, 305] on span "Misc. Expenses & Credits 1" at bounding box center [68, 305] width 115 height 10
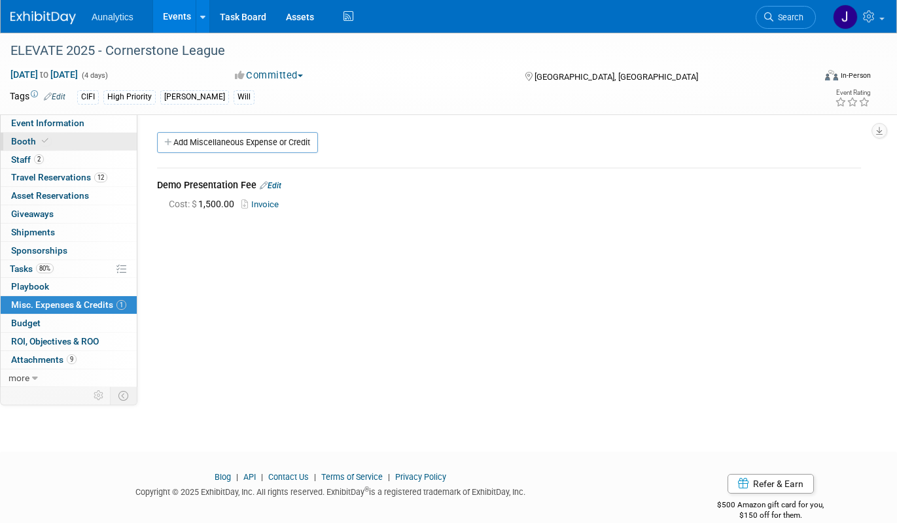
click at [77, 148] on link "Booth" at bounding box center [69, 142] width 136 height 18
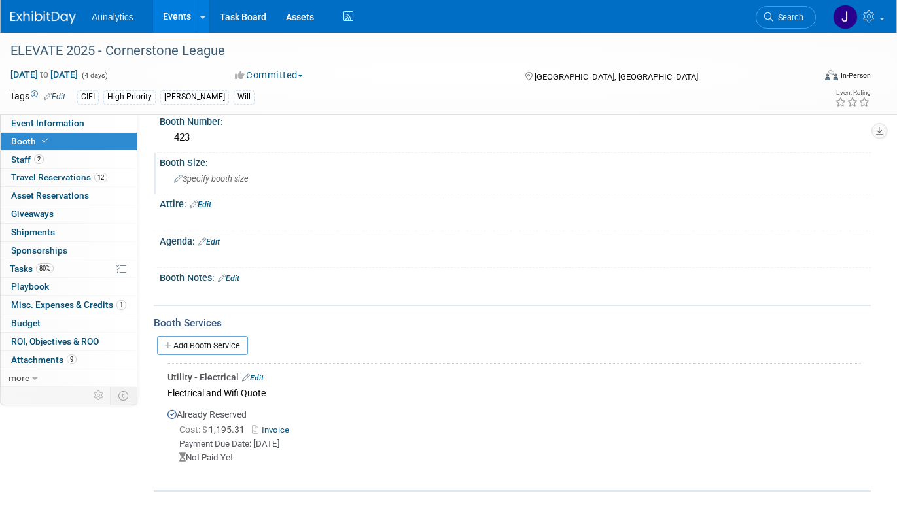
scroll to position [201, 0]
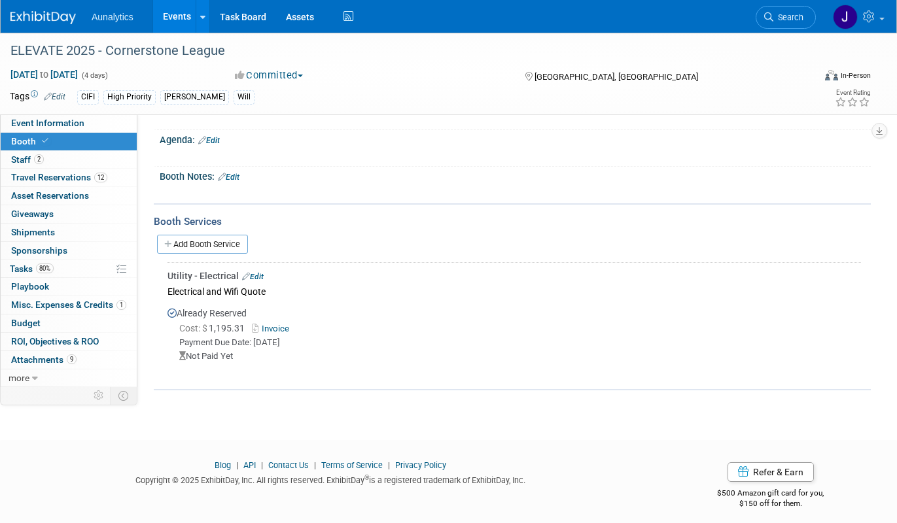
click at [257, 272] on link "Edit" at bounding box center [253, 276] width 22 height 9
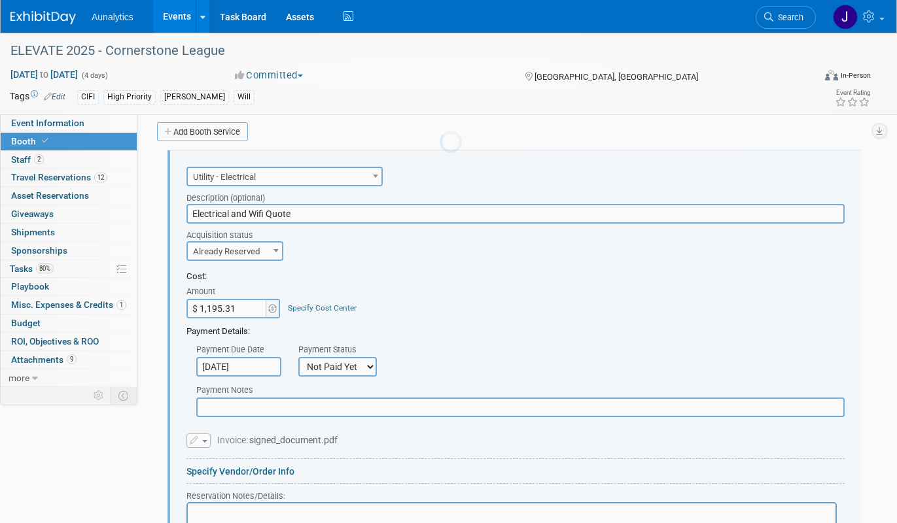
scroll to position [0, 0]
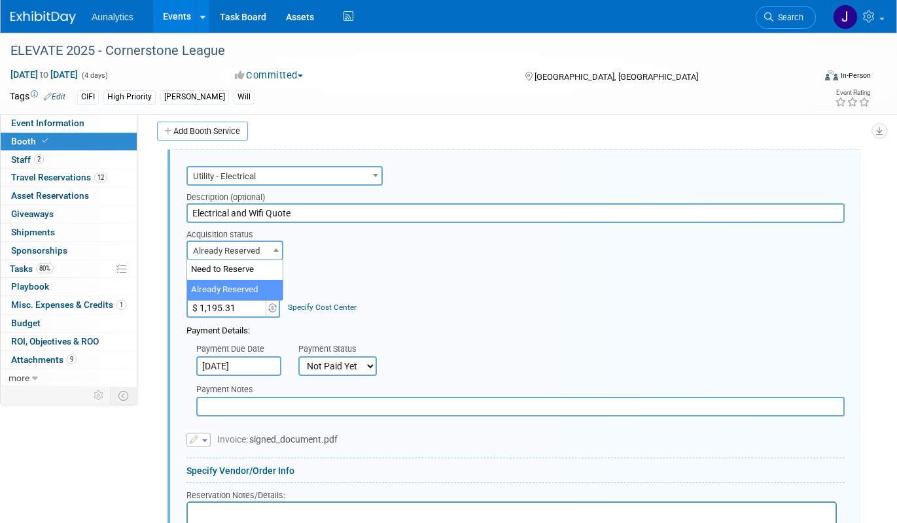
click at [268, 252] on span "Already Reserved" at bounding box center [235, 251] width 94 height 18
click at [390, 268] on form "Audio / Video Carpet / Flooring Catering / Food / Beverage Floral / Decorative …" at bounding box center [515, 417] width 658 height 509
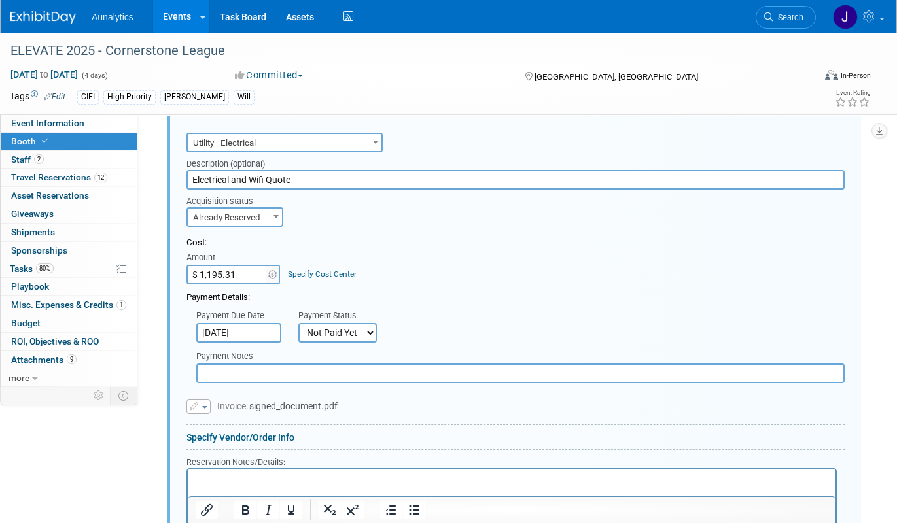
scroll to position [386, 0]
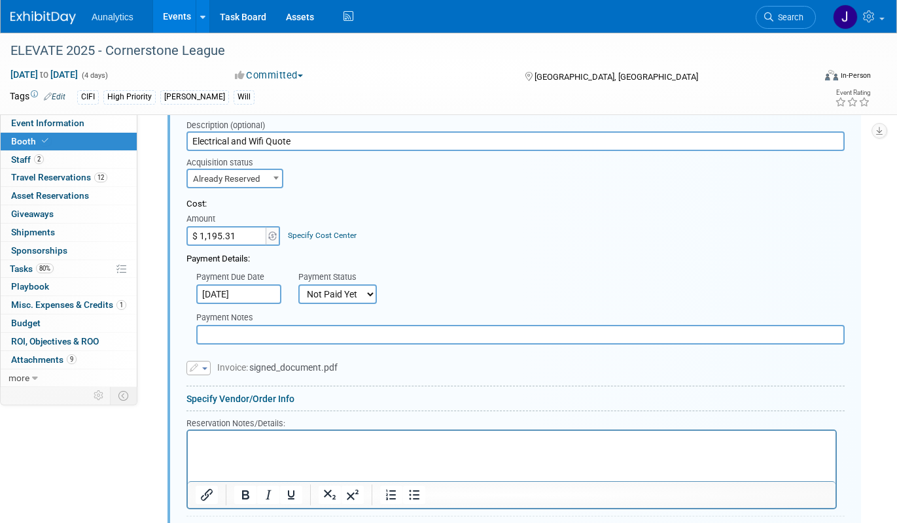
click at [364, 292] on select "Not Paid Yet Partially Paid Paid in Full" at bounding box center [337, 294] width 78 height 20
select select "1"
click at [298, 284] on select "Not Paid Yet Partially Paid Paid in Full" at bounding box center [337, 294] width 78 height 20
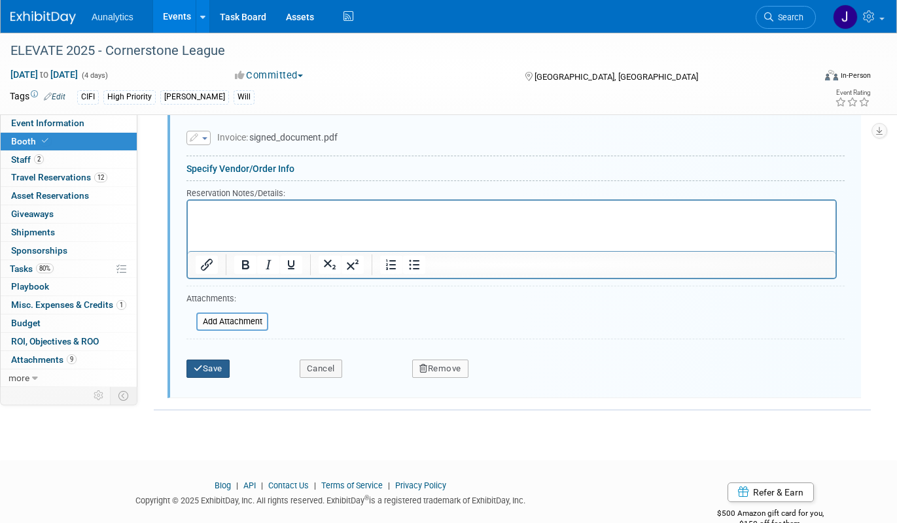
click at [225, 368] on button "Save" at bounding box center [207, 369] width 43 height 18
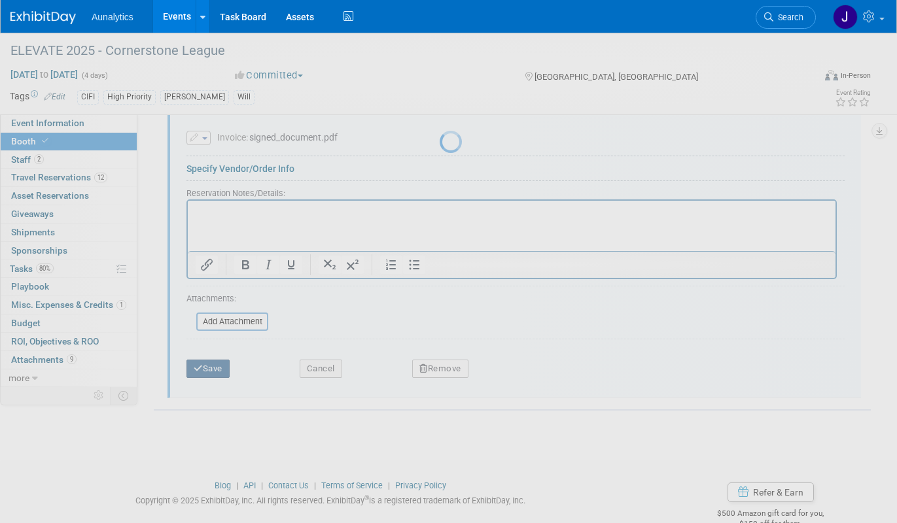
scroll to position [208, 0]
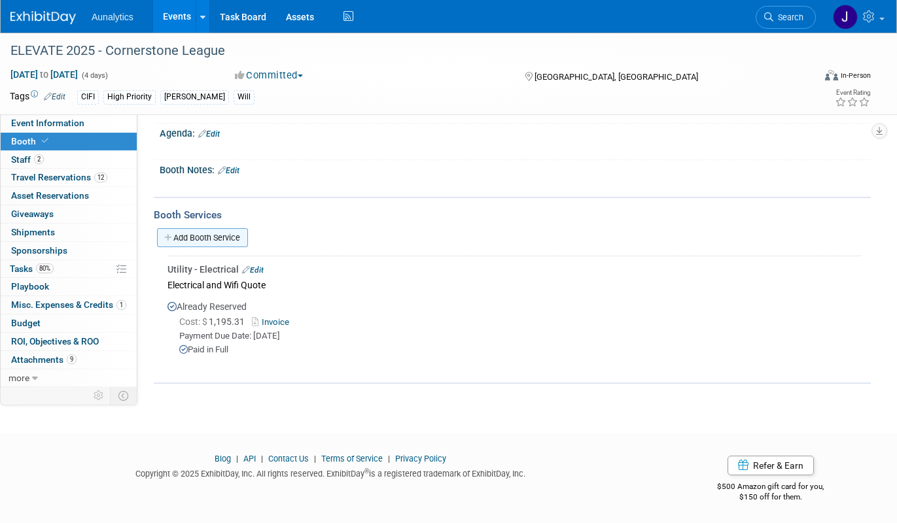
click at [218, 236] on link "Add Booth Service" at bounding box center [202, 237] width 91 height 19
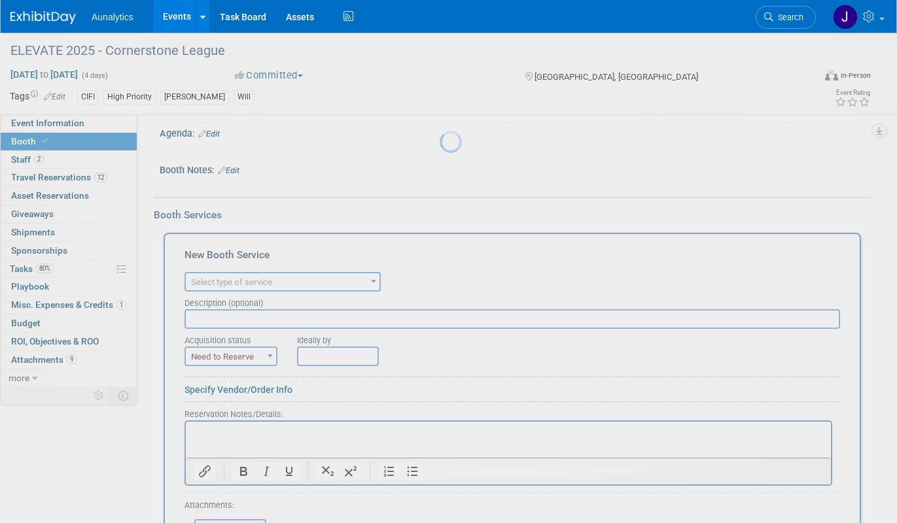
scroll to position [0, 0]
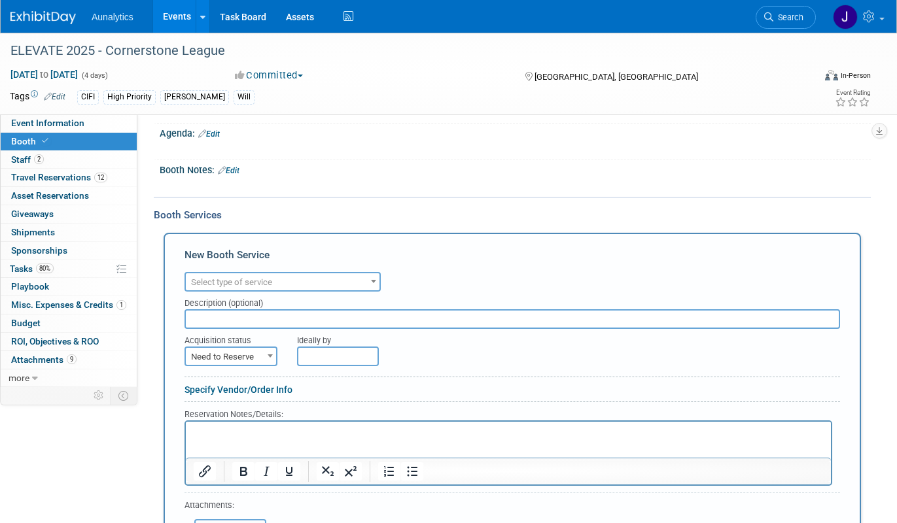
click at [220, 278] on span "Select type of service" at bounding box center [231, 282] width 81 height 10
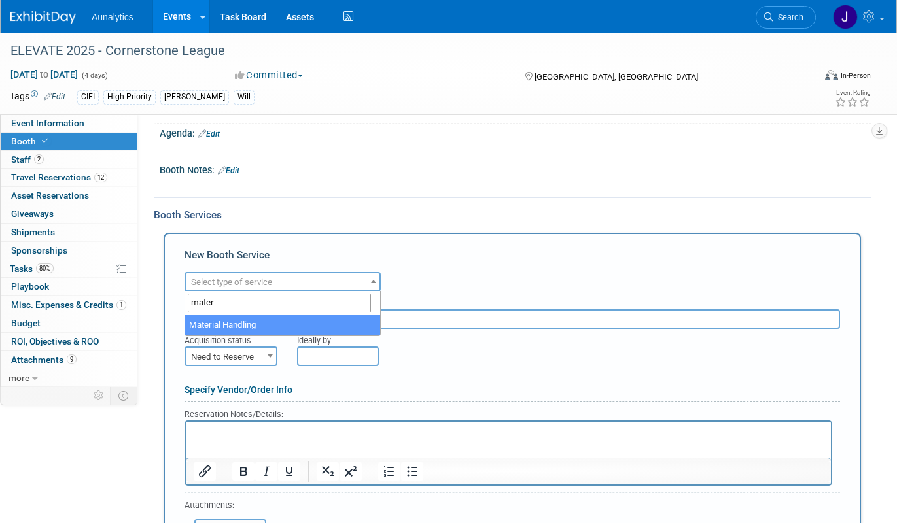
type input "mater"
select select "10"
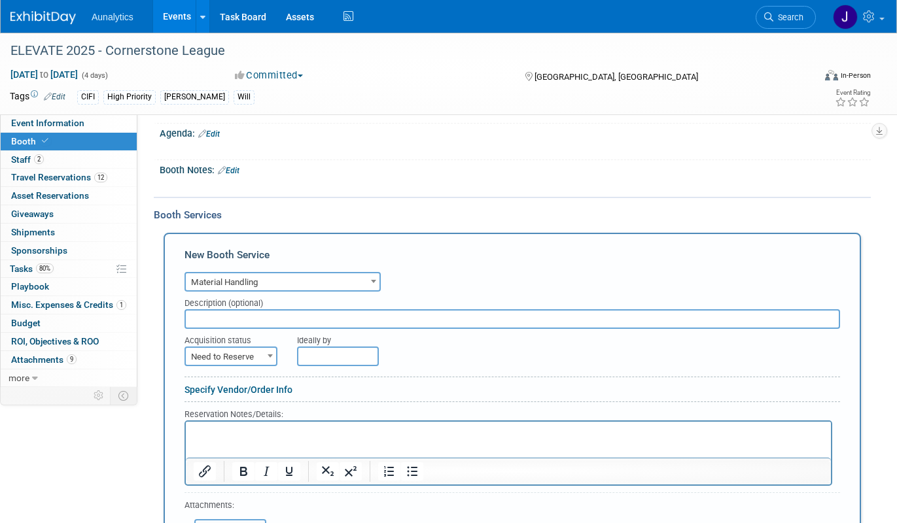
click at [246, 324] on input "text" at bounding box center [511, 319] width 655 height 20
type input "Inbound"
click at [255, 358] on span "Need to Reserve" at bounding box center [231, 357] width 90 height 18
select select "2"
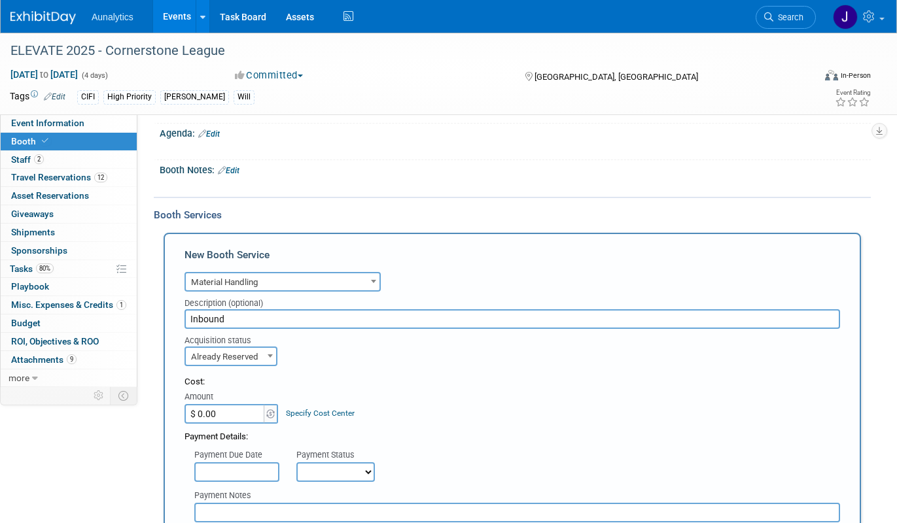
click at [235, 407] on input "$ 0.00" at bounding box center [225, 414] width 82 height 20
type input "$ 350.00"
click at [378, 424] on div "Payment Details:" at bounding box center [511, 434] width 655 height 20
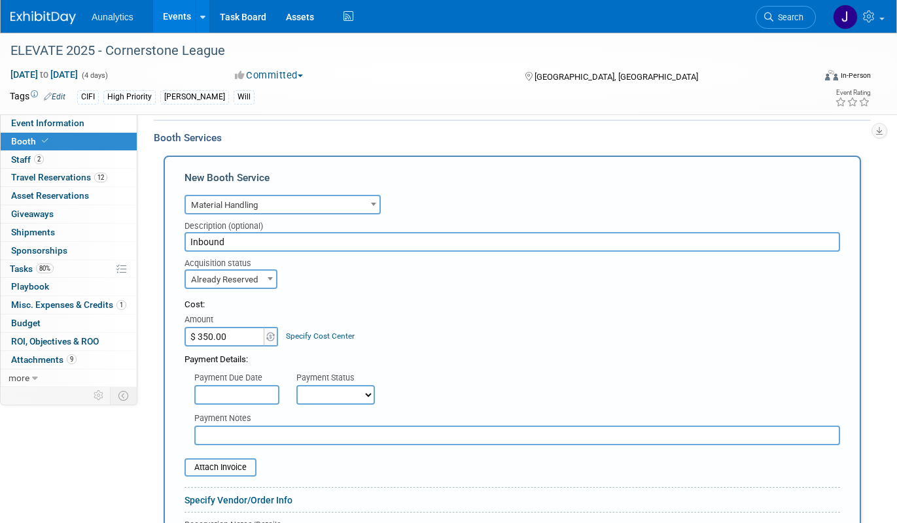
scroll to position [292, 0]
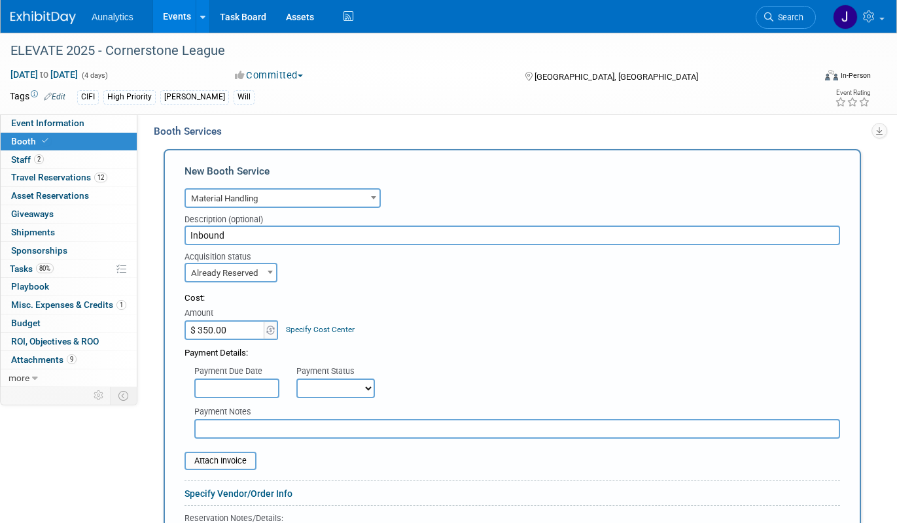
click at [334, 392] on select "Not Paid Yet Partially Paid Paid in Full" at bounding box center [335, 389] width 78 height 20
select select "1"
click at [296, 379] on select "Not Paid Yet Partially Paid Paid in Full" at bounding box center [335, 389] width 78 height 20
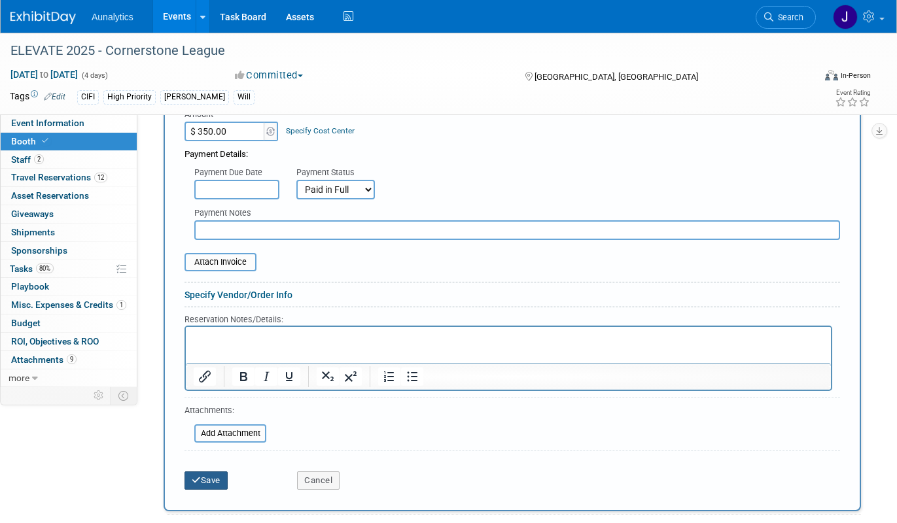
click at [214, 489] on button "Save" at bounding box center [205, 481] width 43 height 18
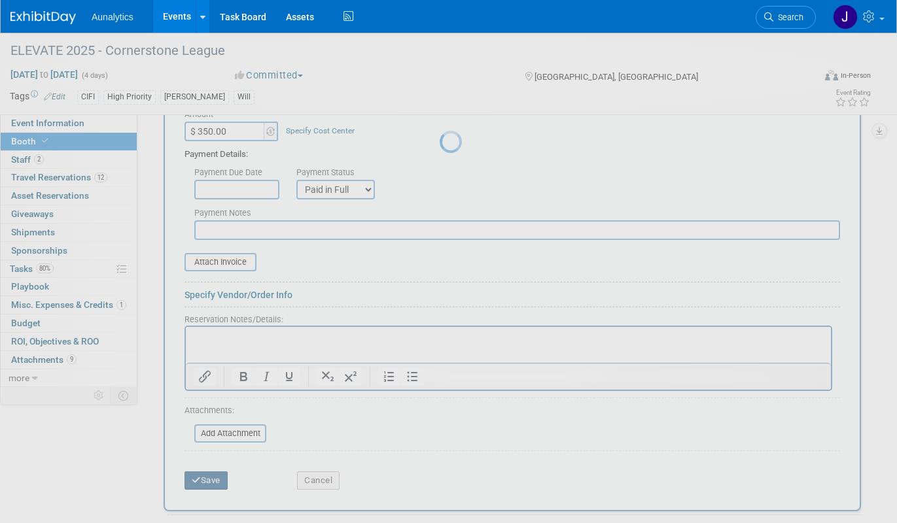
scroll to position [309, 0]
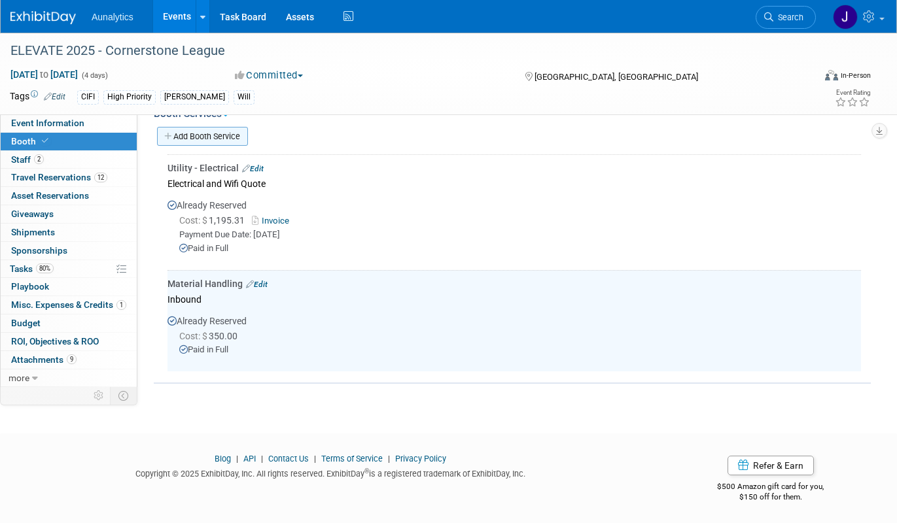
click at [222, 129] on link "Add Booth Service" at bounding box center [202, 136] width 91 height 19
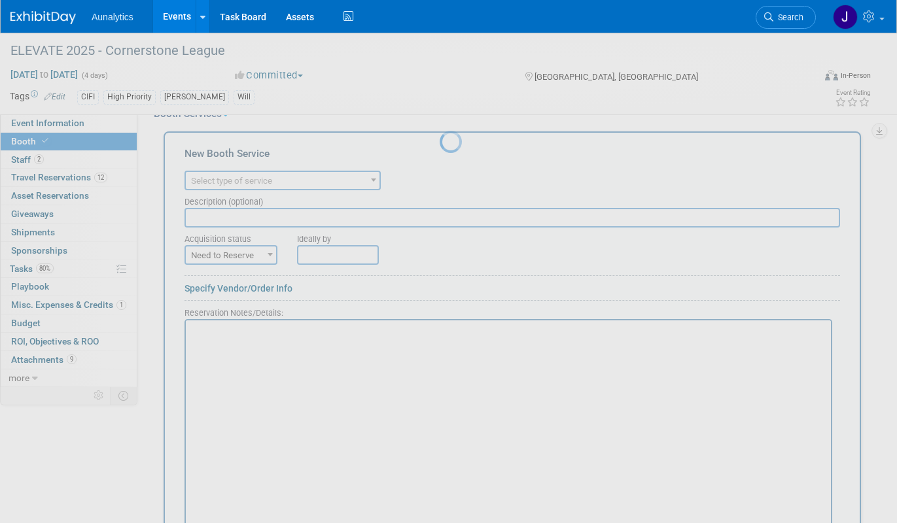
scroll to position [0, 0]
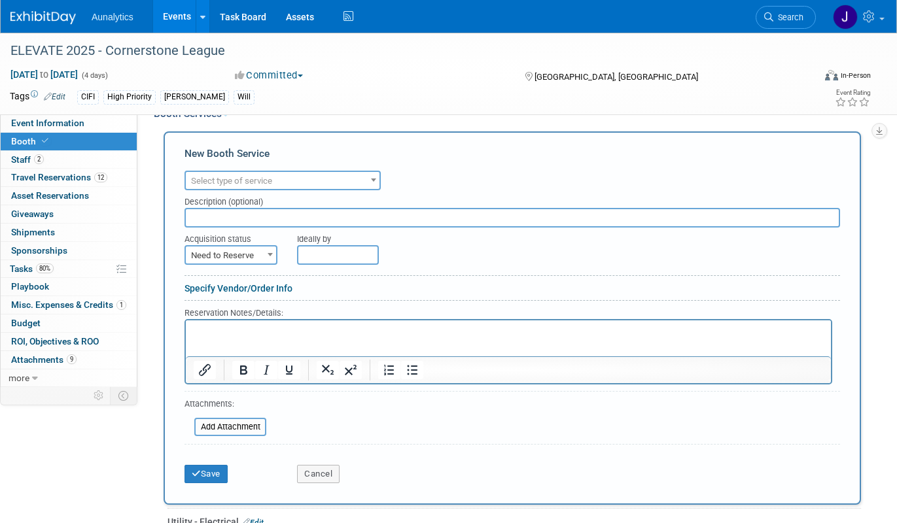
click at [232, 176] on span "Select type of service" at bounding box center [231, 181] width 81 height 10
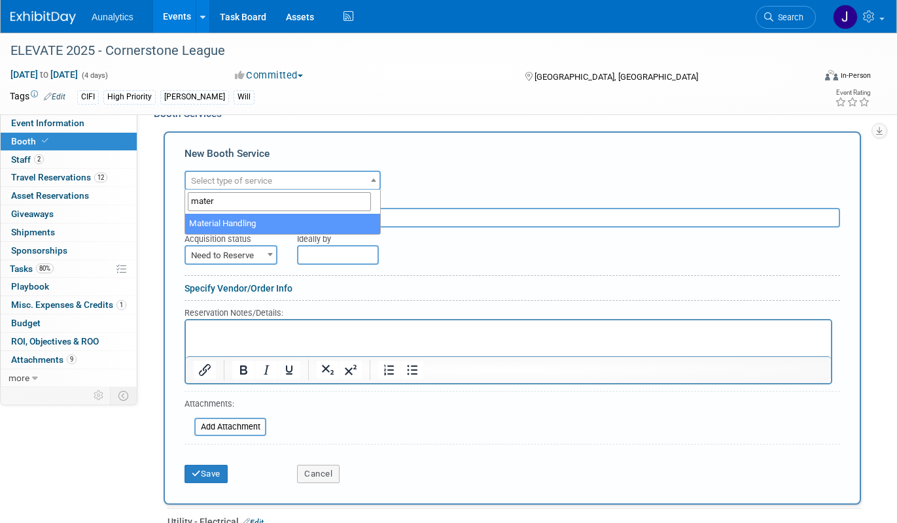
type input "mater"
select select "10"
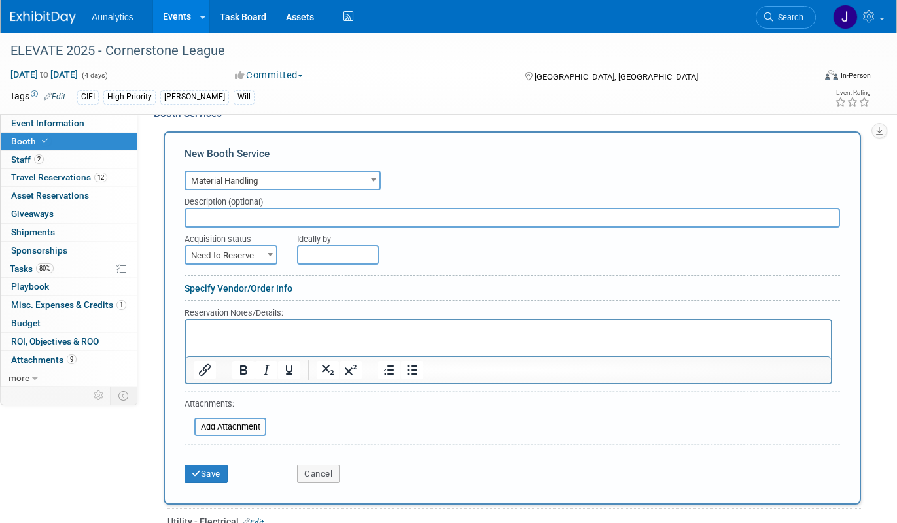
click at [239, 220] on input "text" at bounding box center [511, 218] width 655 height 20
type input "Outbound"
click at [268, 250] on span at bounding box center [270, 254] width 13 height 17
select select "2"
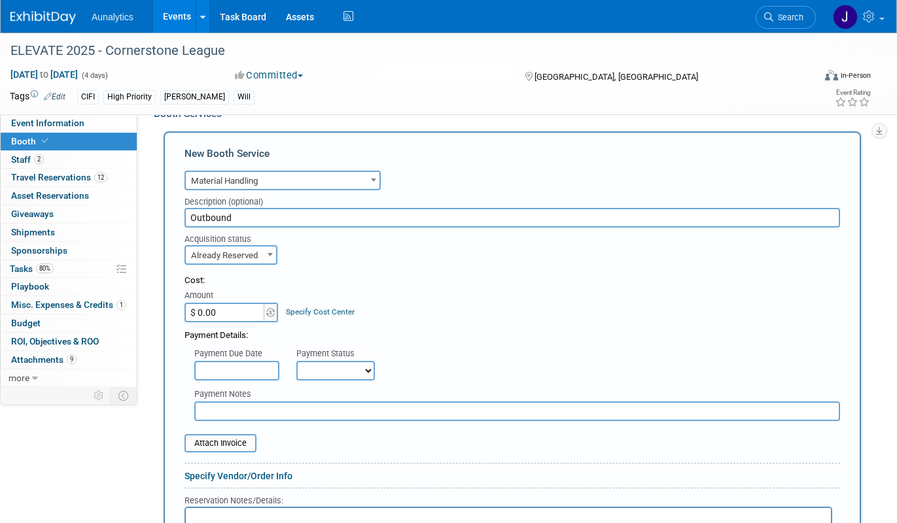
click at [250, 318] on input "$ 0.00" at bounding box center [225, 313] width 82 height 20
type input "$ 75.00"
click at [442, 301] on div "Cost: Amount $ 75.00 Specify Cost Center Cost Center -- Not Specified --" at bounding box center [511, 299] width 655 height 48
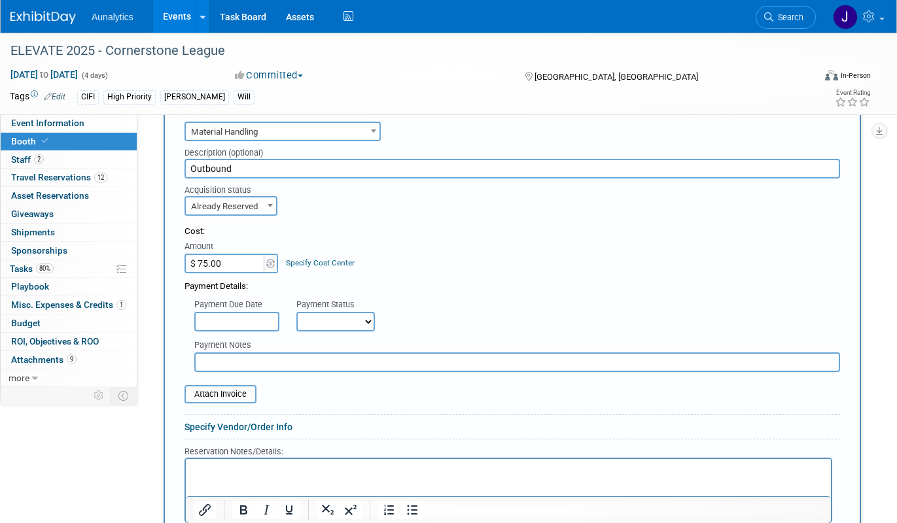
scroll to position [368, 0]
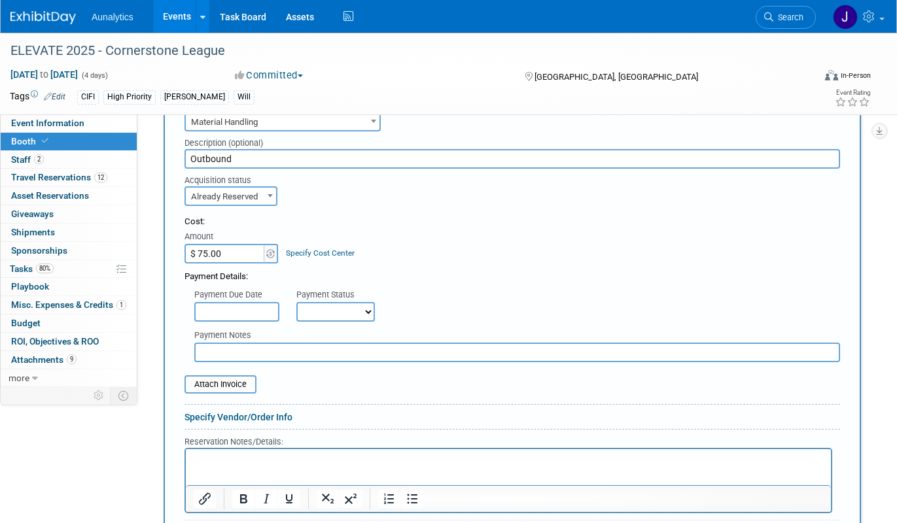
click at [361, 311] on select "Not Paid Yet Partially Paid Paid in Full" at bounding box center [335, 312] width 78 height 20
select select "1"
click at [296, 302] on select "Not Paid Yet Partially Paid Paid in Full" at bounding box center [335, 312] width 78 height 20
click at [421, 278] on div "Payment Details:" at bounding box center [511, 274] width 655 height 20
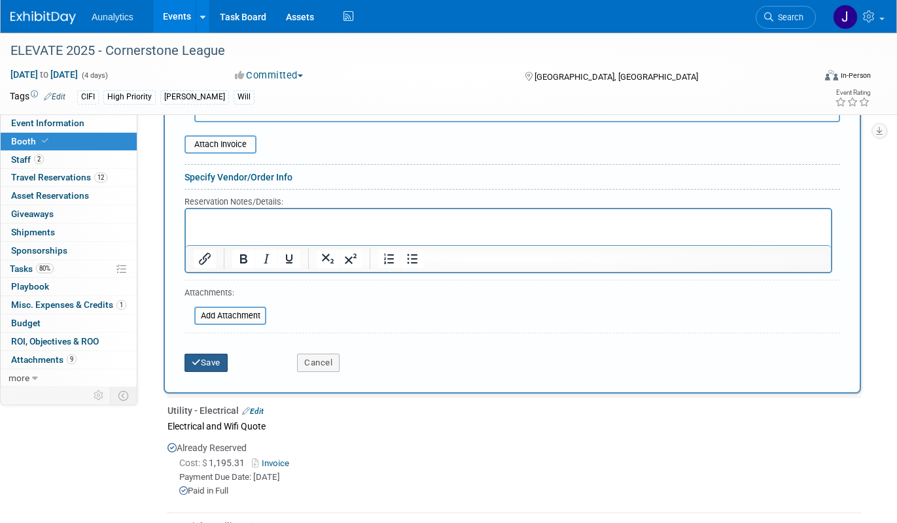
click at [216, 367] on button "Save" at bounding box center [205, 363] width 43 height 18
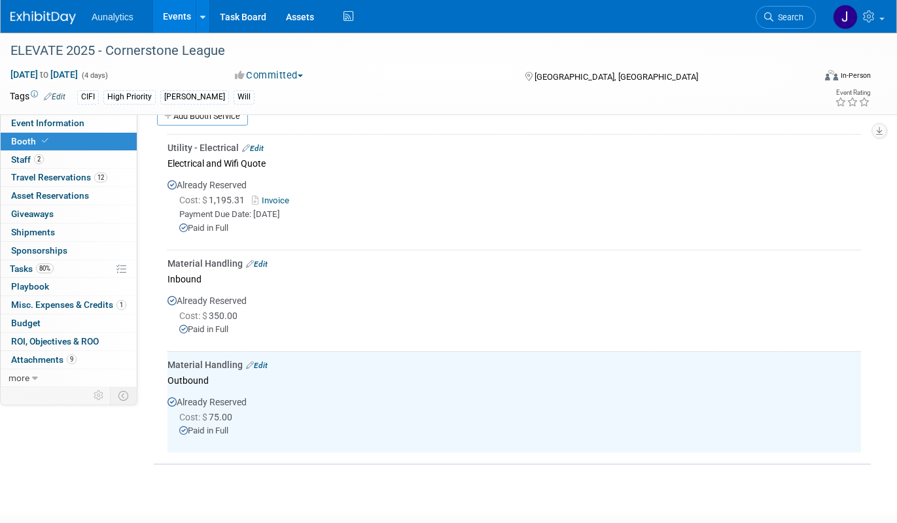
scroll to position [328, 0]
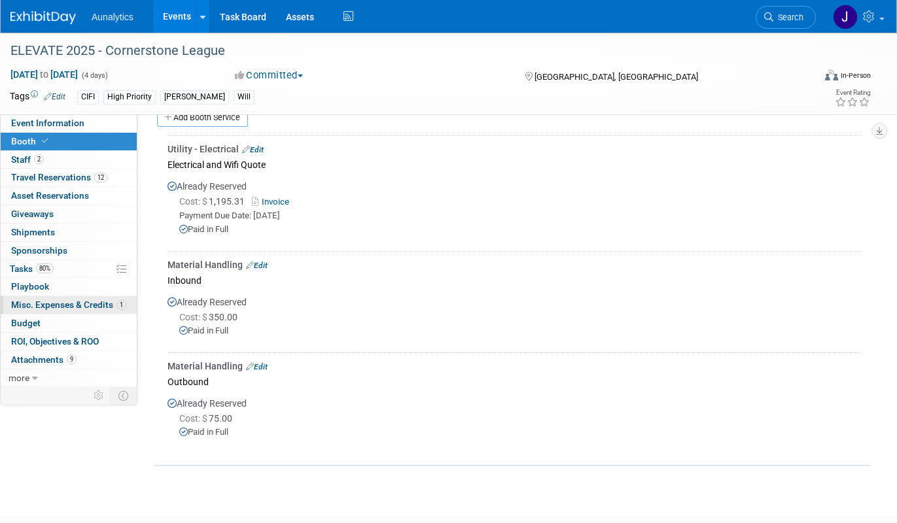
click at [91, 305] on span "Misc. Expenses & Credits 1" at bounding box center [68, 305] width 115 height 10
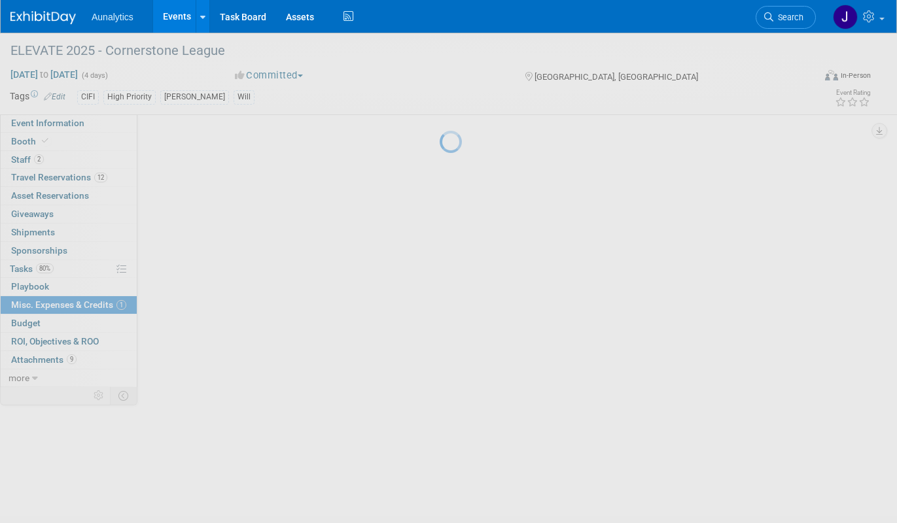
scroll to position [0, 0]
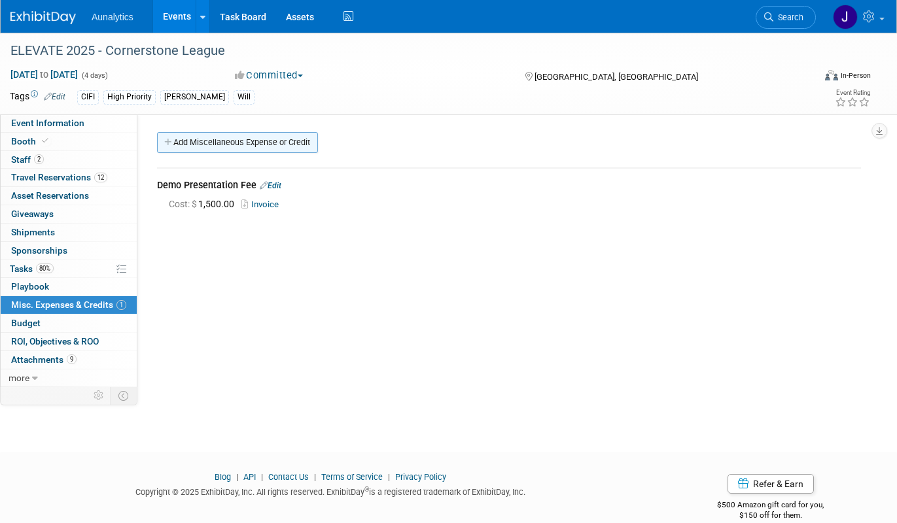
click at [232, 141] on link "Add Miscellaneous Expense or Credit" at bounding box center [237, 142] width 161 height 21
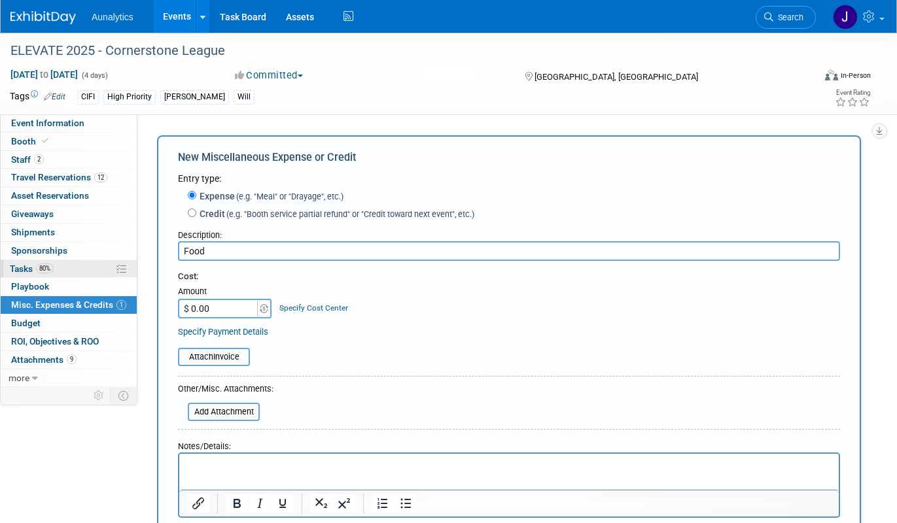
type input "Food"
click at [234, 309] on input "$ 0.00" at bounding box center [219, 309] width 82 height 20
type input "$ 225.48"
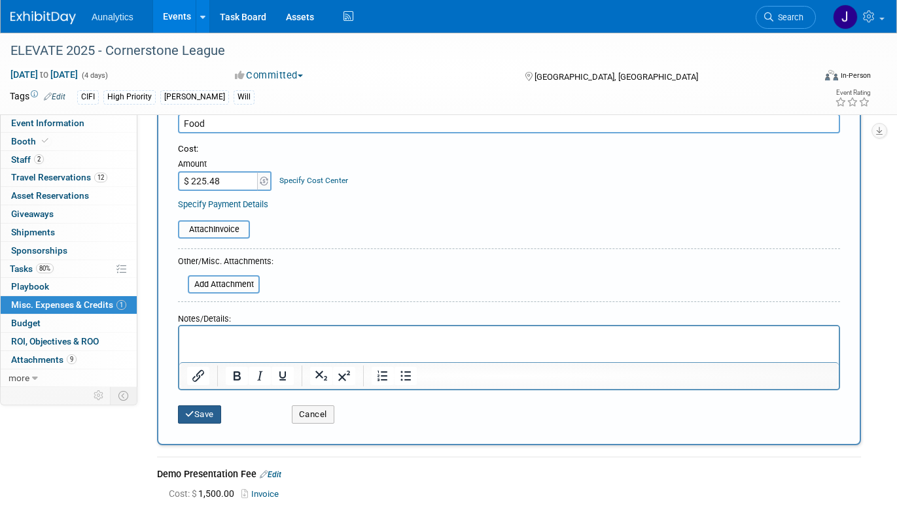
click at [181, 413] on button "Save" at bounding box center [199, 414] width 43 height 18
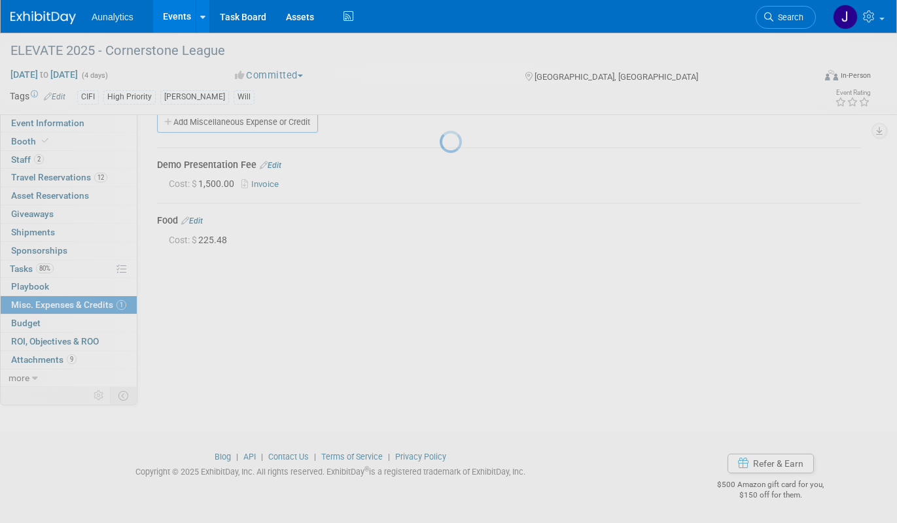
scroll to position [20, 0]
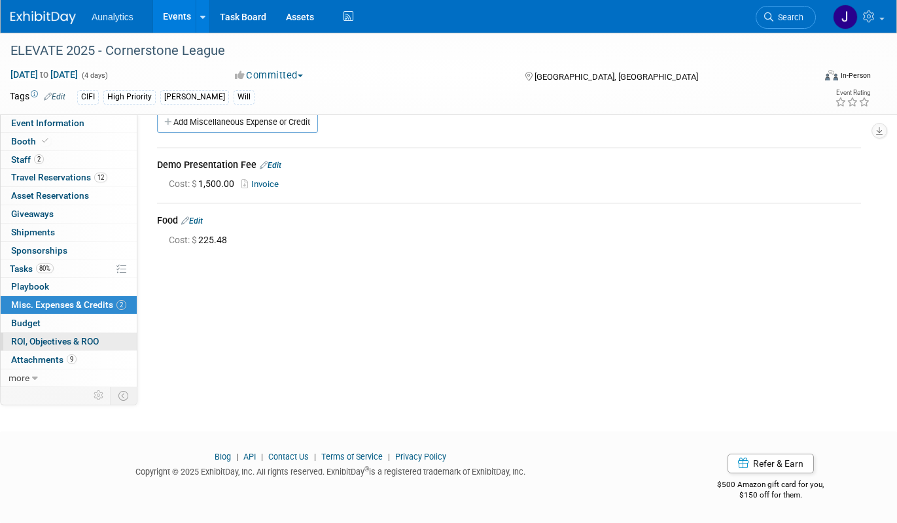
click at [54, 341] on span "ROI, Objectives & ROO 0" at bounding box center [55, 341] width 88 height 10
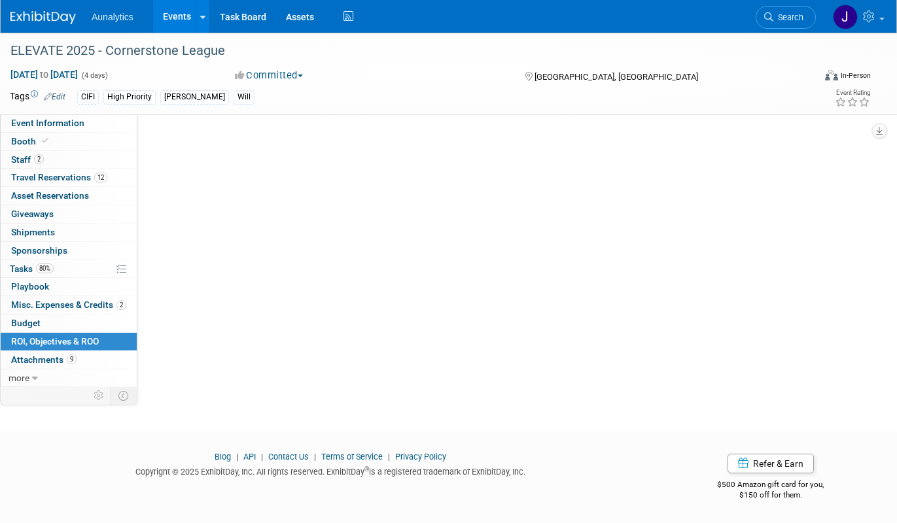
scroll to position [0, 0]
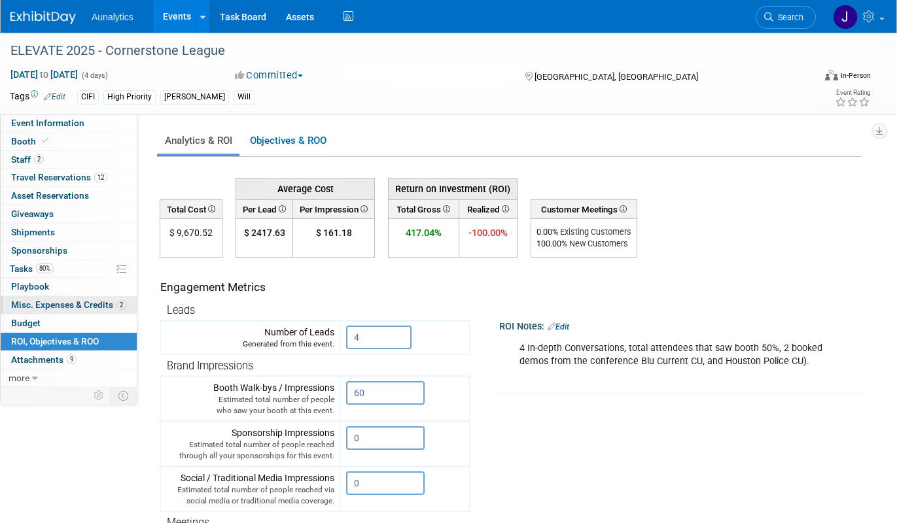
click at [46, 307] on span "Misc. Expenses & Credits 2" at bounding box center [68, 305] width 115 height 10
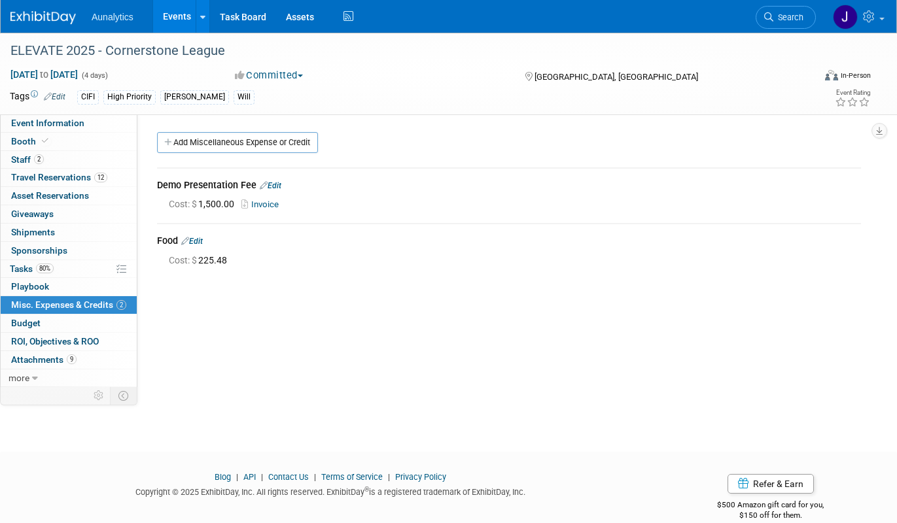
click at [201, 239] on link "Edit" at bounding box center [192, 241] width 22 height 9
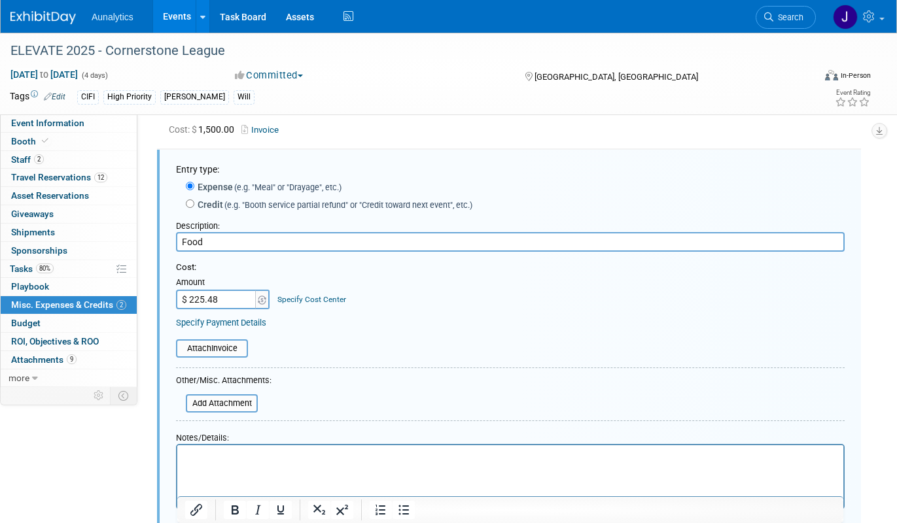
click at [208, 298] on input "$ 225.48" at bounding box center [217, 300] width 82 height 20
click at [205, 301] on input "$ 225.48" at bounding box center [217, 300] width 82 height 20
type input "$ 233.48"
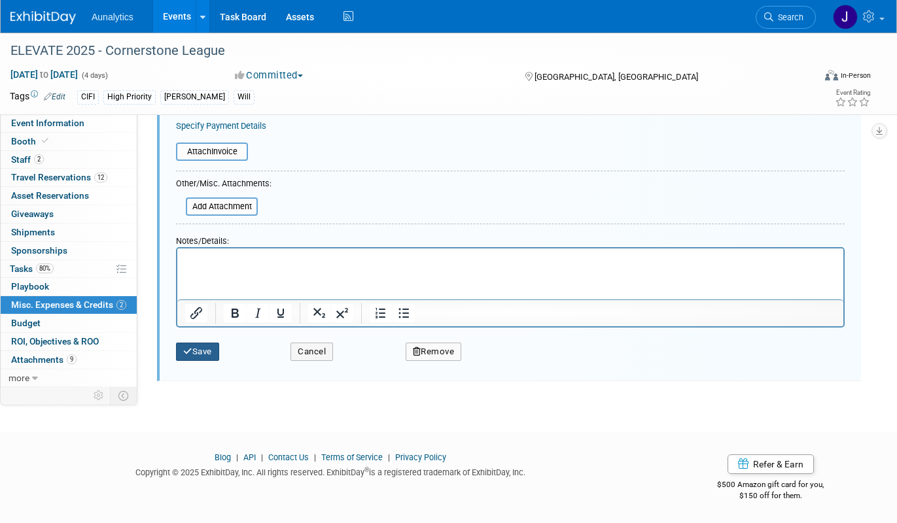
click at [201, 352] on button "Save" at bounding box center [197, 352] width 43 height 18
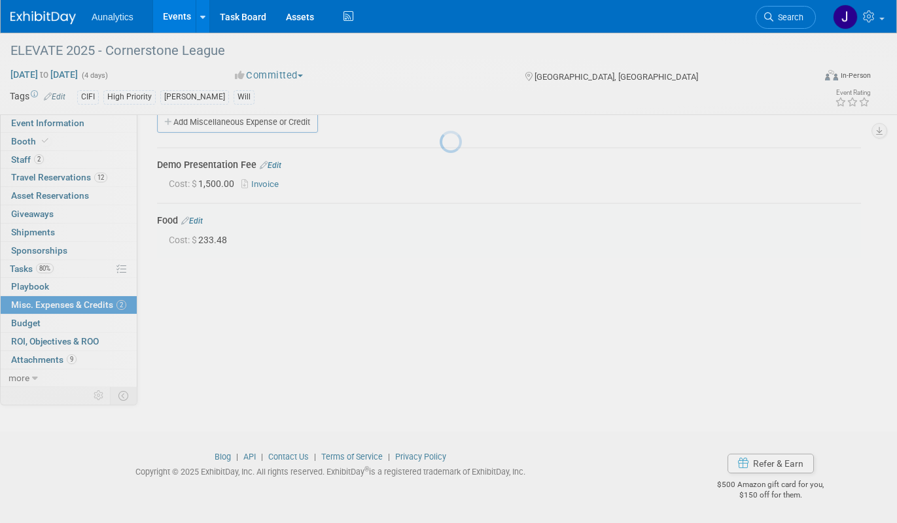
scroll to position [20, 0]
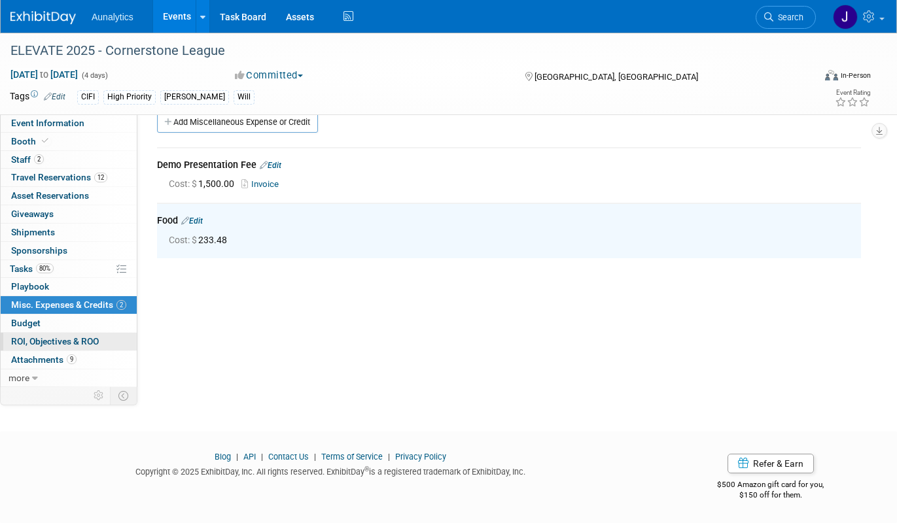
click at [27, 343] on span "ROI, Objectives & ROO 0" at bounding box center [55, 341] width 88 height 10
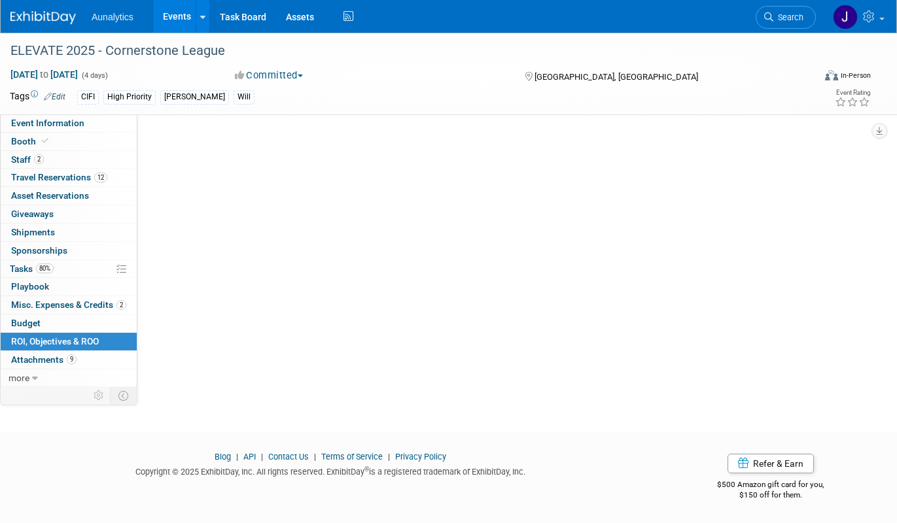
scroll to position [0, 0]
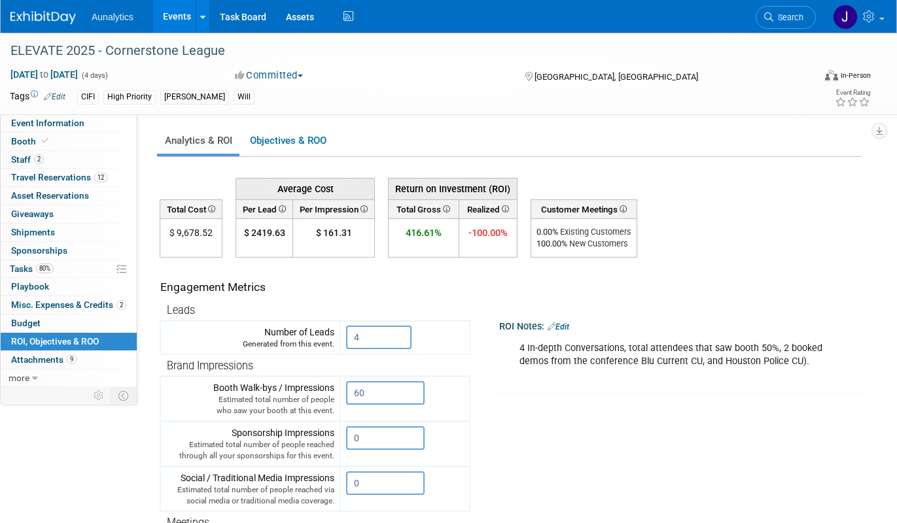
click at [183, 22] on link "Events" at bounding box center [177, 16] width 48 height 33
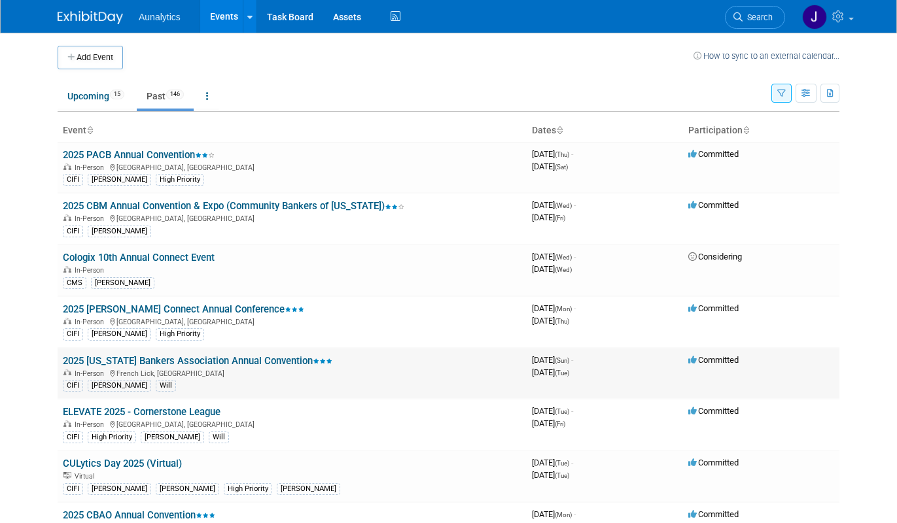
click at [138, 362] on link "2025 [US_STATE] Bankers Association Annual Convention" at bounding box center [197, 361] width 269 height 12
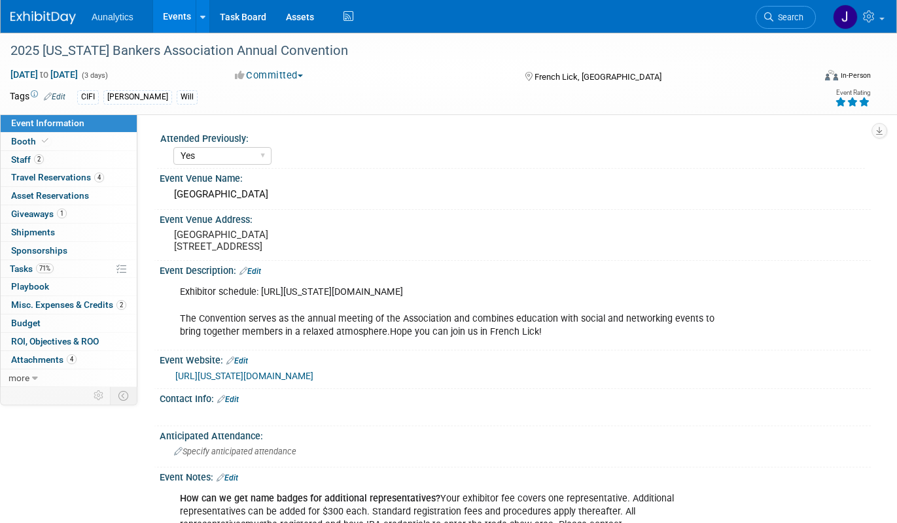
select select "Yes"
select select "CIFI Sales"
select select "Financial"
select select "Bank"
select select "State"
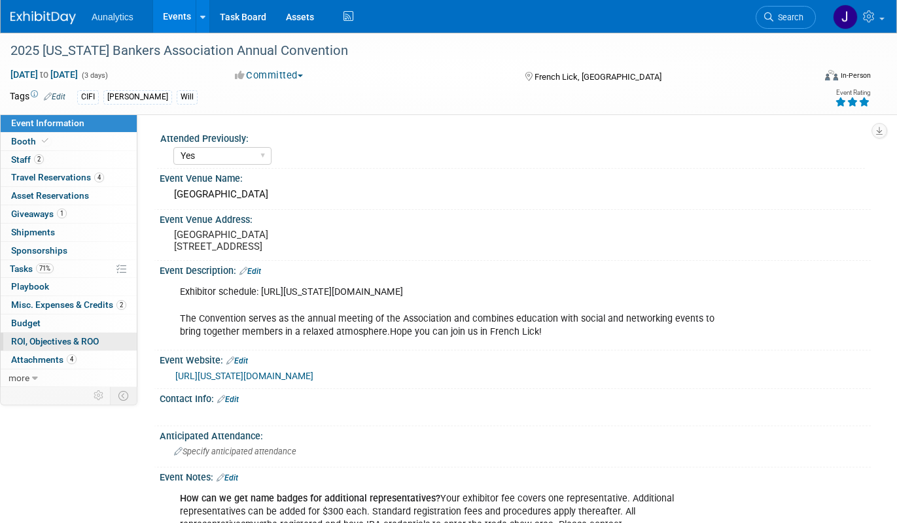
click at [45, 336] on span "ROI, Objectives & ROO 0" at bounding box center [55, 341] width 88 height 10
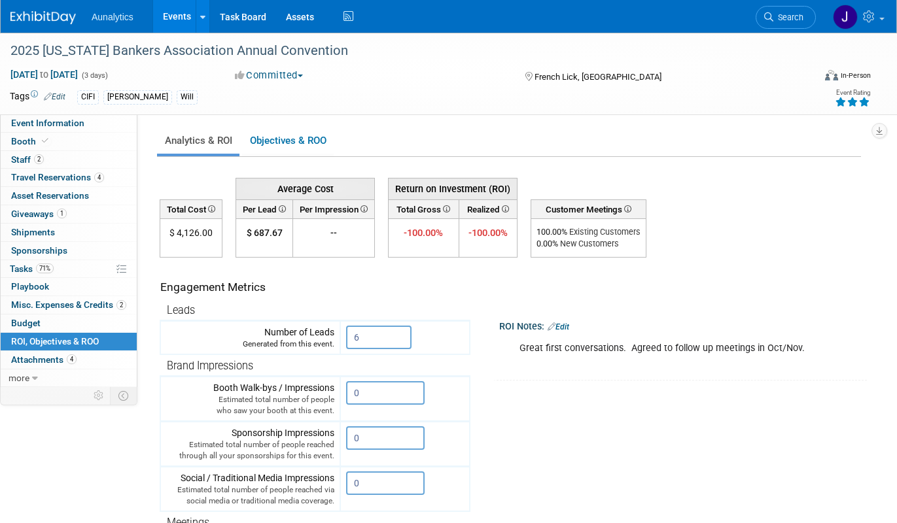
click at [181, 21] on link "Events" at bounding box center [177, 16] width 48 height 33
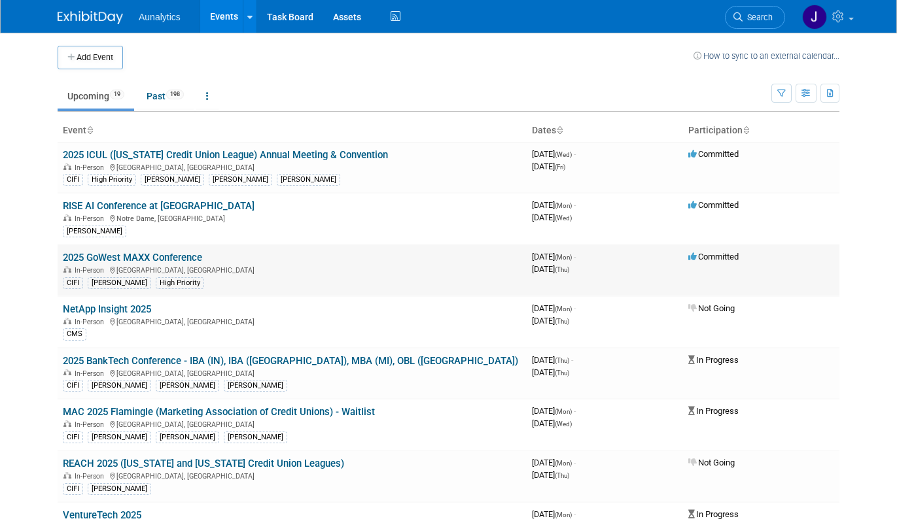
click at [175, 255] on link "2025 GoWest MAXX Conference" at bounding box center [132, 258] width 139 height 12
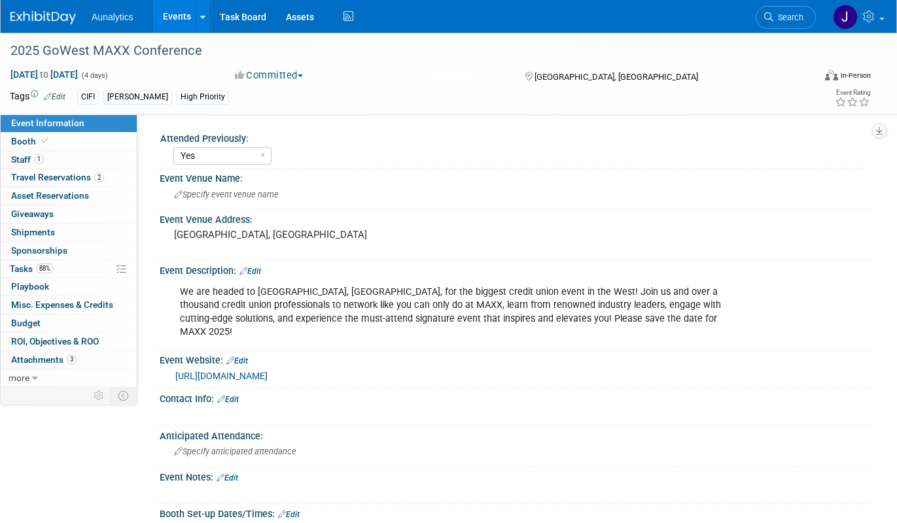
select select "Yes"
click at [186, 20] on link "Events" at bounding box center [177, 16] width 48 height 33
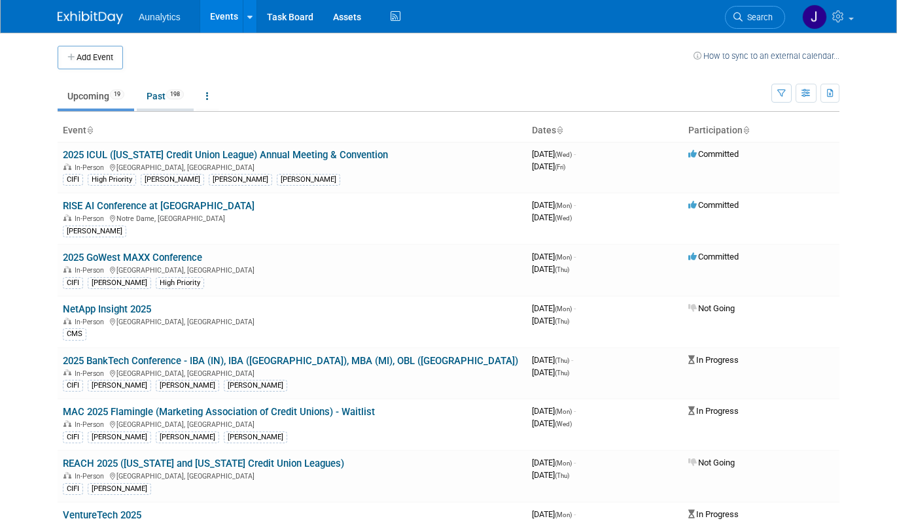
click at [168, 92] on link "Past 198" at bounding box center [165, 96] width 57 height 25
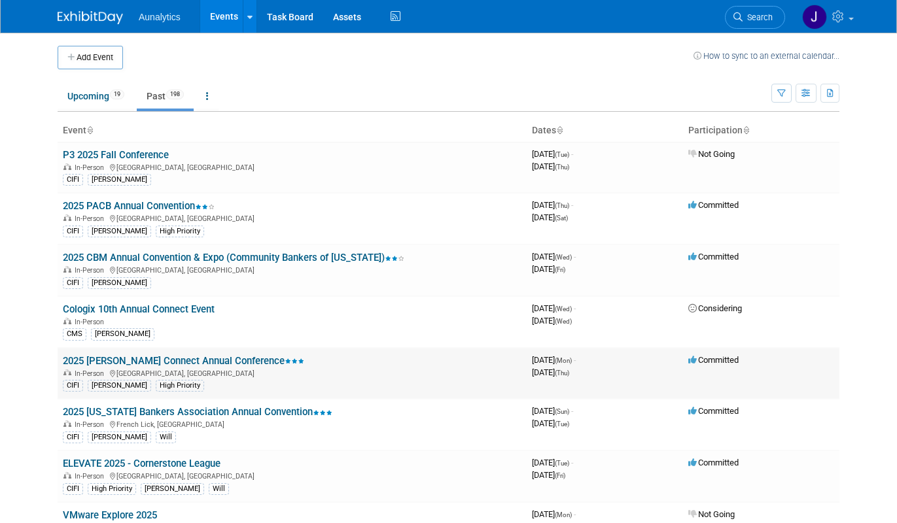
click at [192, 361] on link "2025 [PERSON_NAME] Connect Annual Conference" at bounding box center [183, 361] width 241 height 12
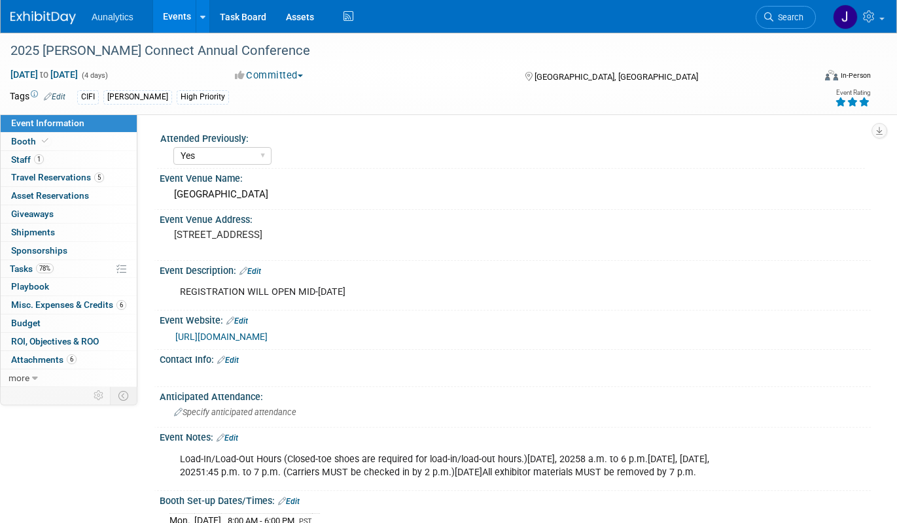
select select "Yes"
click at [50, 233] on span "Shipments 0" at bounding box center [33, 232] width 44 height 10
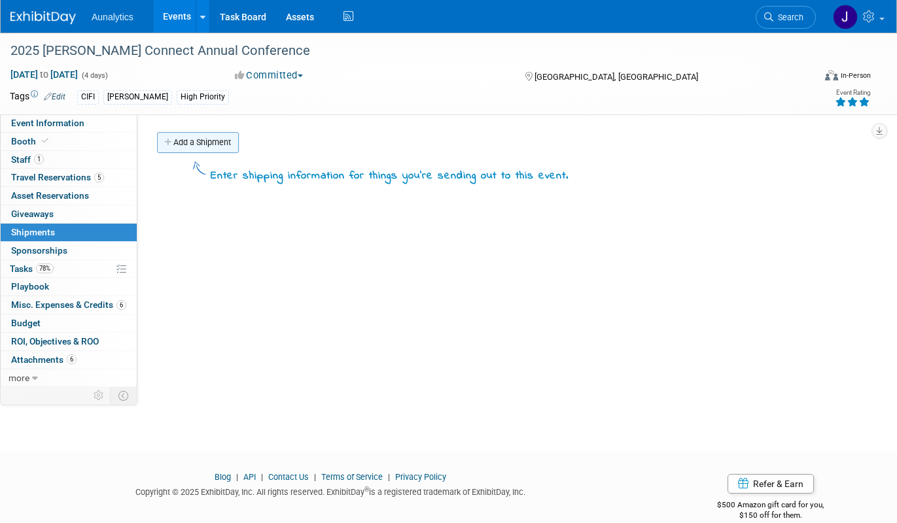
click at [214, 137] on link "Add a Shipment" at bounding box center [198, 142] width 82 height 21
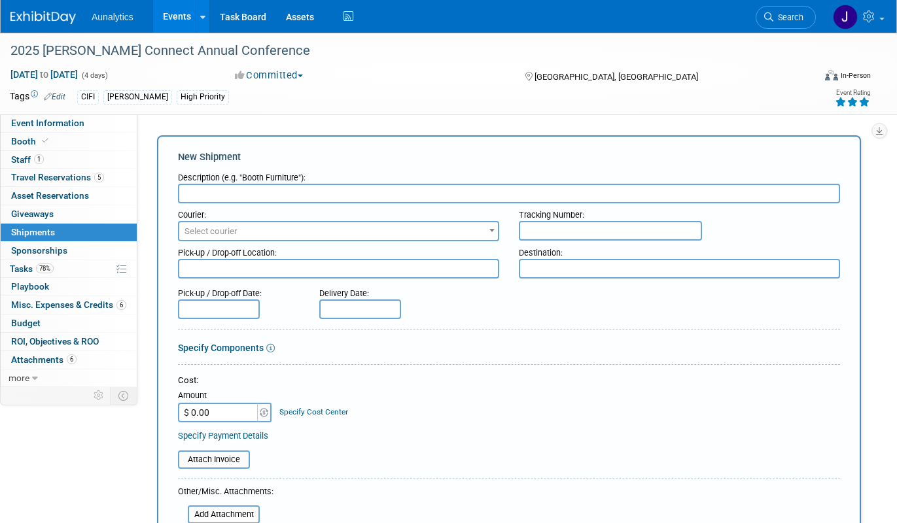
click at [554, 240] on input "text" at bounding box center [610, 231] width 183 height 20
paste input "884274720492"
type input "884274720492"
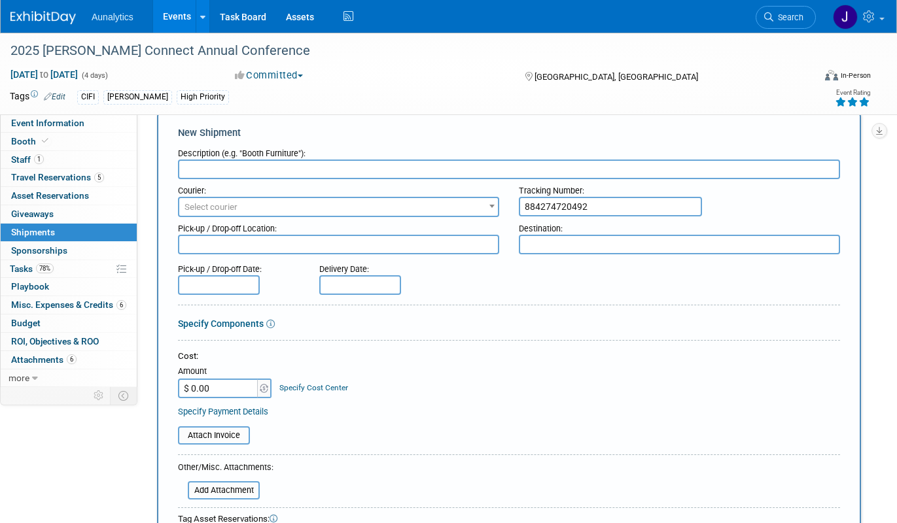
scroll to position [3, 0]
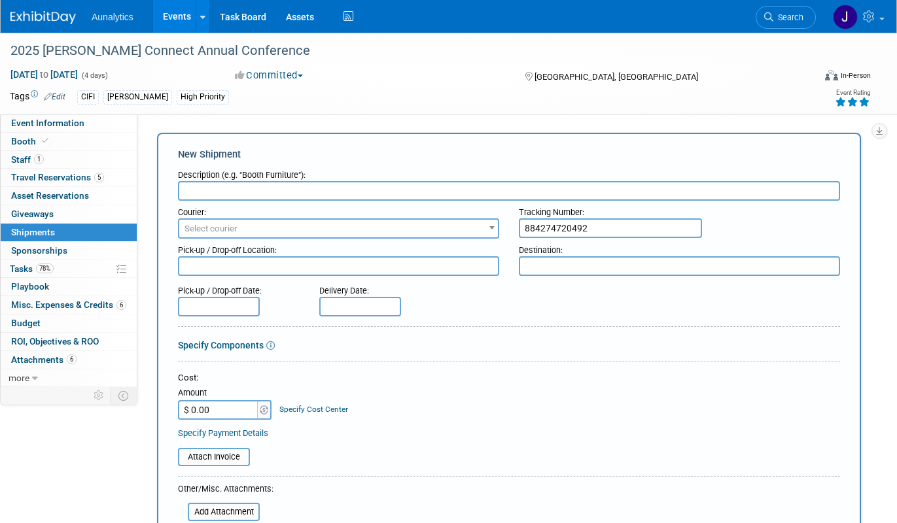
click at [349, 199] on input "text" at bounding box center [509, 191] width 662 height 20
click at [335, 231] on span "Select courier" at bounding box center [338, 229] width 318 height 18
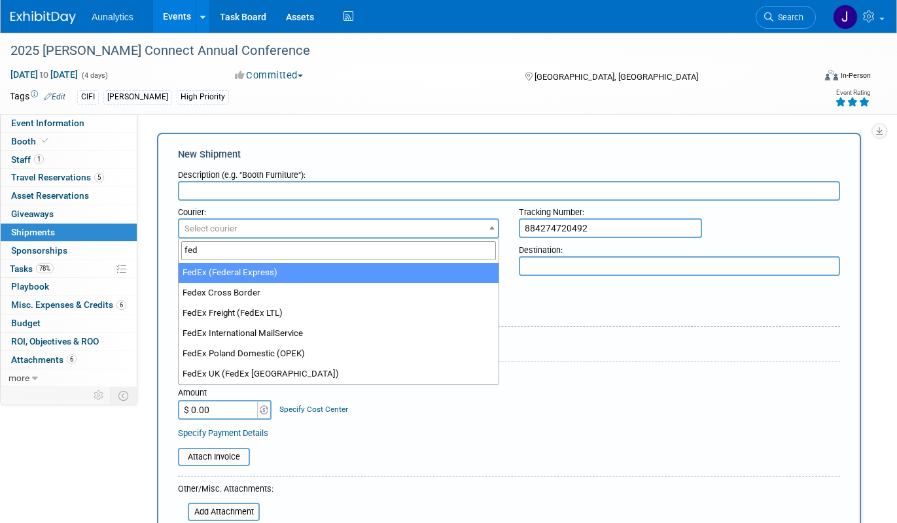
type input "fed"
select select "206"
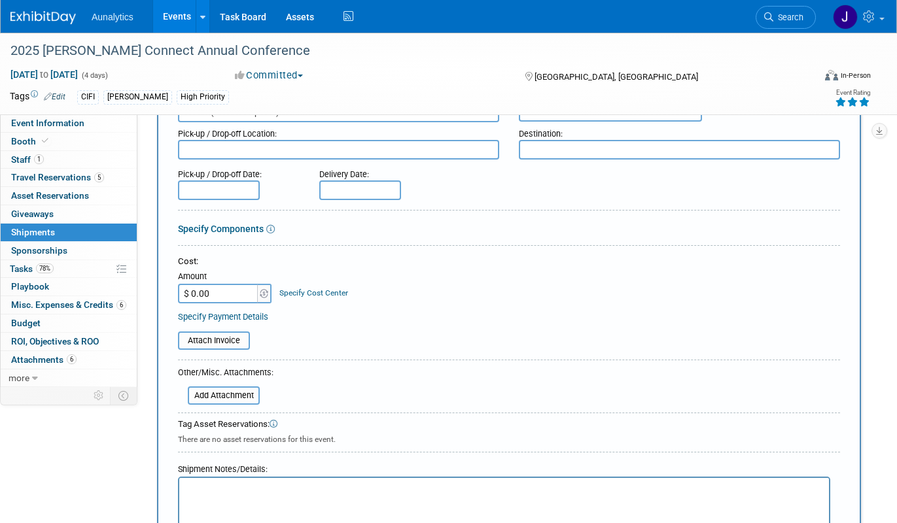
scroll to position [213, 0]
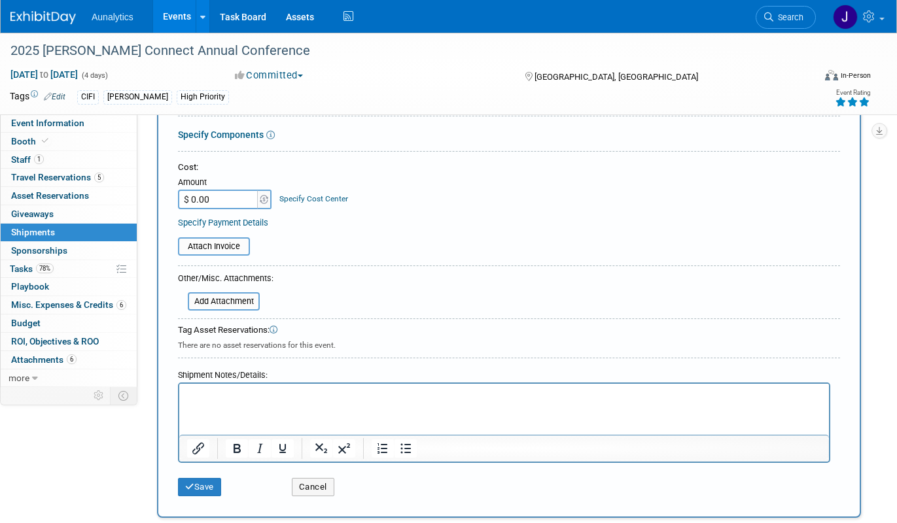
click at [387, 402] on html at bounding box center [503, 393] width 649 height 18
paste body "Rich Text Area. Press ALT-0 for help."
click at [248, 397] on p "Invoice number5-009-22131" at bounding box center [504, 395] width 634 height 13
click at [232, 199] on input "$ 0.00" at bounding box center [219, 200] width 82 height 20
type input "$ 509.25"
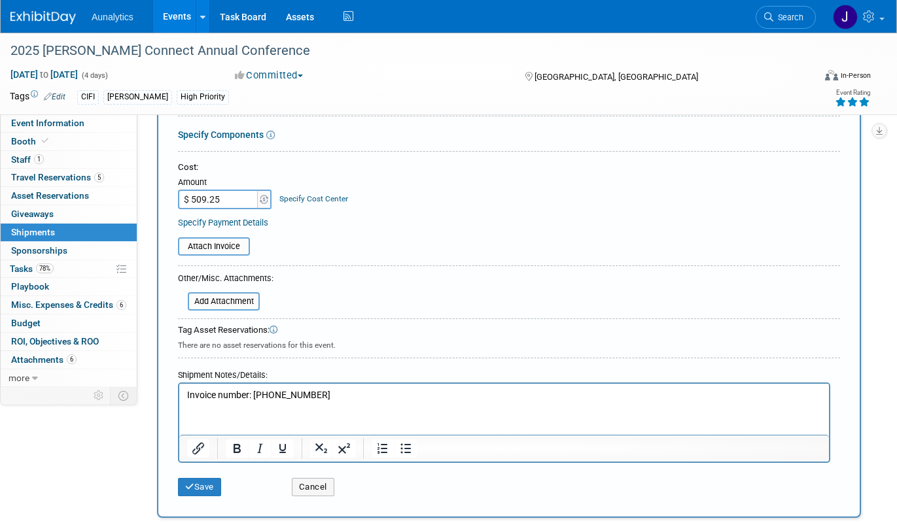
click at [334, 237] on table "Attach Invoice" at bounding box center [509, 246] width 662 height 18
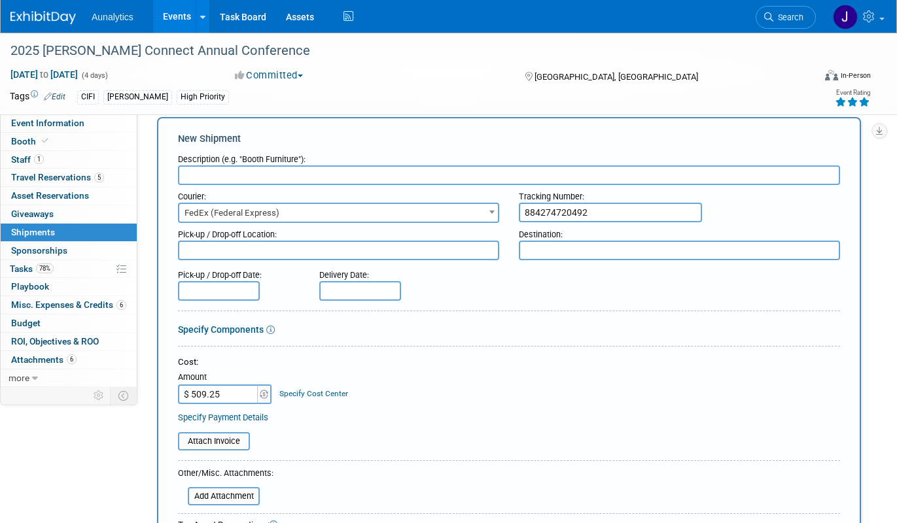
scroll to position [16, 0]
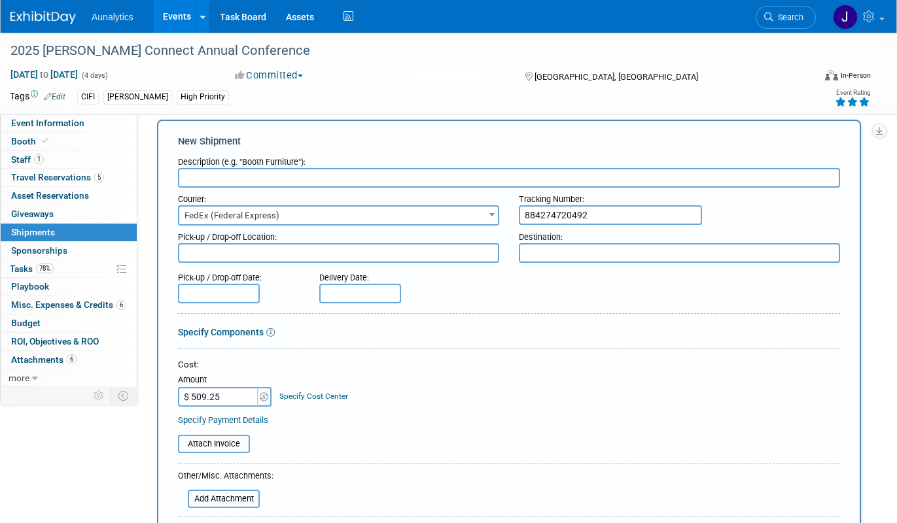
click at [323, 185] on input "text" at bounding box center [509, 178] width 662 height 20
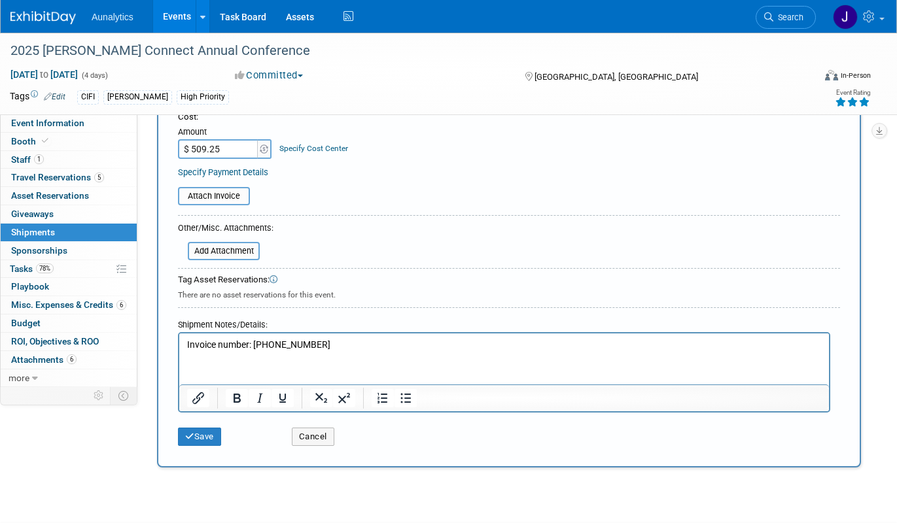
scroll to position [265, 0]
type input "Return shipment"
click at [209, 439] on button "Save" at bounding box center [199, 435] width 43 height 18
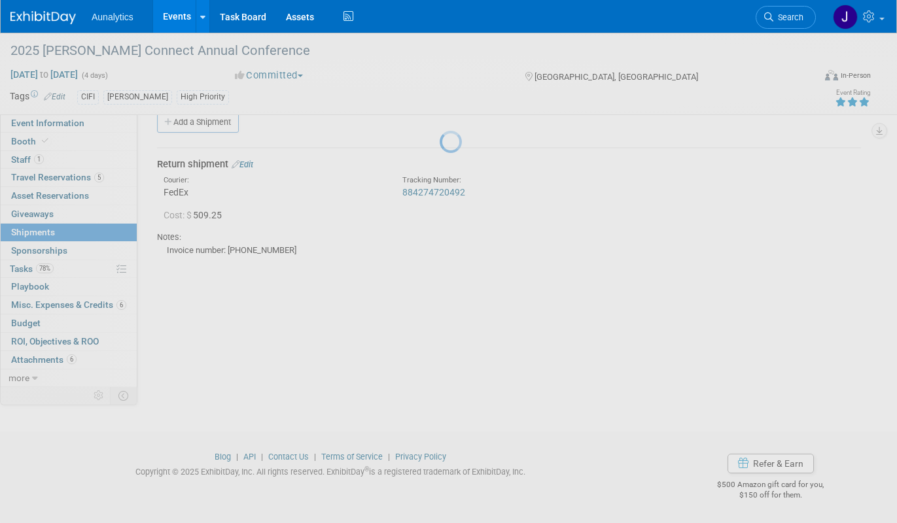
scroll to position [20, 0]
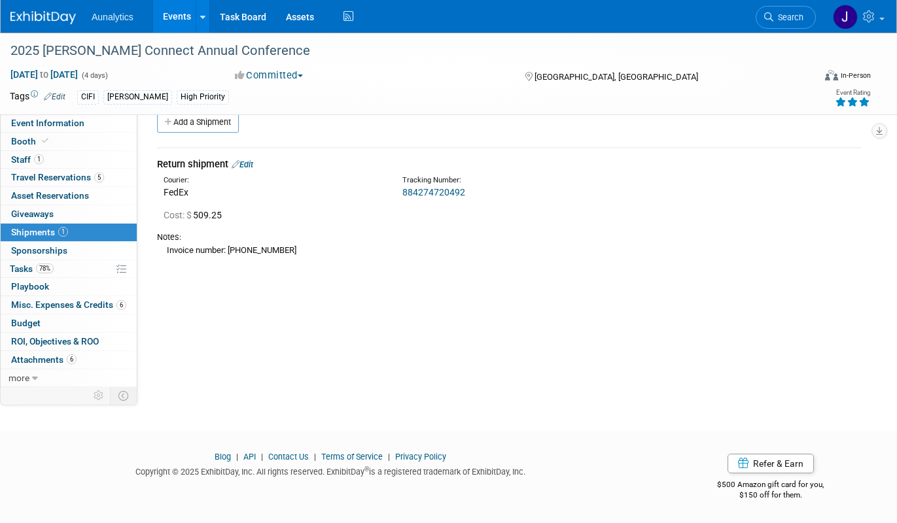
click at [352, 232] on div "Notes:" at bounding box center [509, 238] width 704 height 12
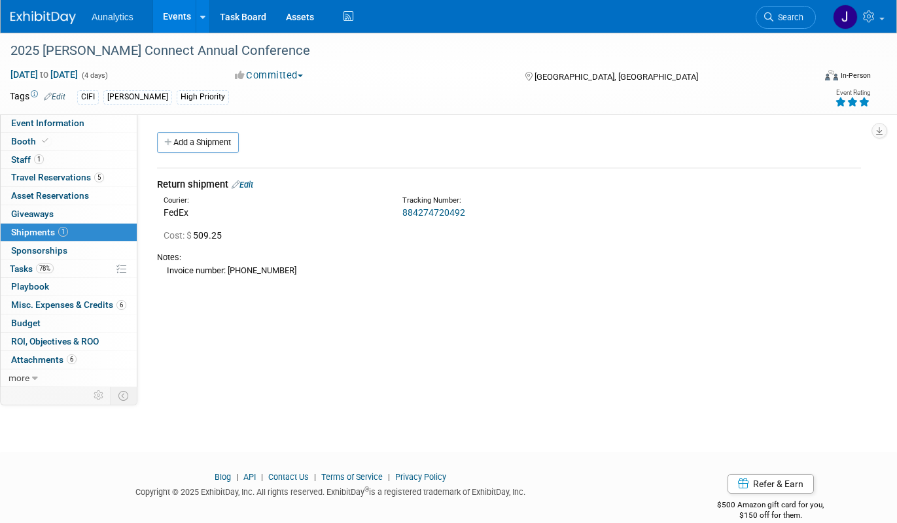
click at [177, 15] on link "Events" at bounding box center [177, 16] width 48 height 33
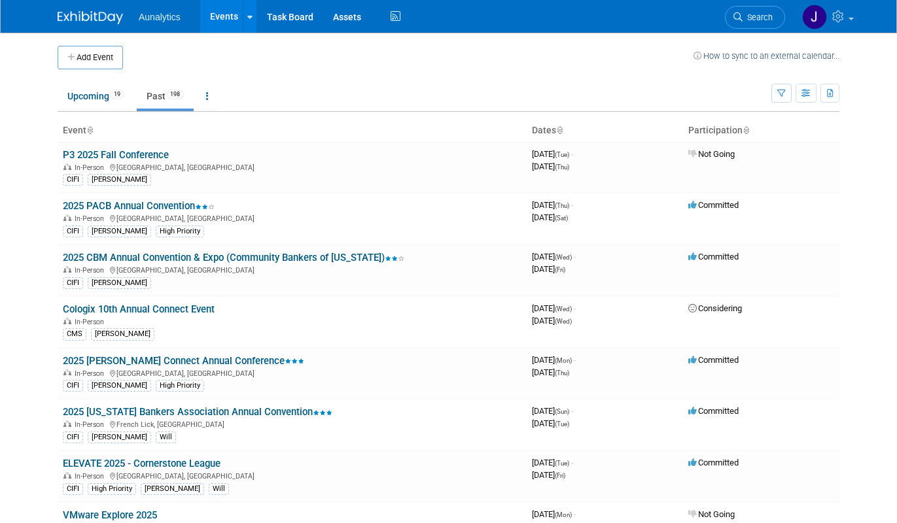
click at [160, 97] on link "Past 198" at bounding box center [165, 96] width 57 height 25
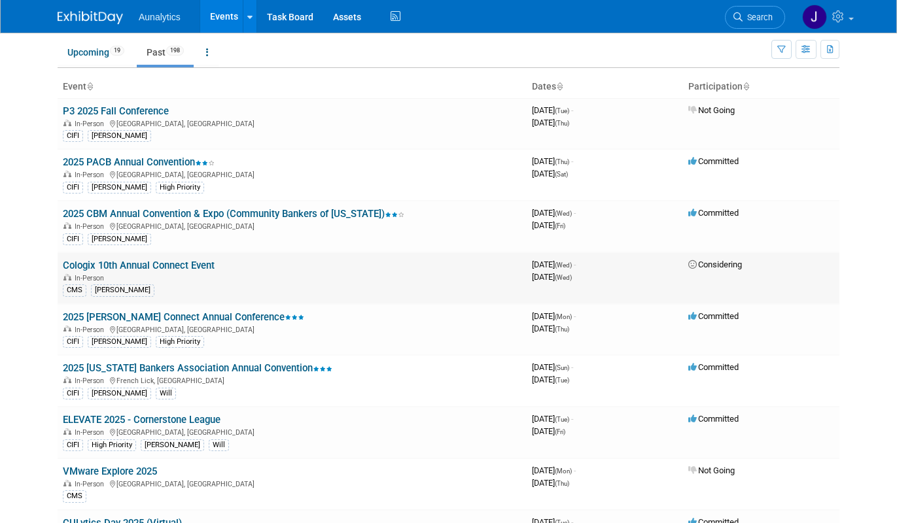
scroll to position [57, 0]
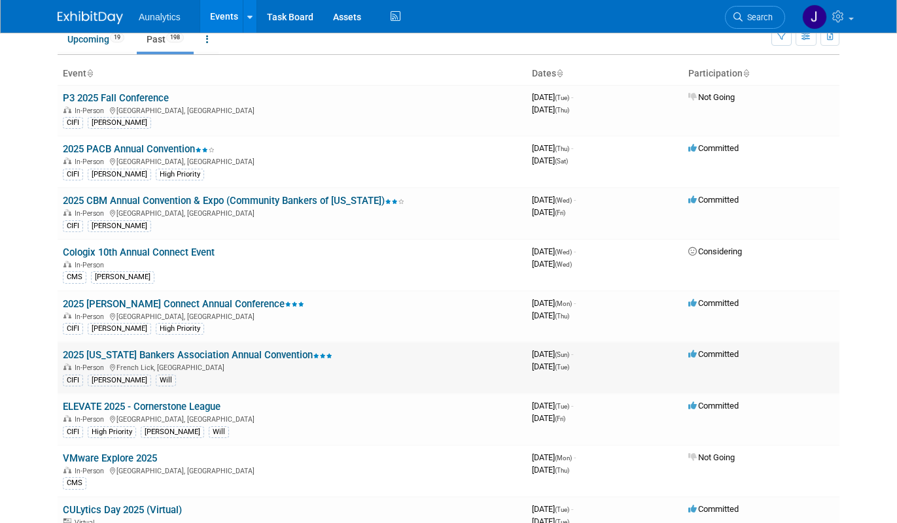
click at [239, 355] on link "2025 [US_STATE] Bankers Association Annual Convention" at bounding box center [197, 355] width 269 height 12
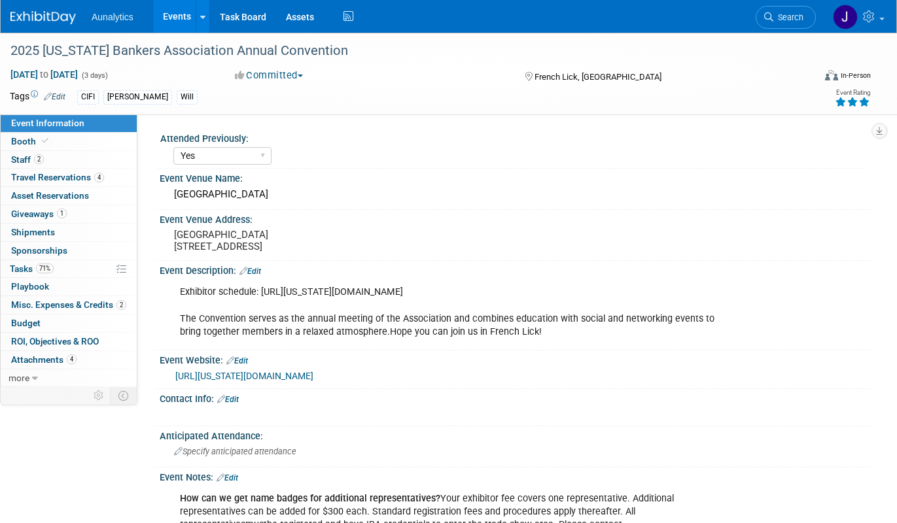
select select "Yes"
select select "CIFI Sales"
select select "Financial"
select select "Bank"
select select "State"
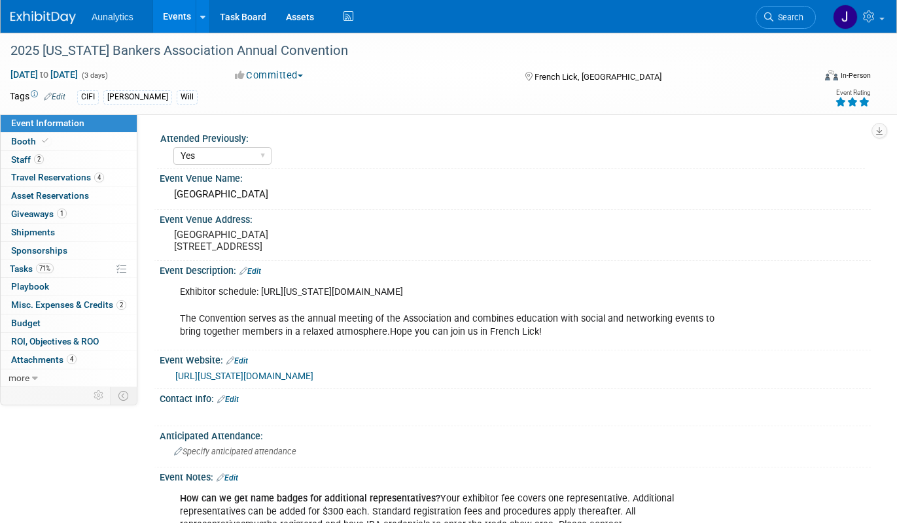
click at [179, 14] on link "Events" at bounding box center [177, 16] width 48 height 33
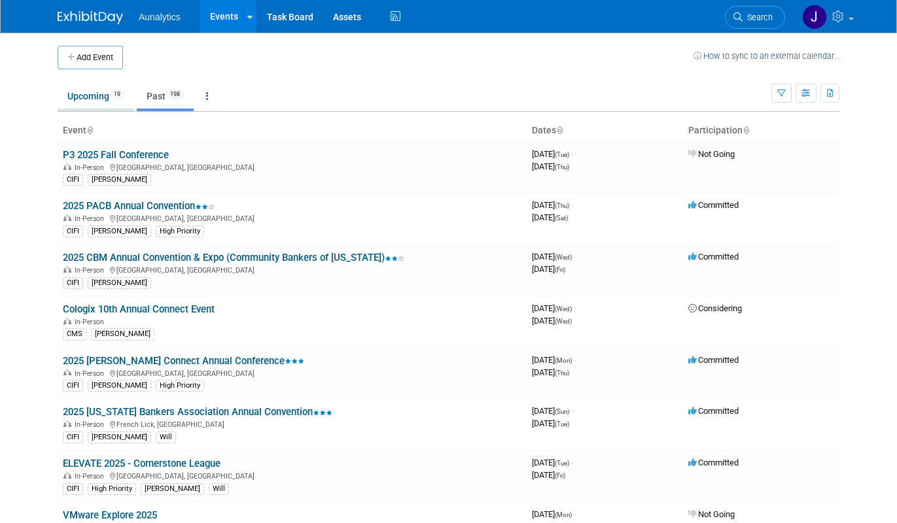
click at [97, 103] on link "Upcoming 19" at bounding box center [96, 96] width 77 height 25
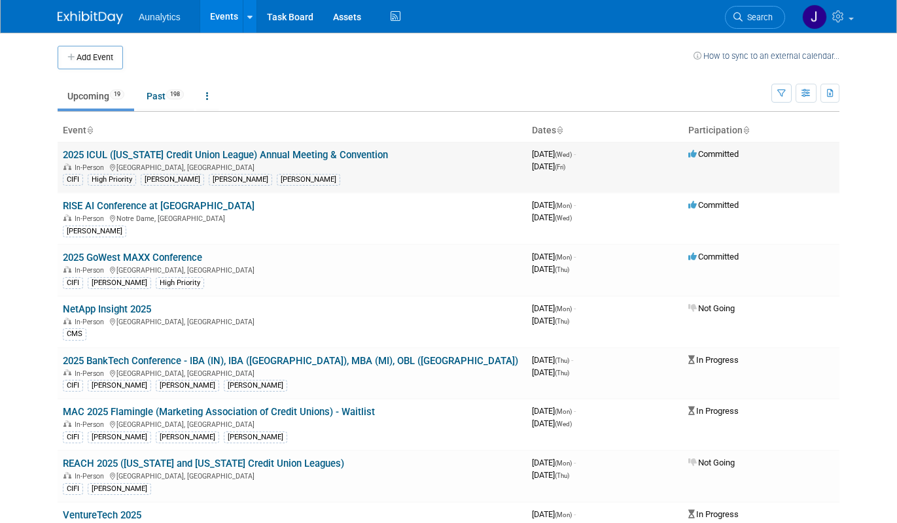
click at [156, 160] on link "2025 ICUL ([US_STATE] Credit Union League) Annual Meeting & Convention" at bounding box center [225, 155] width 325 height 12
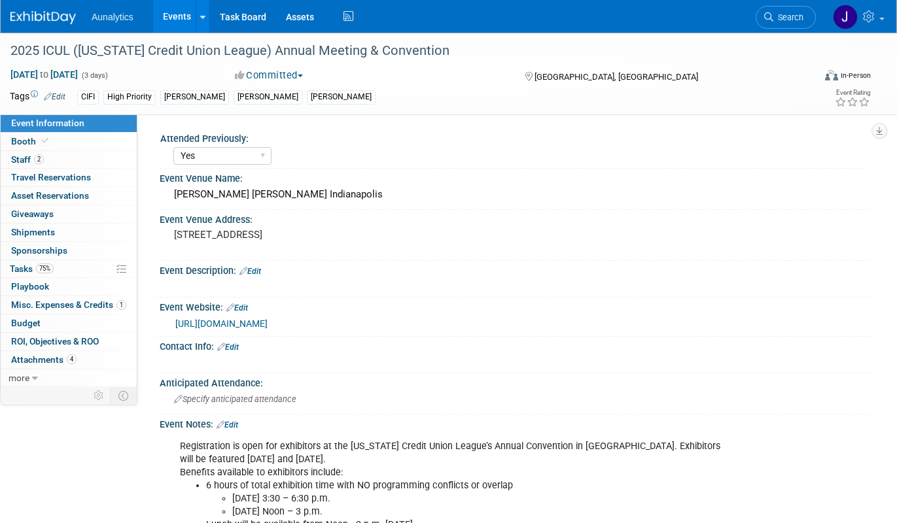
select select "Yes"
click at [86, 141] on link "Booth" at bounding box center [69, 142] width 136 height 18
